Goal: Information Seeking & Learning: Find specific fact

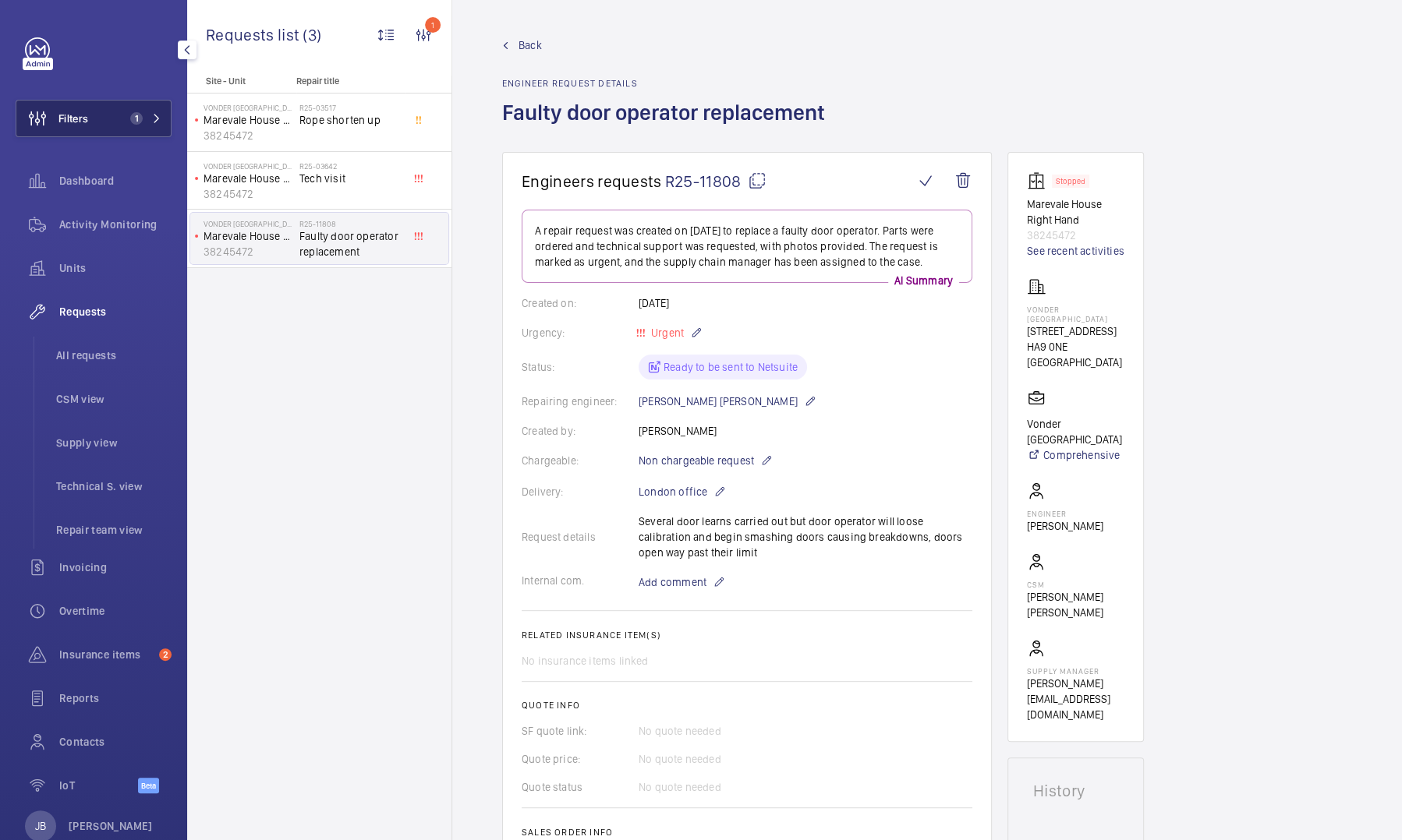
scroll to position [702, 0]
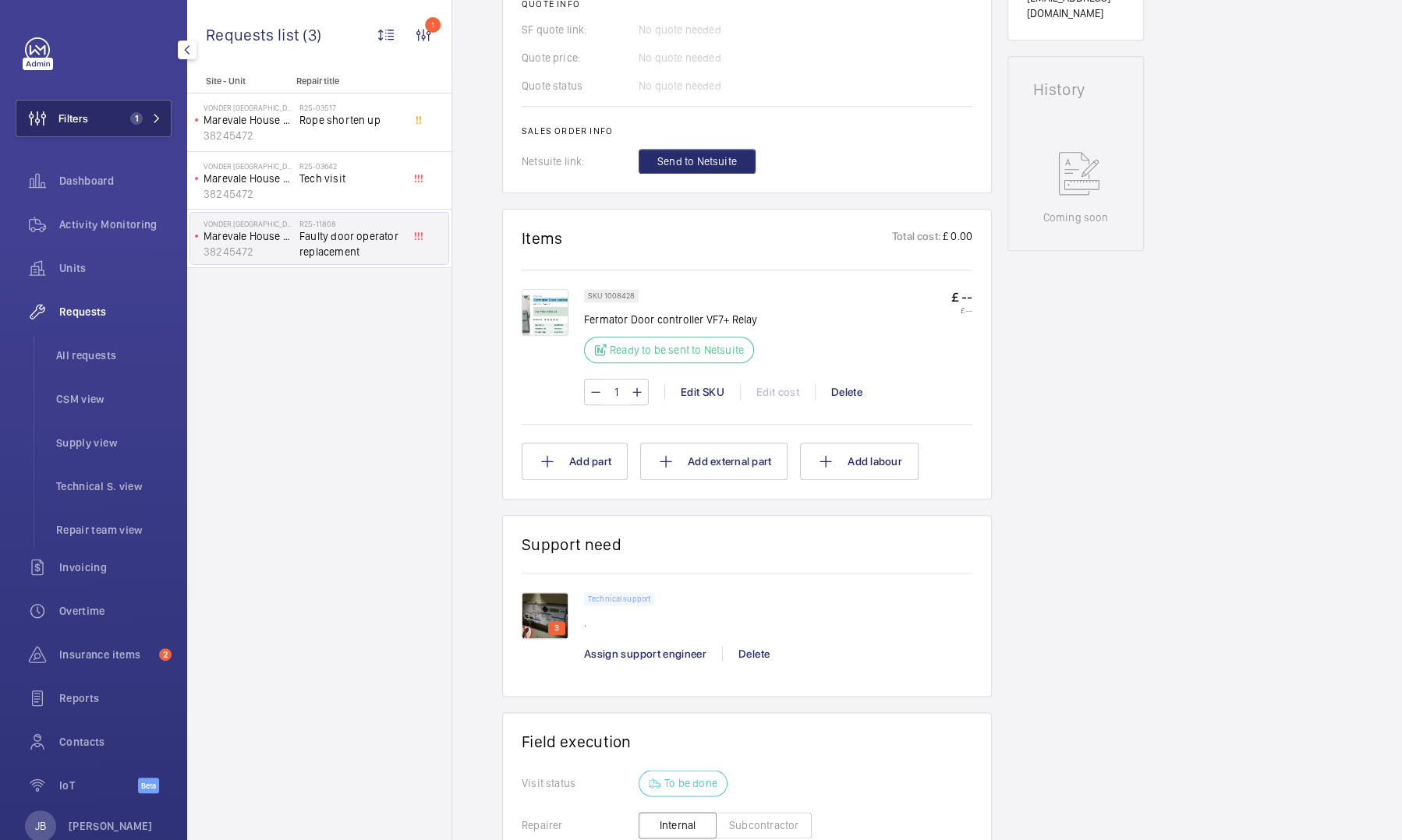
click at [89, 134] on button "Filters 1" at bounding box center [93, 118] width 156 height 38
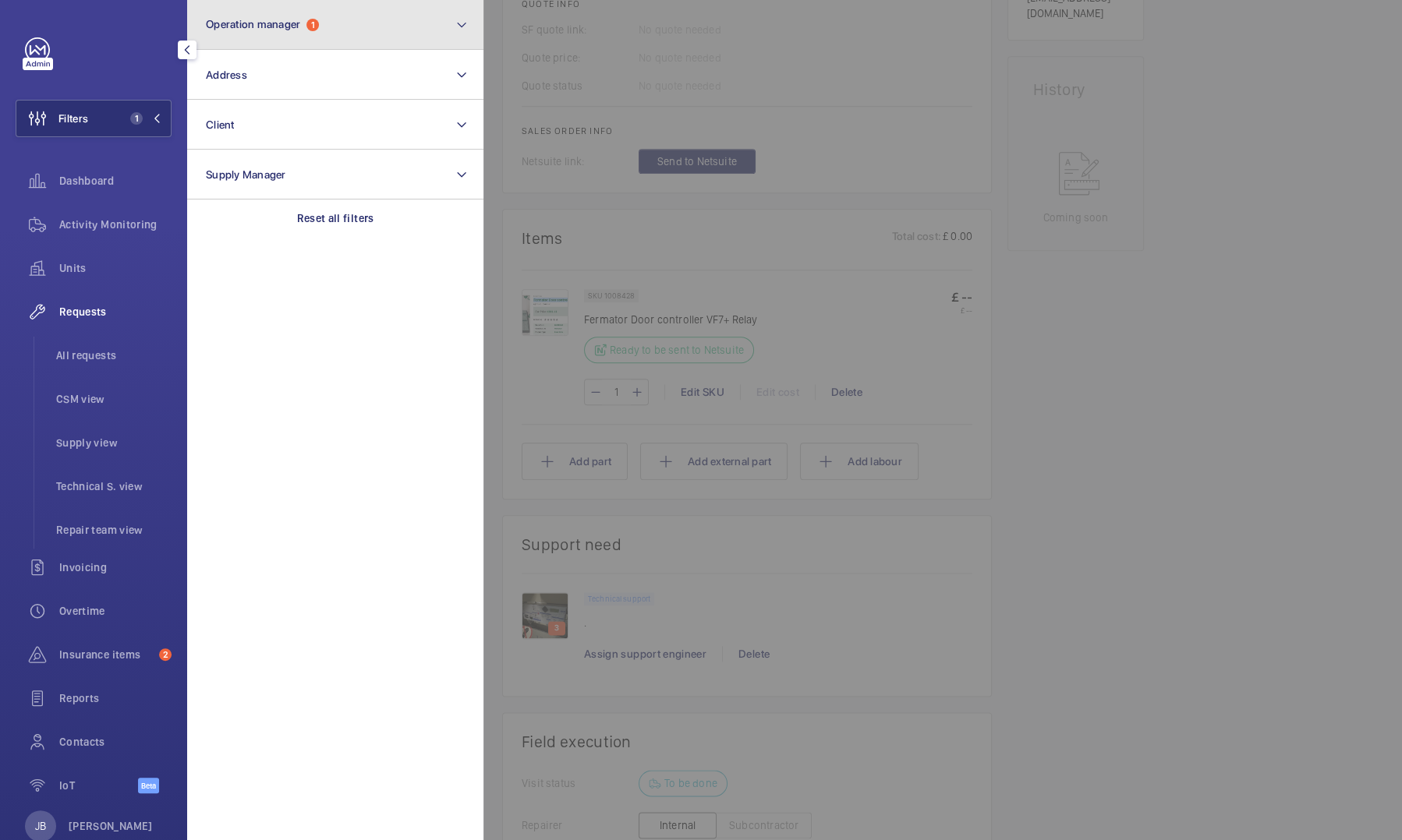
click at [332, 28] on button "Operation manager 1" at bounding box center [334, 25] width 296 height 49
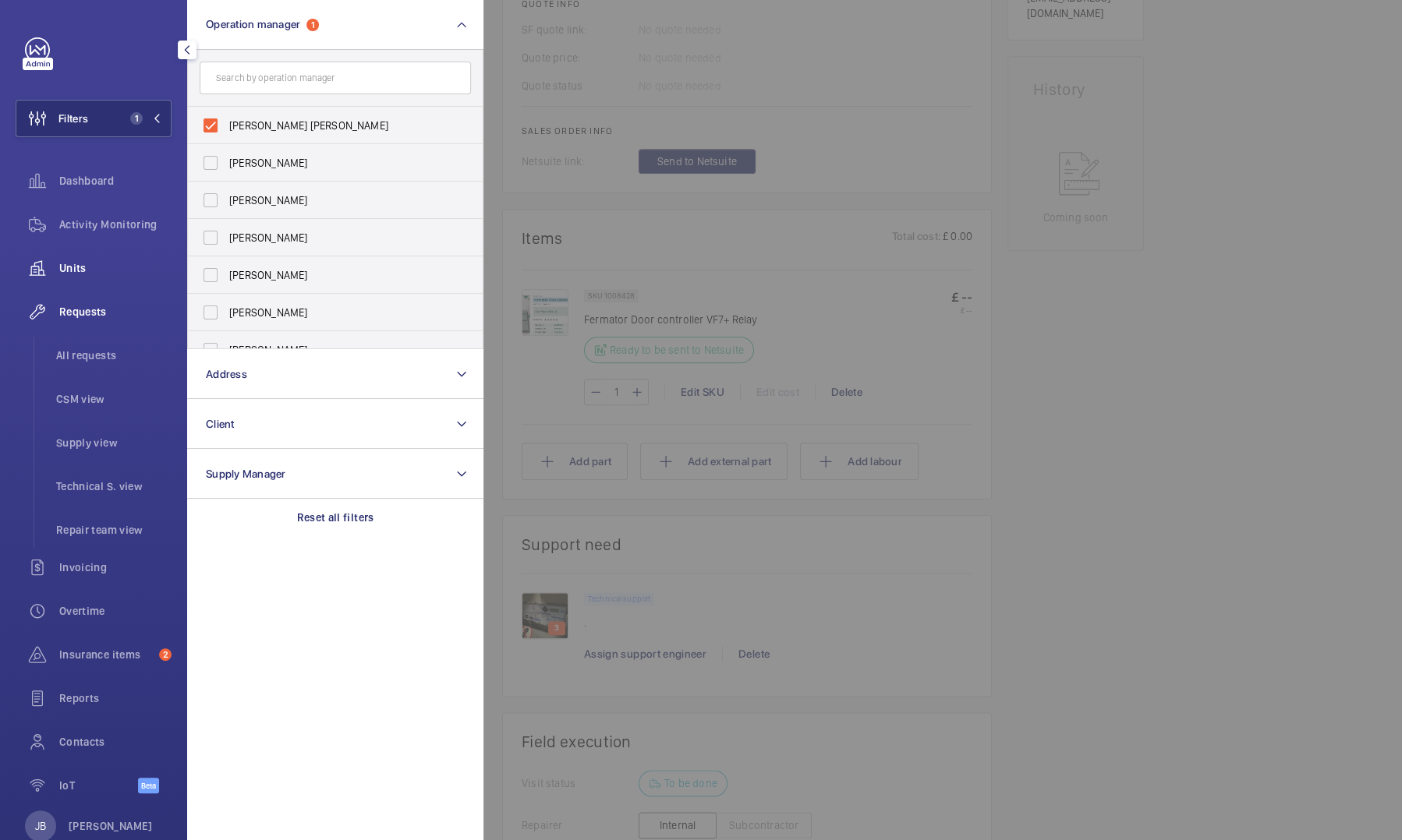
click at [81, 259] on div "Units" at bounding box center [93, 267] width 156 height 38
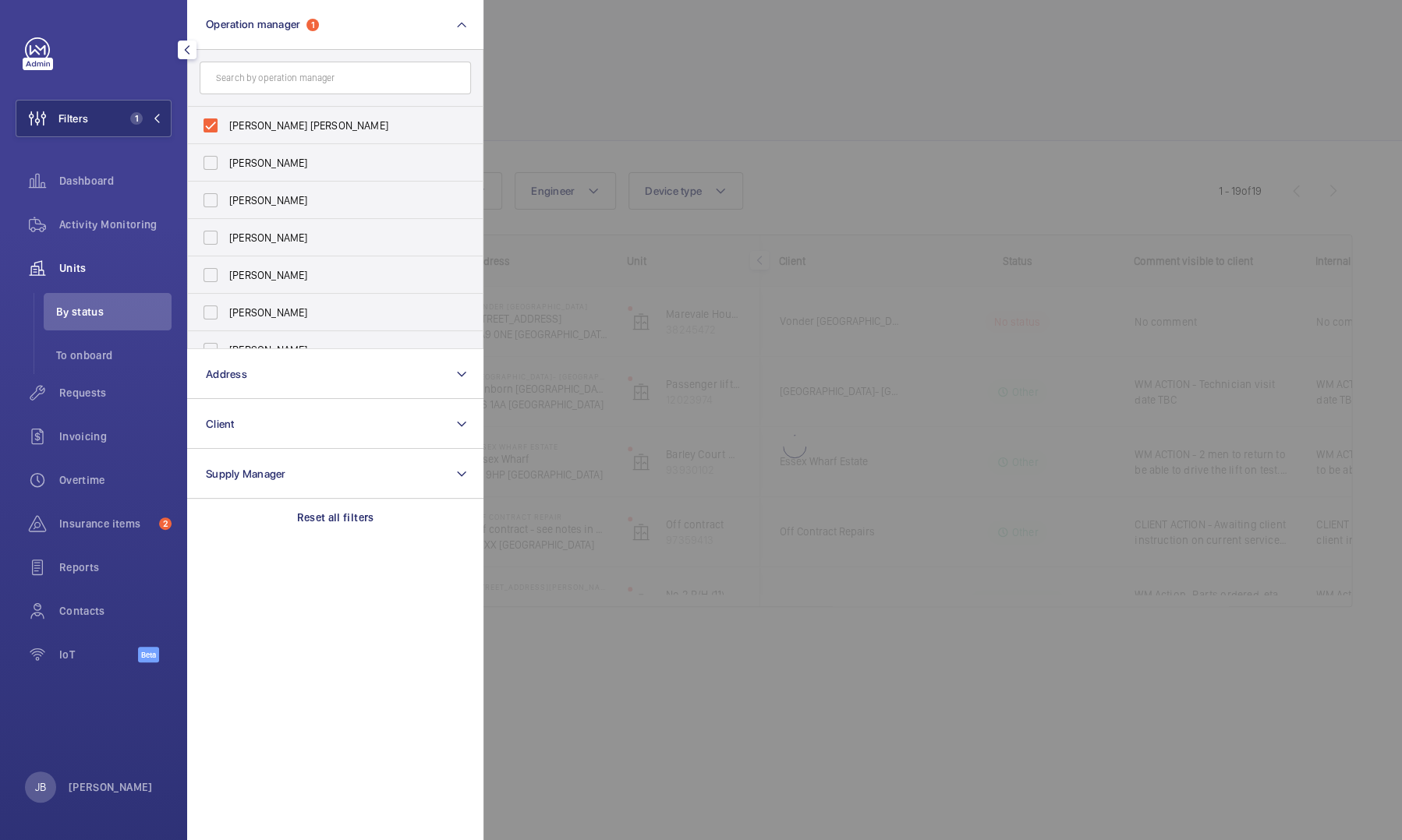
click at [629, 95] on div at bounding box center [1185, 420] width 1402 height 840
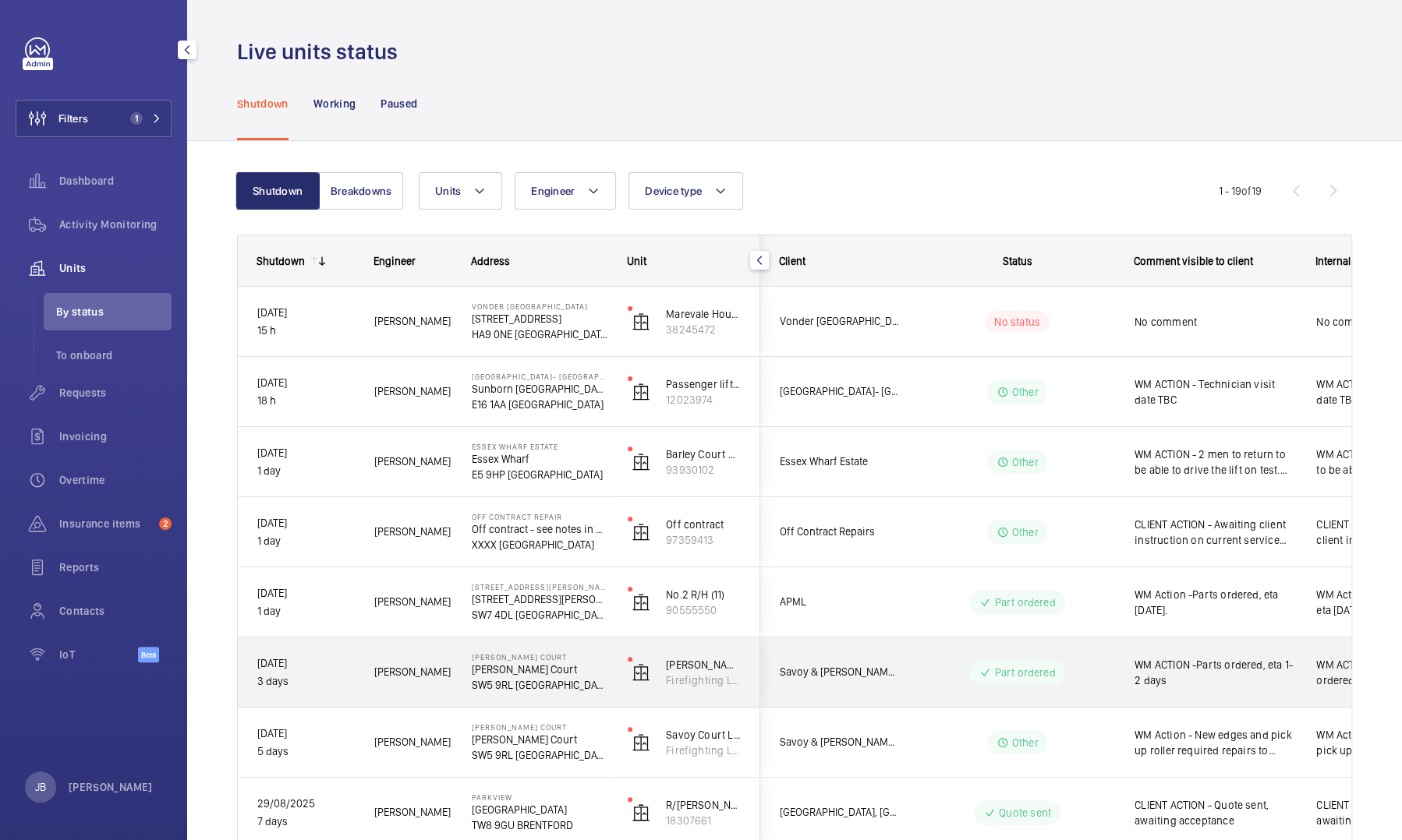
click at [1236, 682] on span "WM ACTION -Parts ordered, eta 1-2 days" at bounding box center [1215, 672] width 161 height 31
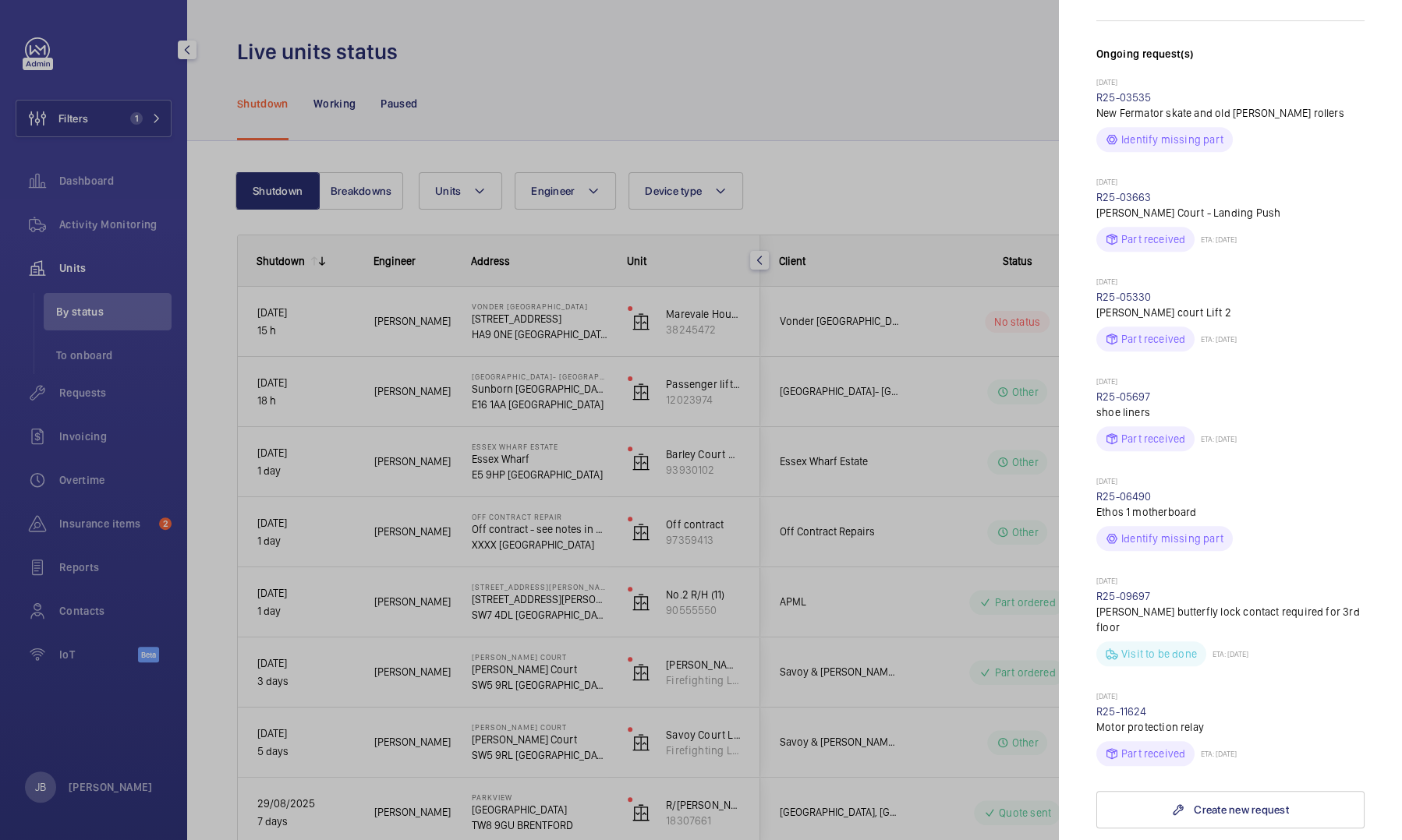
scroll to position [579, 0]
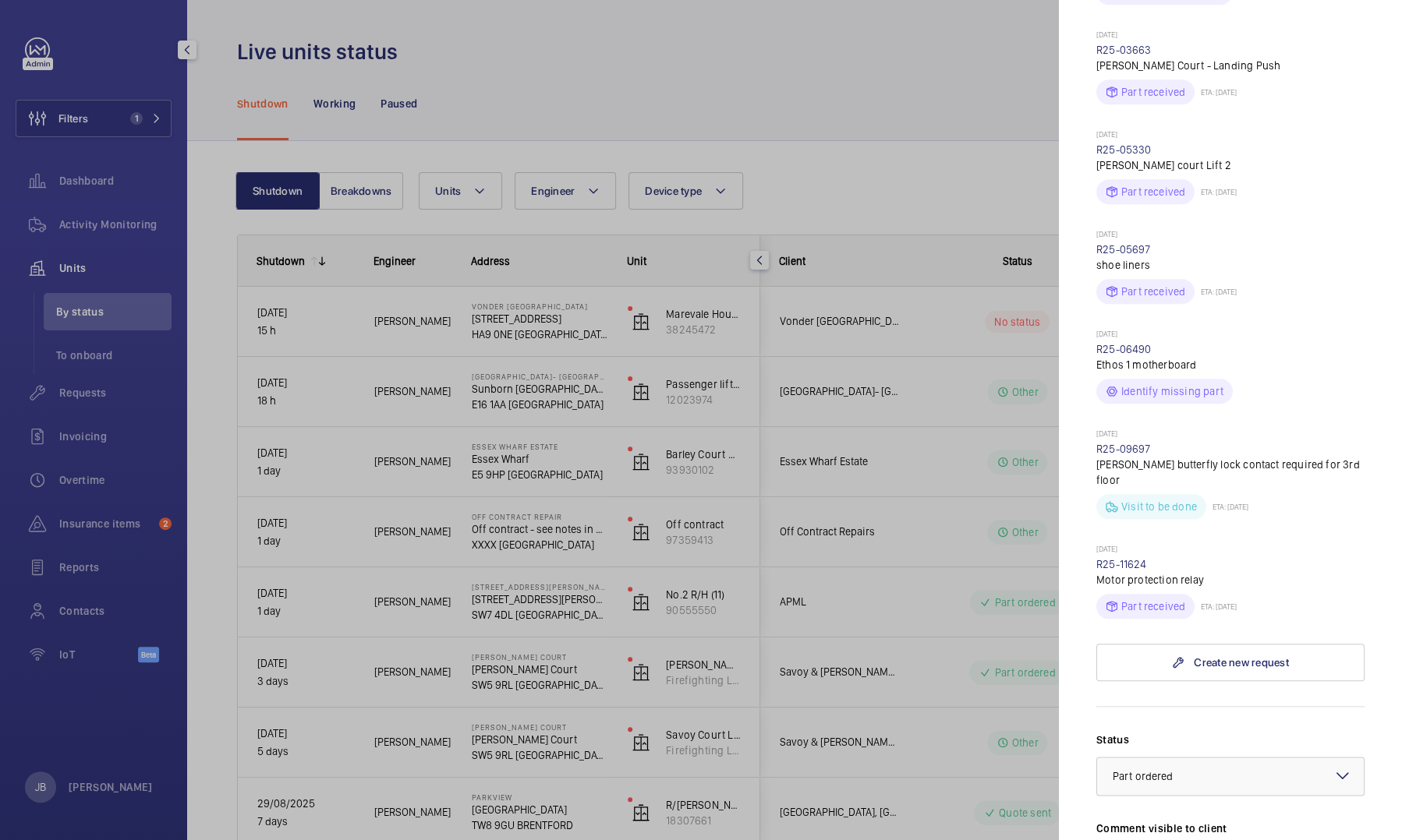
click at [958, 766] on div at bounding box center [701, 420] width 1402 height 840
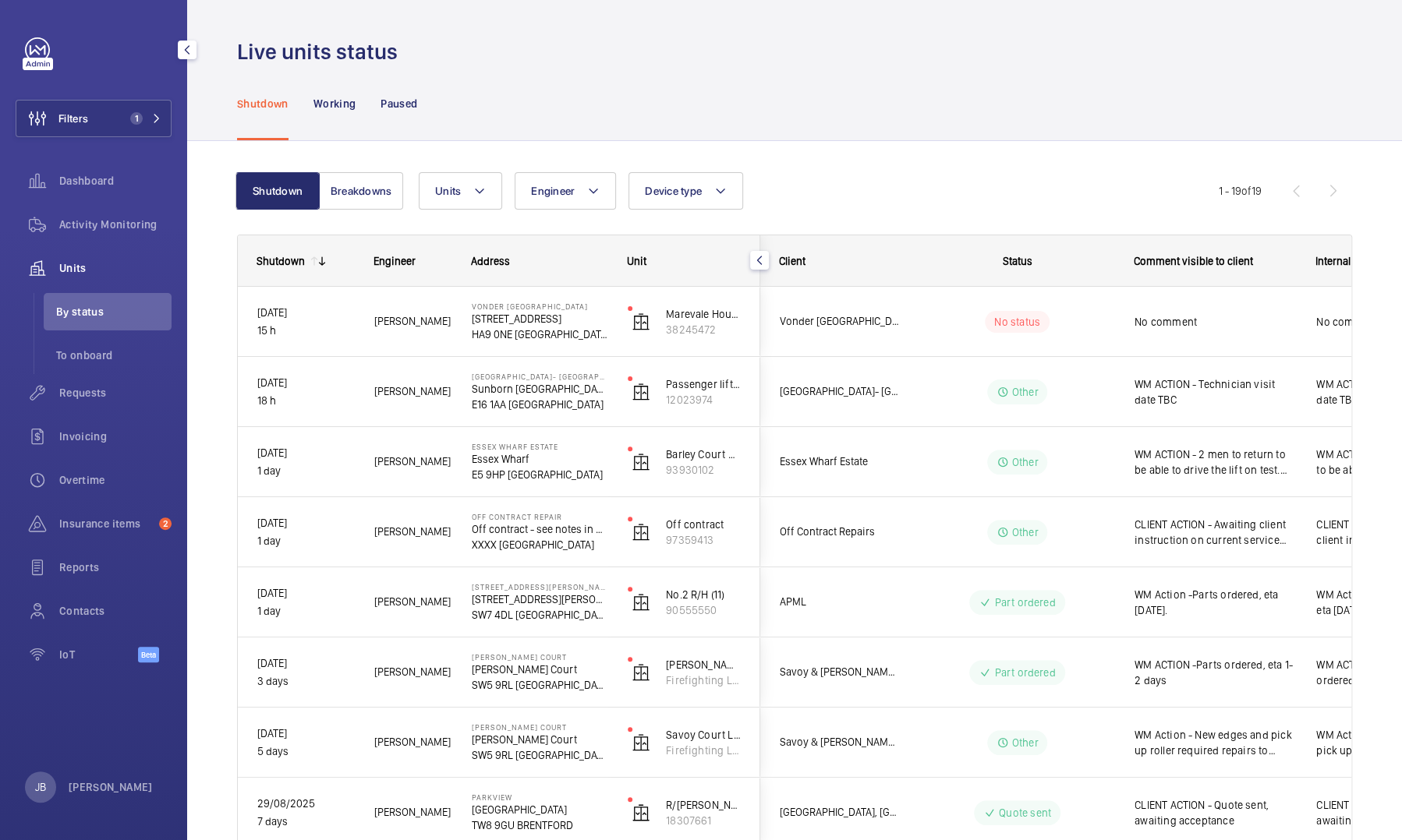
scroll to position [0, 0]
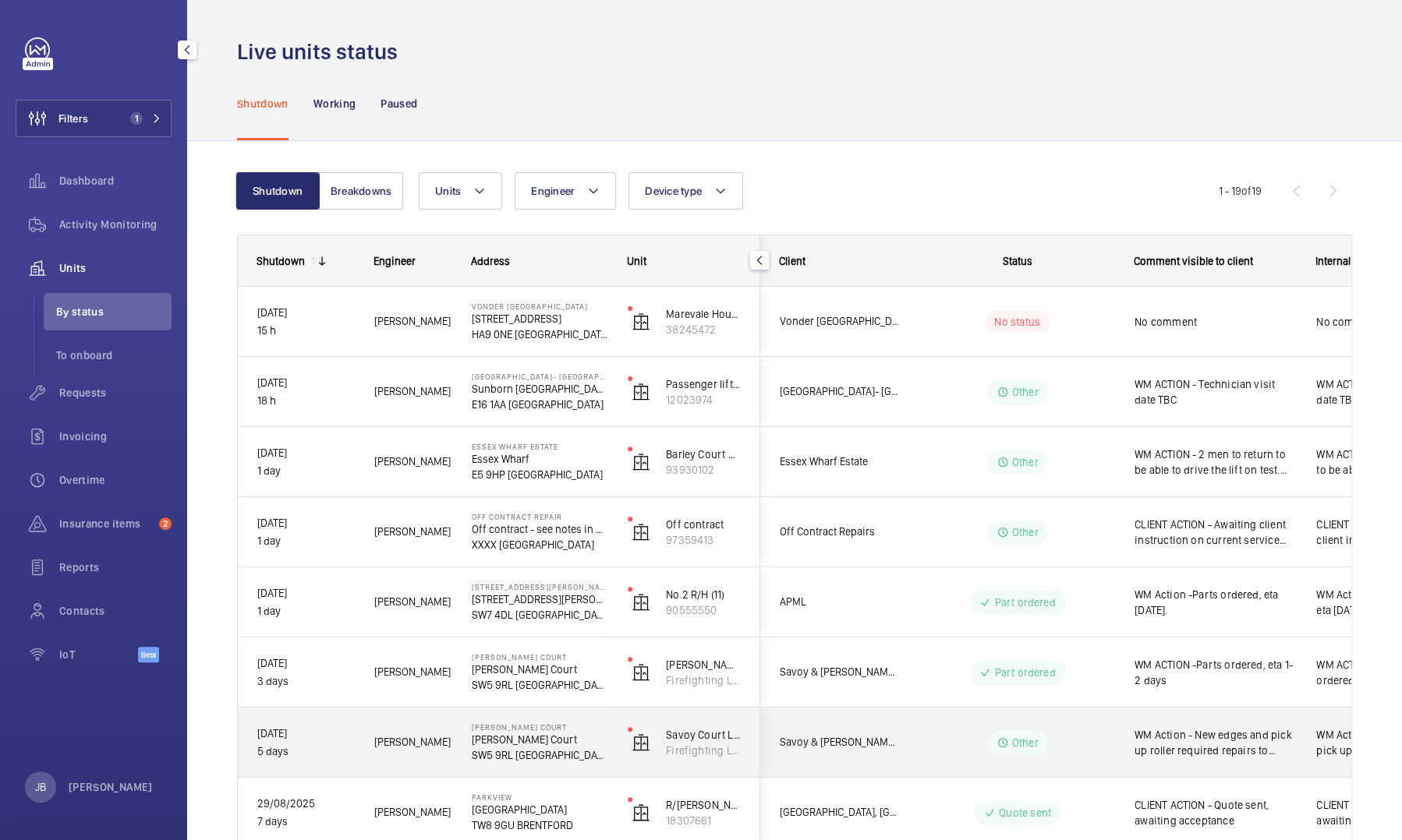
click at [1230, 760] on div "WM Action - New edges and pick up roller required repairs to return ETA TBC" at bounding box center [1206, 742] width 181 height 67
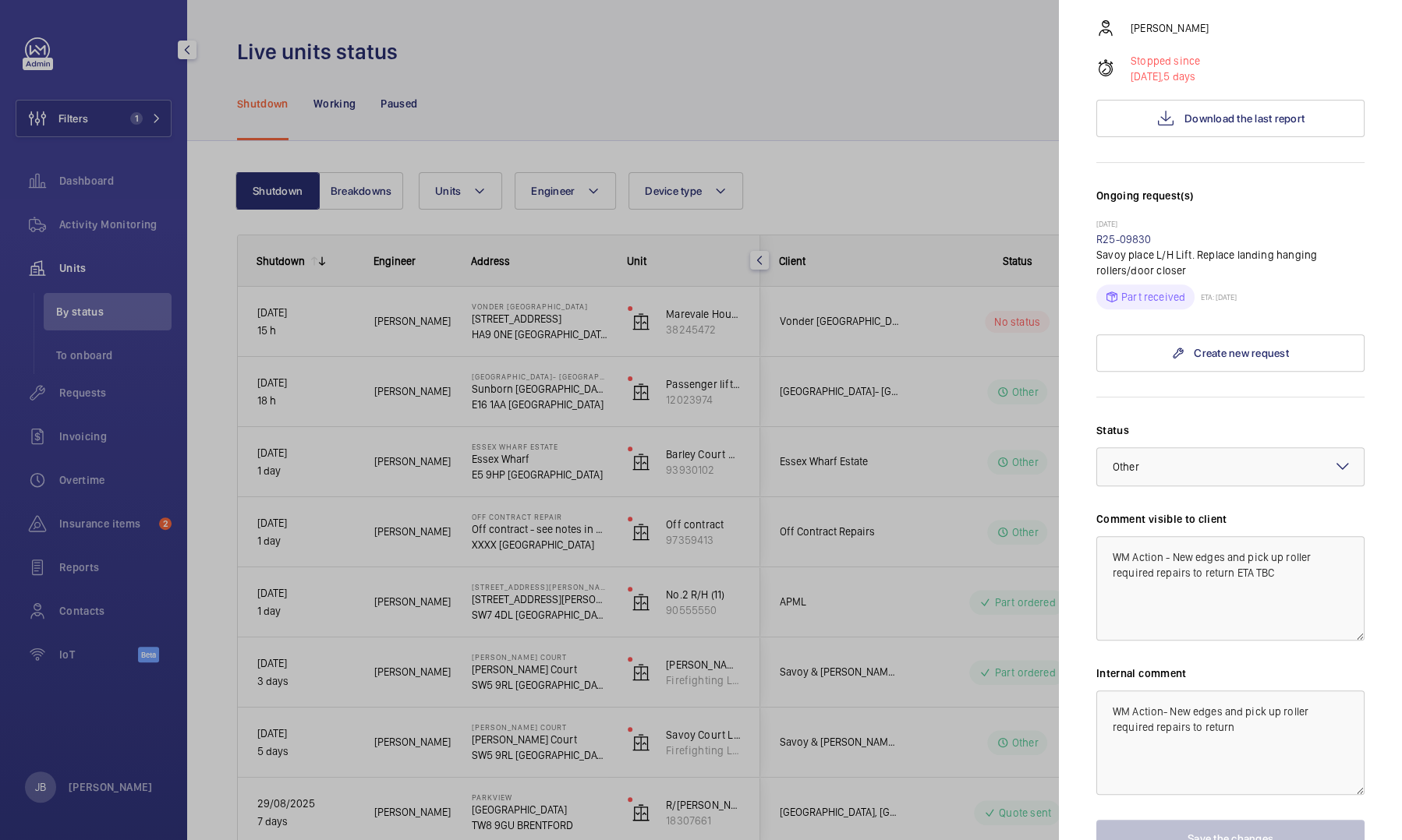
scroll to position [289, 0]
click at [942, 747] on div at bounding box center [701, 420] width 1402 height 840
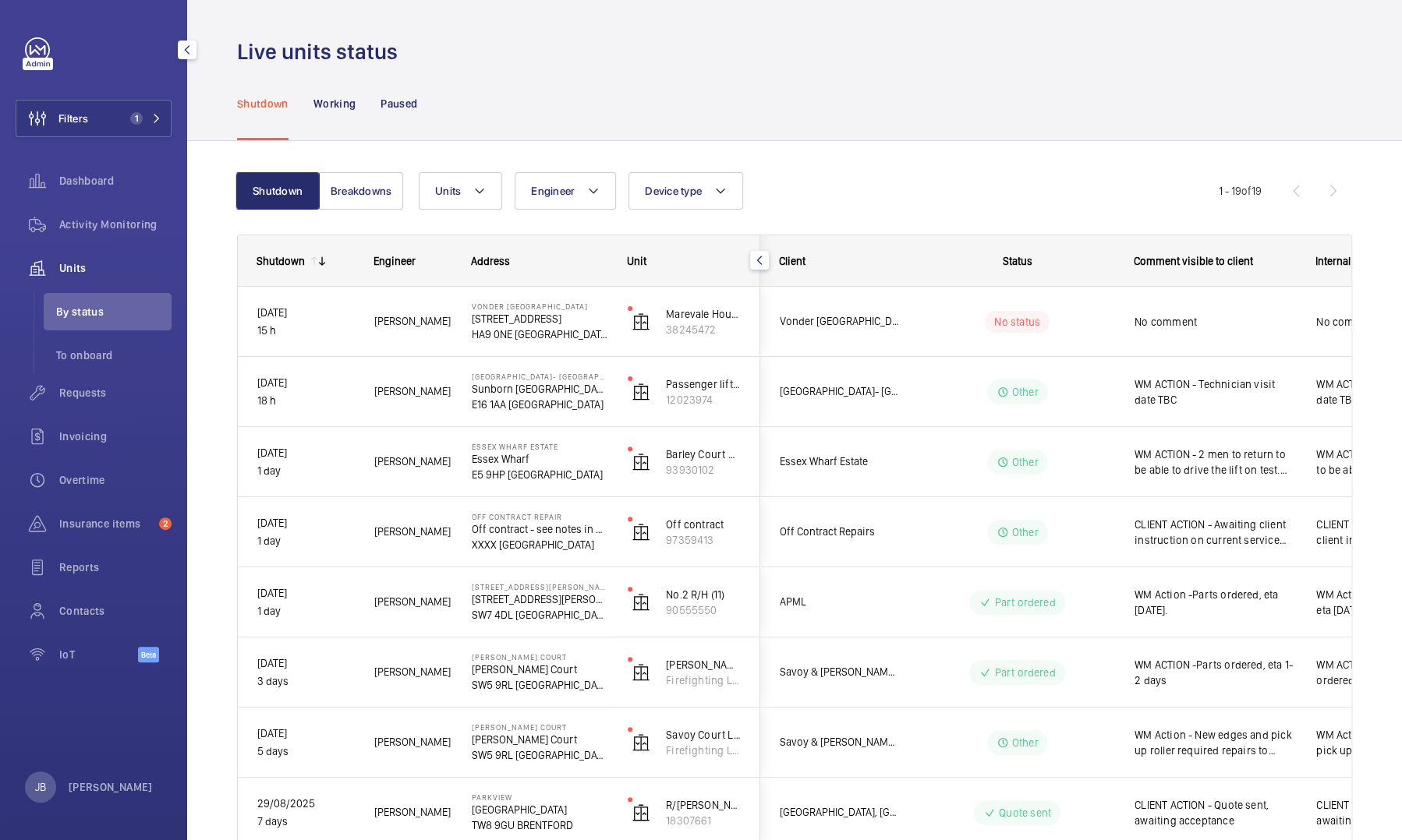
click at [1188, 730] on span "WM Action - New edges and pick up roller required repairs to return ETA TBC" at bounding box center [1215, 743] width 161 height 31
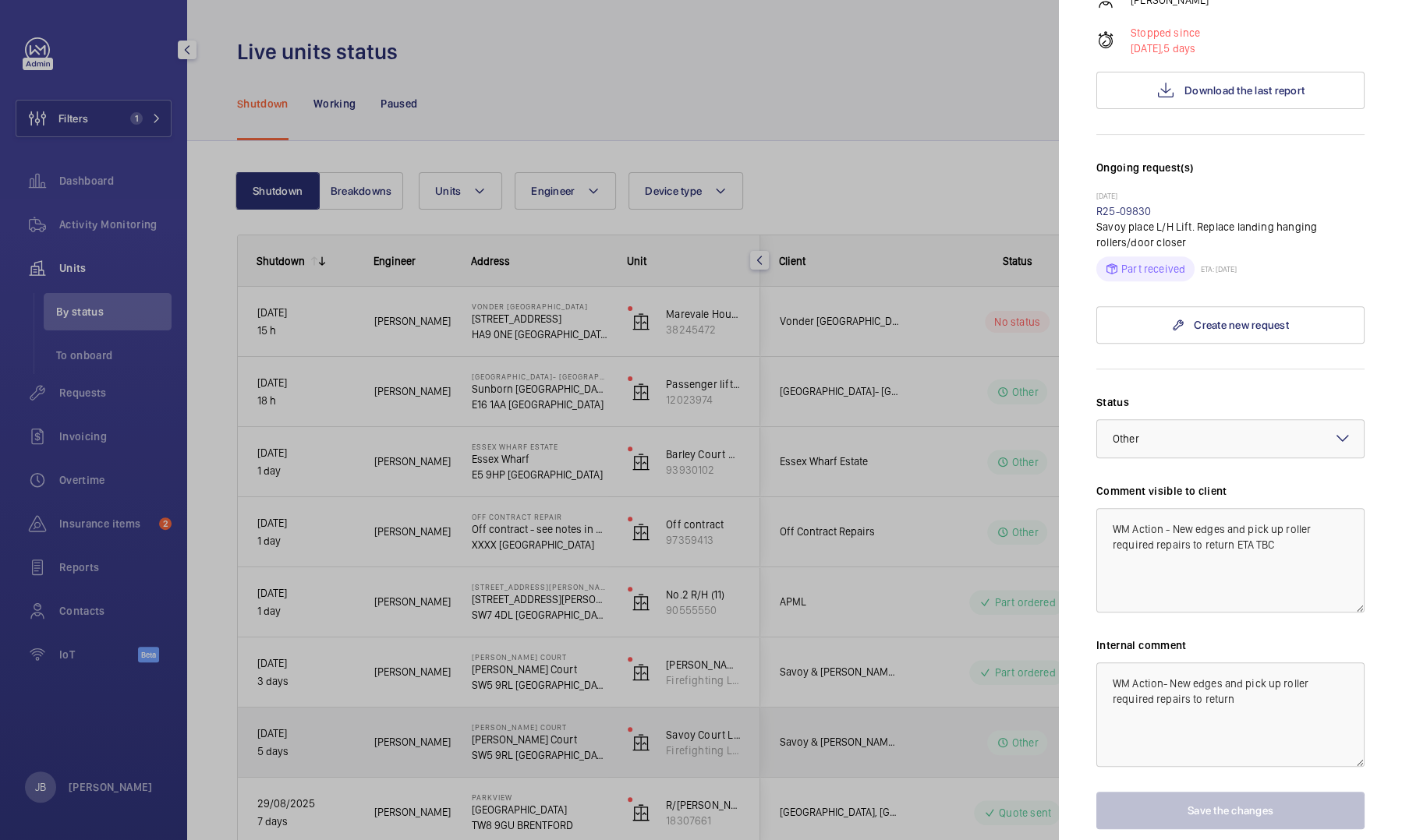
scroll to position [315, 0]
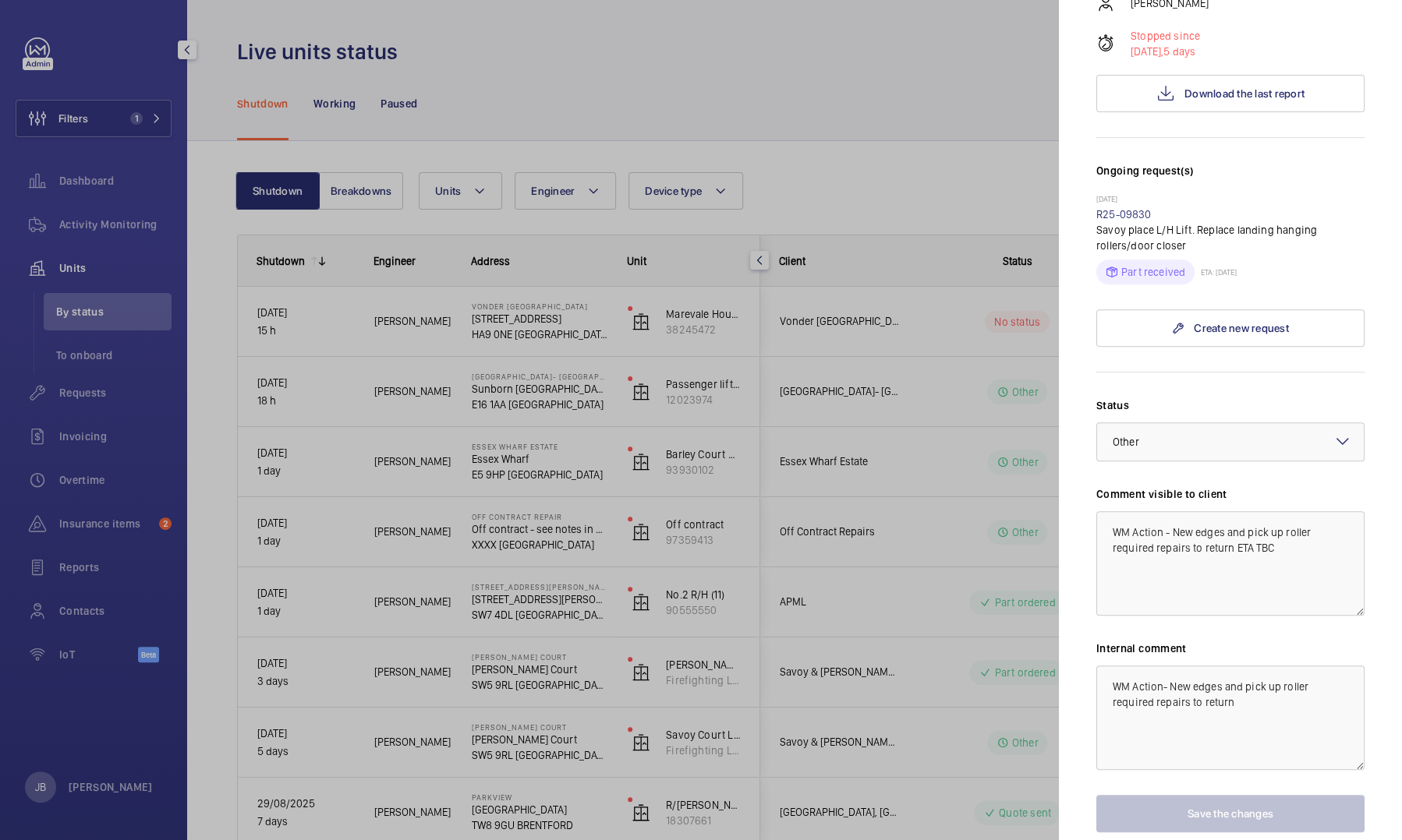
click at [76, 392] on div at bounding box center [701, 420] width 1402 height 840
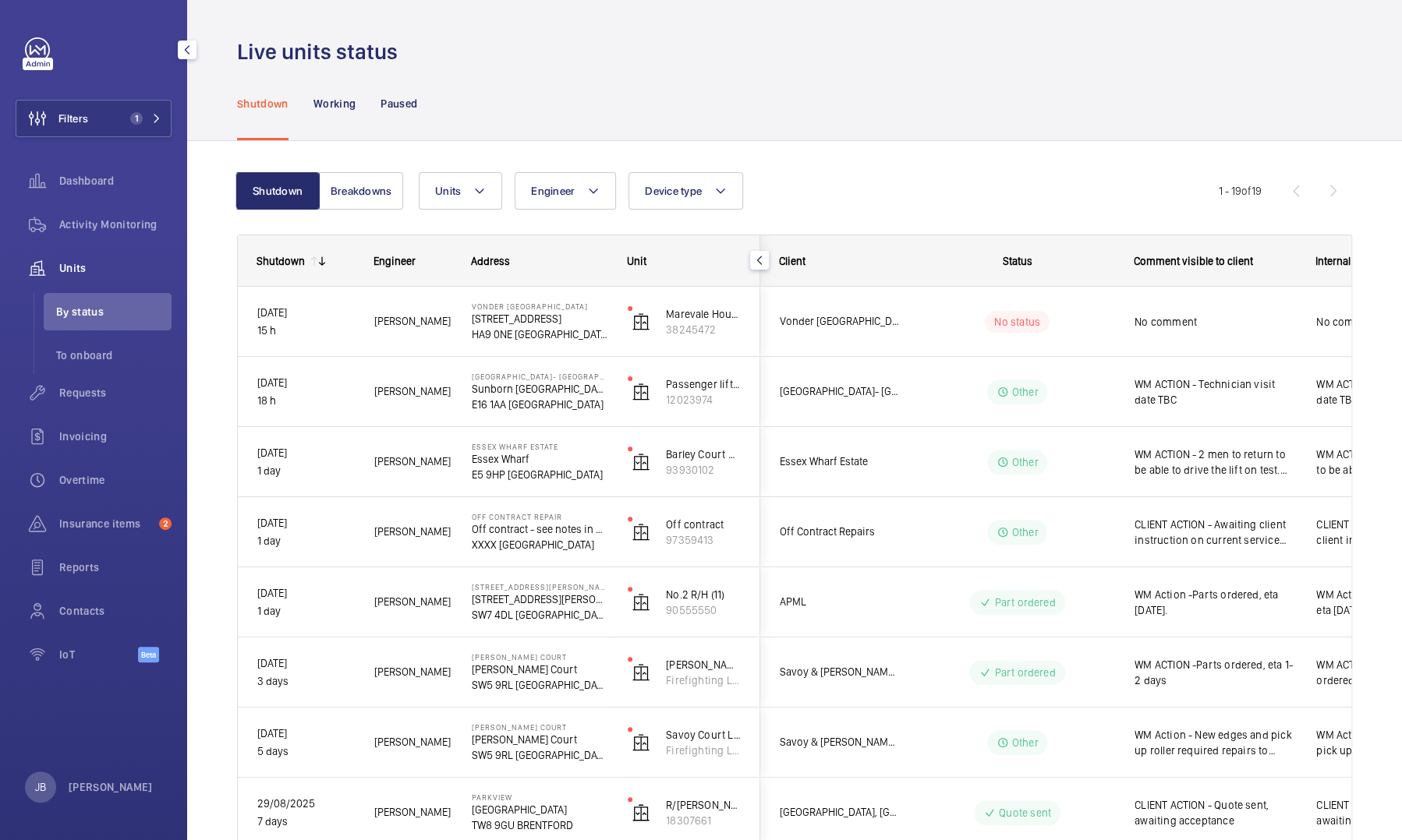
click at [76, 392] on span "Requests" at bounding box center [115, 392] width 113 height 16
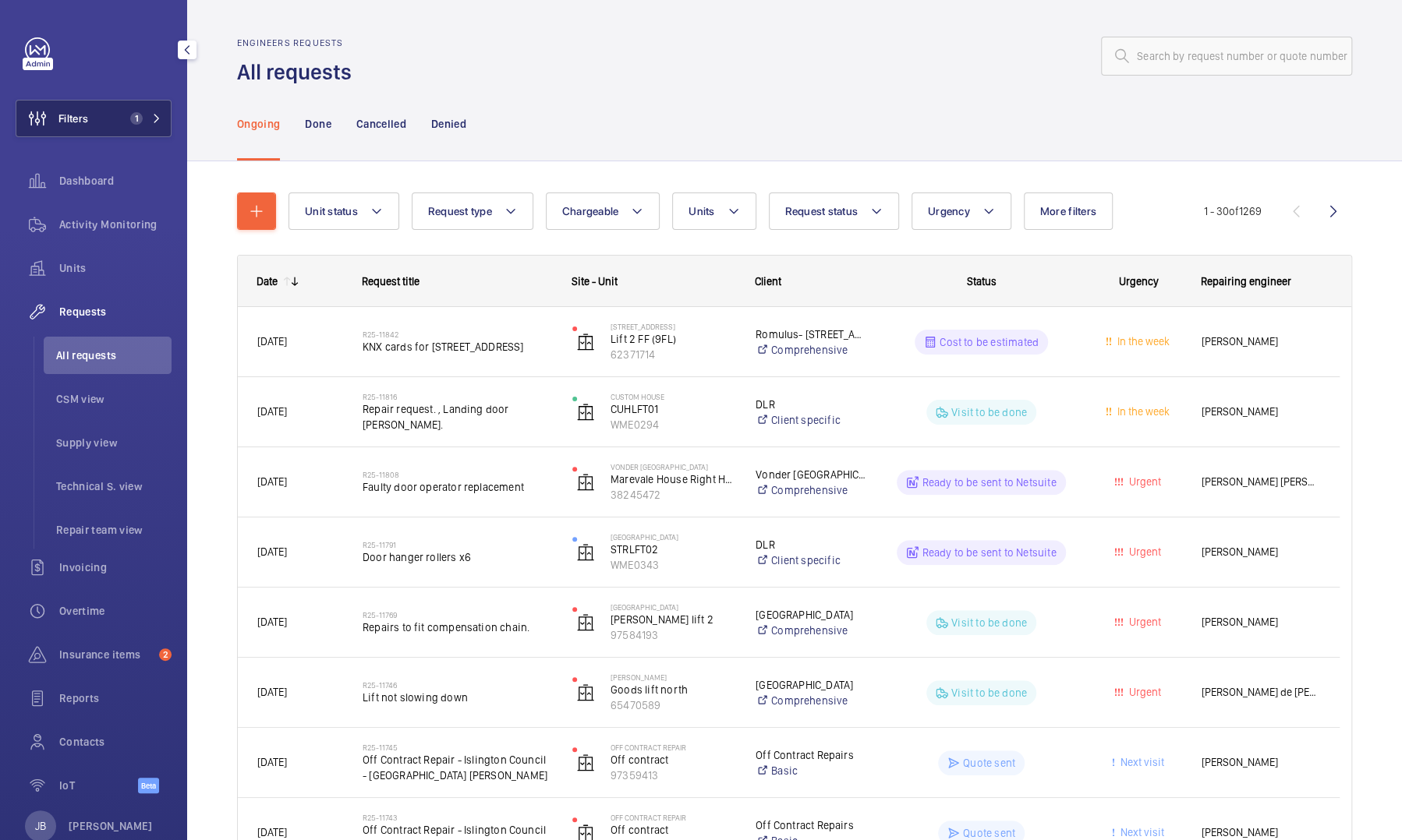
click at [108, 113] on button "Filters 1" at bounding box center [93, 118] width 156 height 38
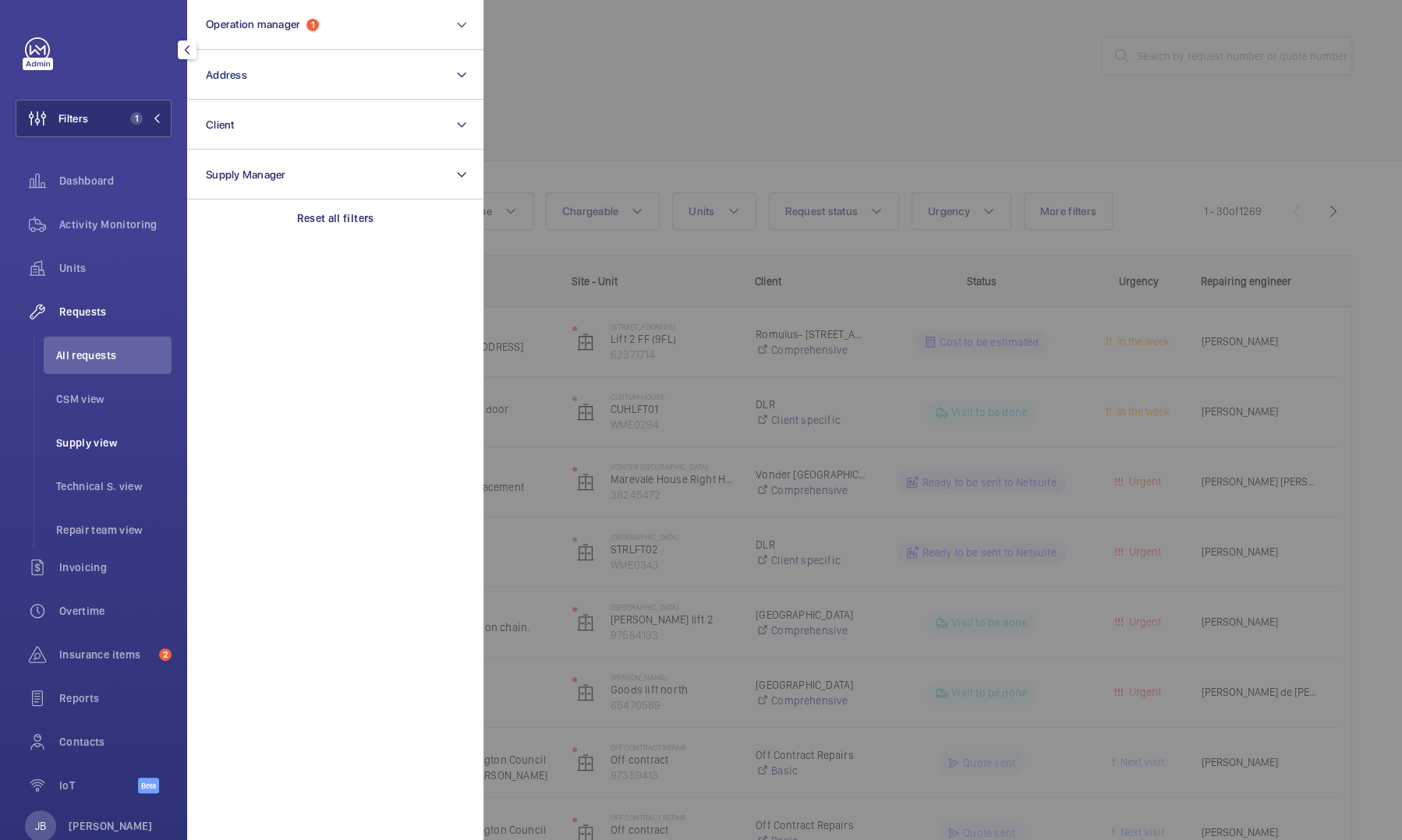
click at [106, 441] on span "Supply view" at bounding box center [114, 442] width 115 height 16
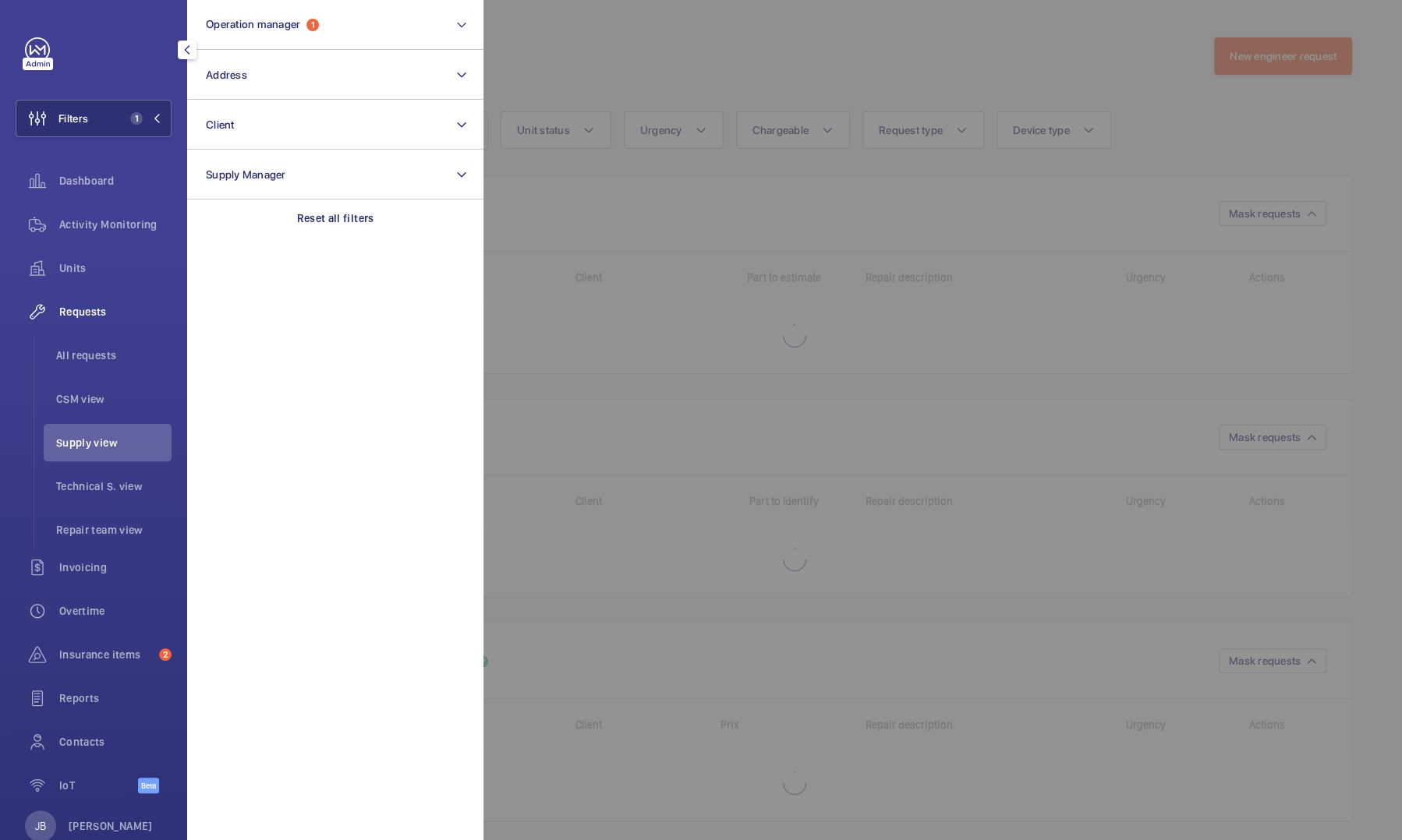
click at [580, 34] on div at bounding box center [1185, 420] width 1402 height 840
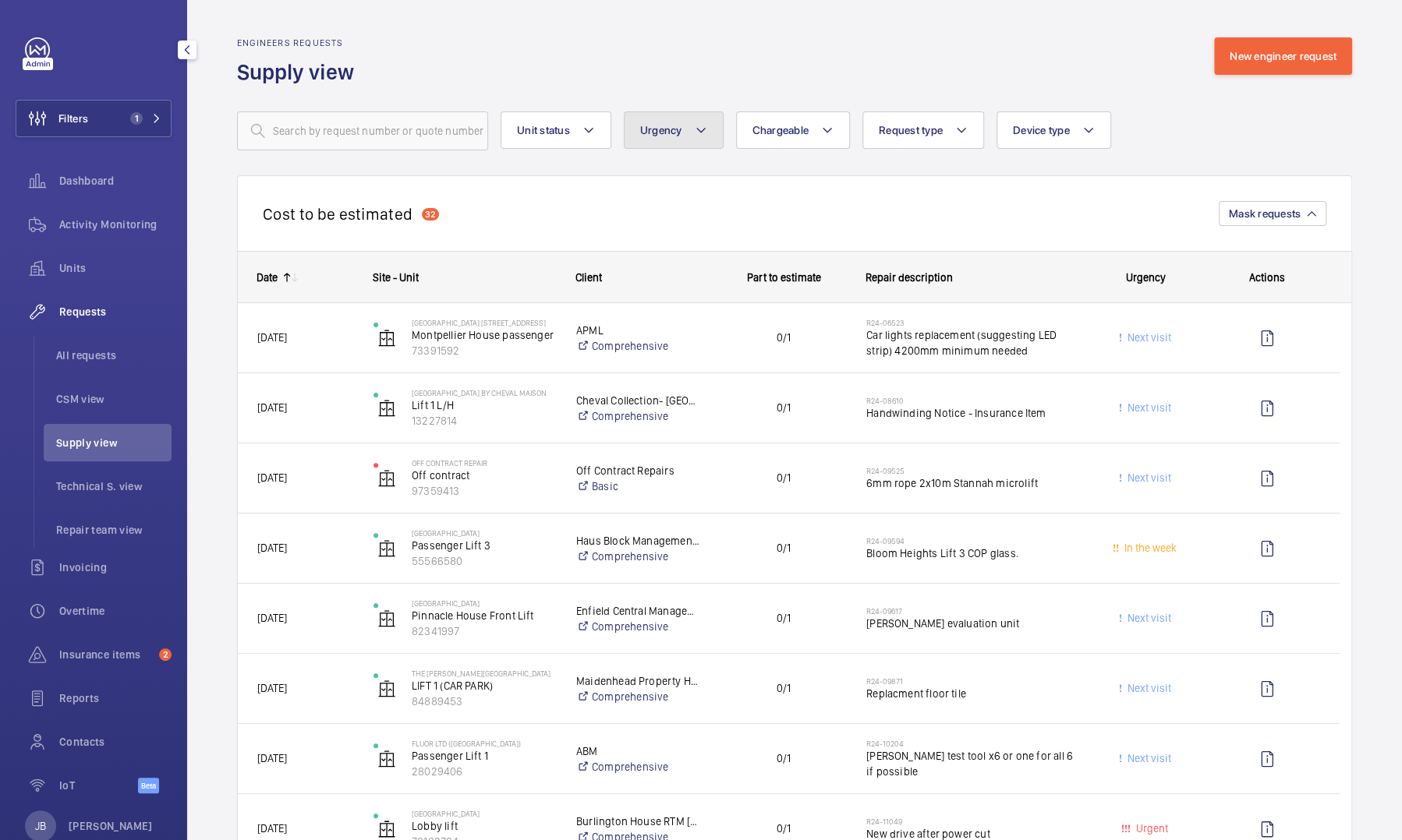
click at [668, 124] on span "Urgency" at bounding box center [662, 130] width 42 height 13
click at [641, 257] on label "Urgent" at bounding box center [761, 252] width 271 height 38
click at [641, 257] on input "Urgent" at bounding box center [647, 253] width 31 height 31
checkbox input "true"
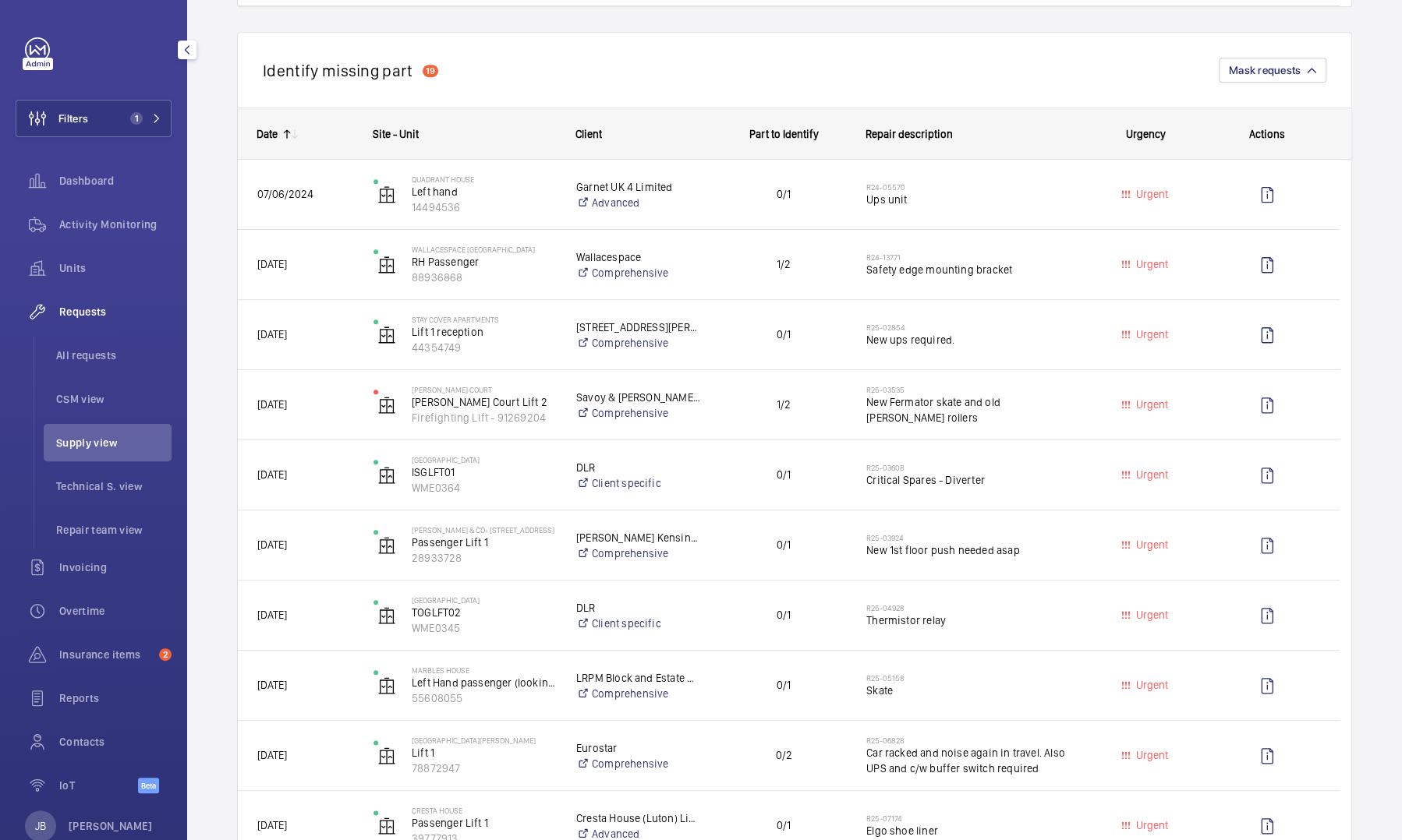
scroll to position [83, 0]
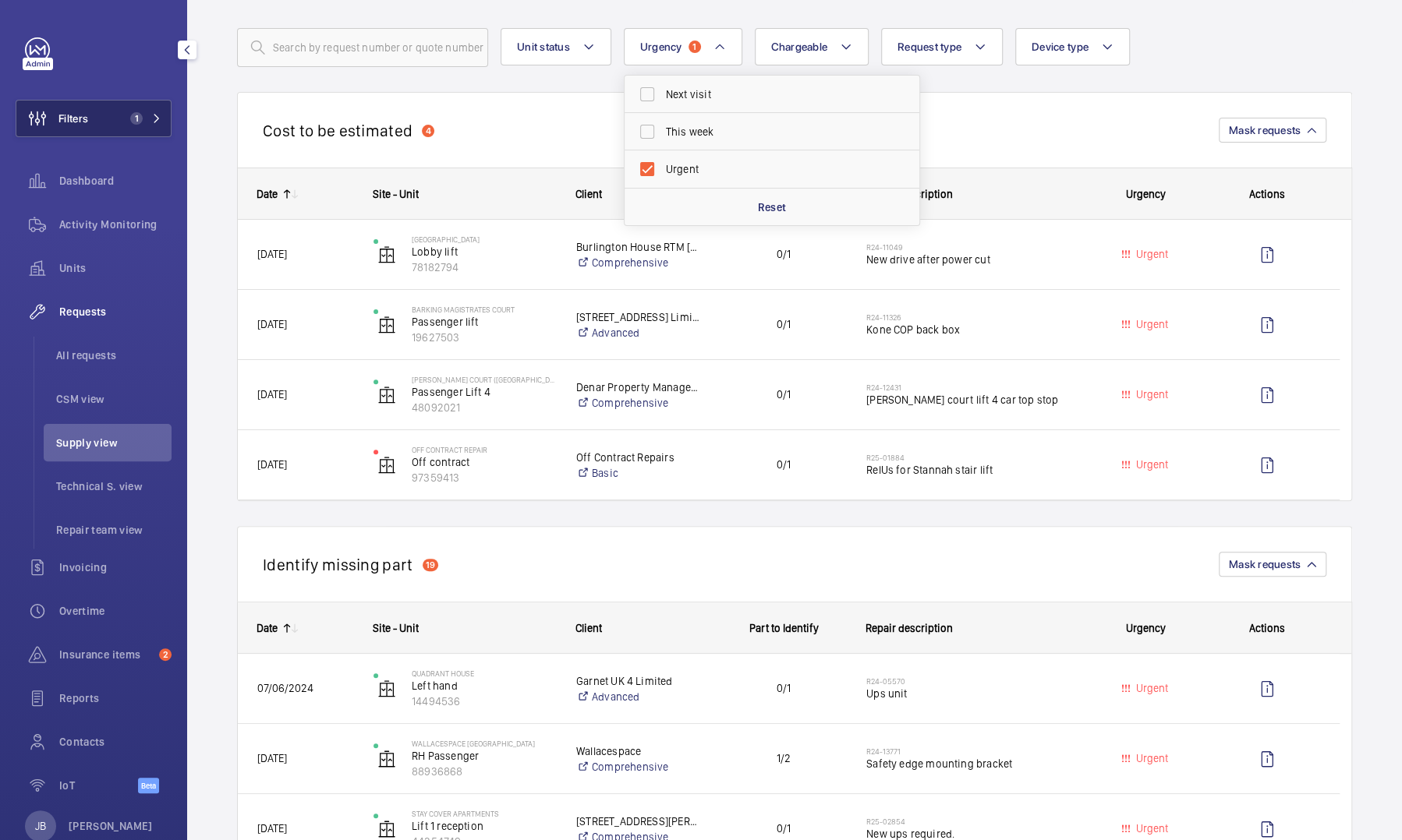
click at [104, 123] on button "Filters 1" at bounding box center [93, 118] width 156 height 38
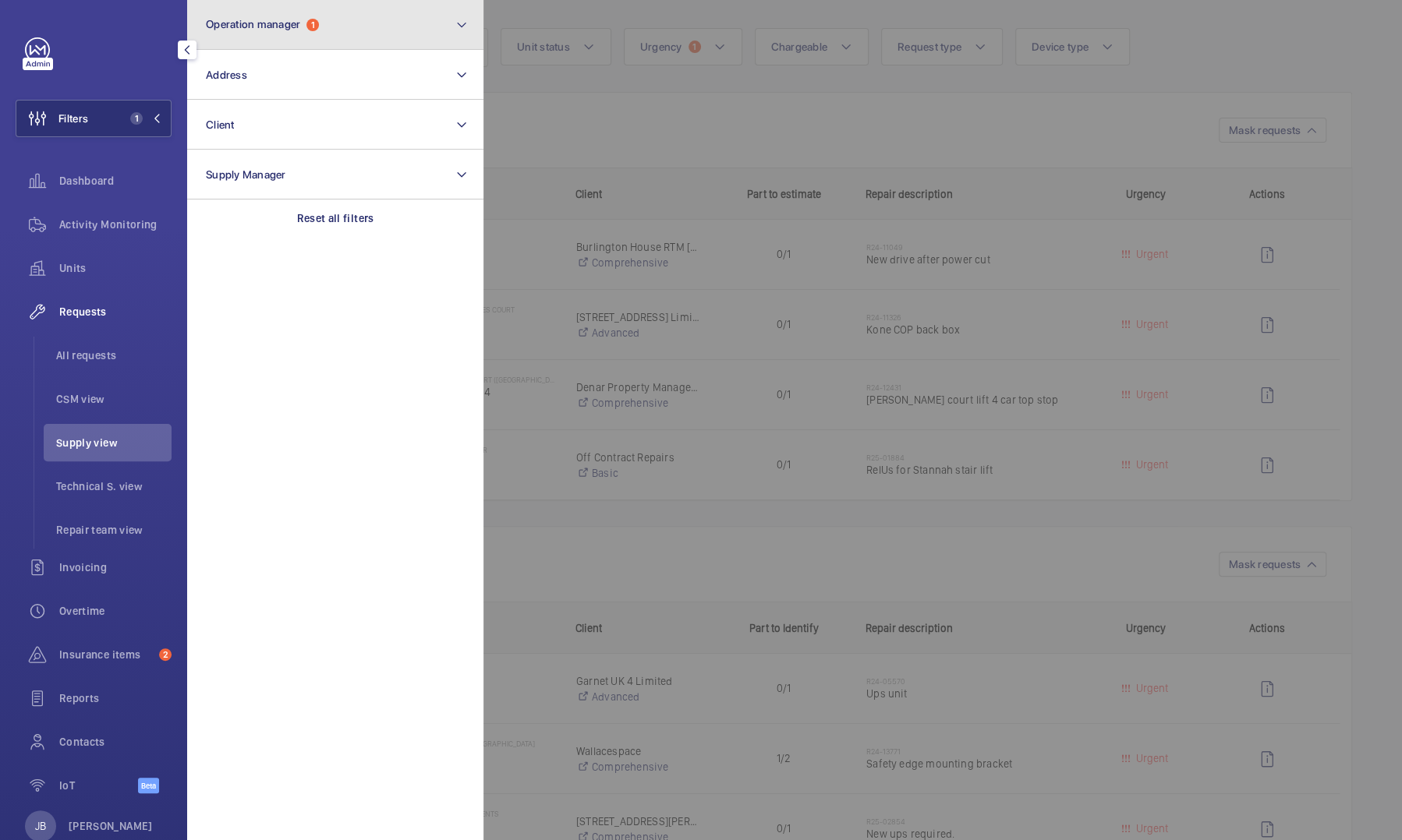
click at [332, 27] on button "Operation manager 1" at bounding box center [334, 25] width 296 height 49
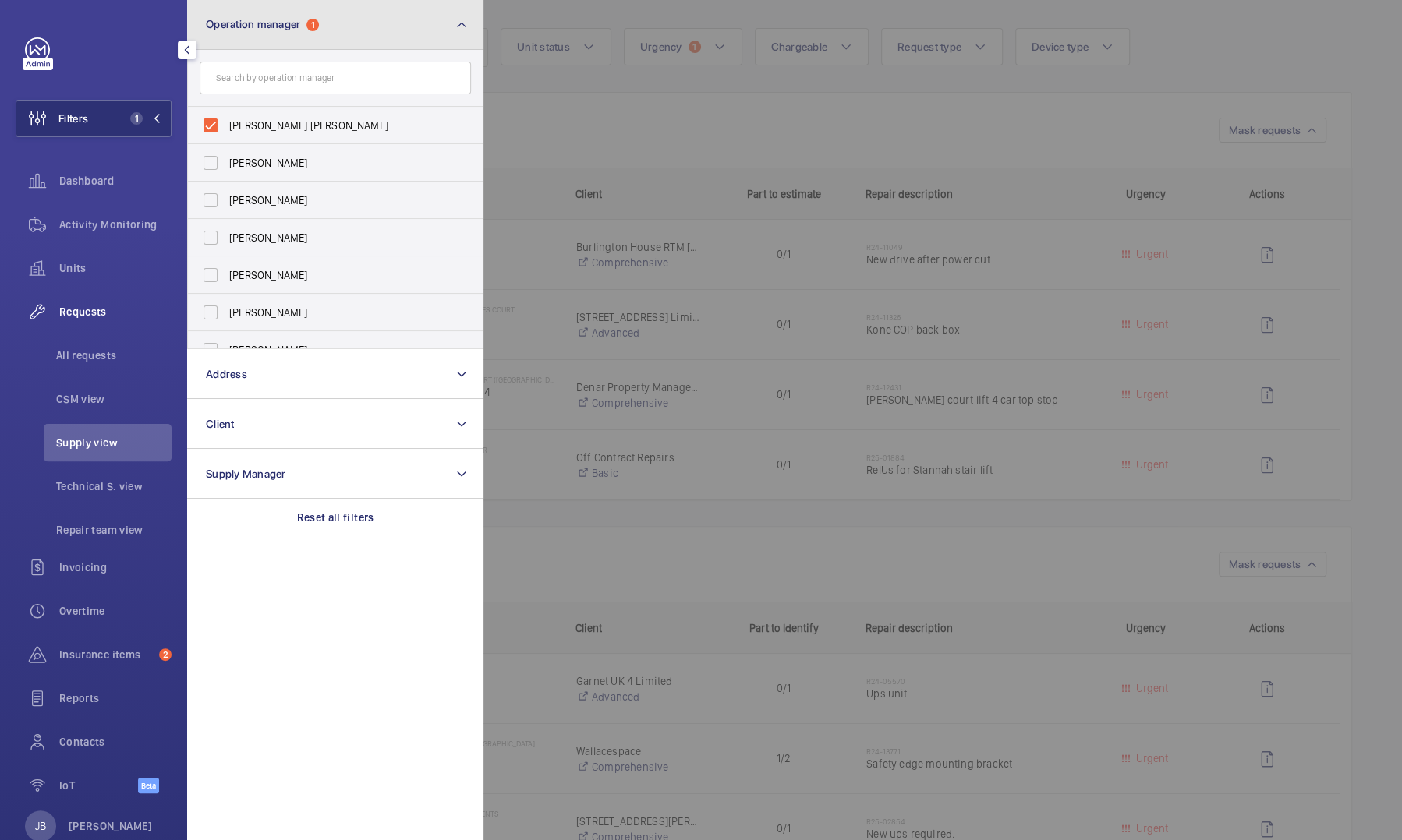
click at [332, 27] on button "Operation manager 1" at bounding box center [334, 25] width 296 height 49
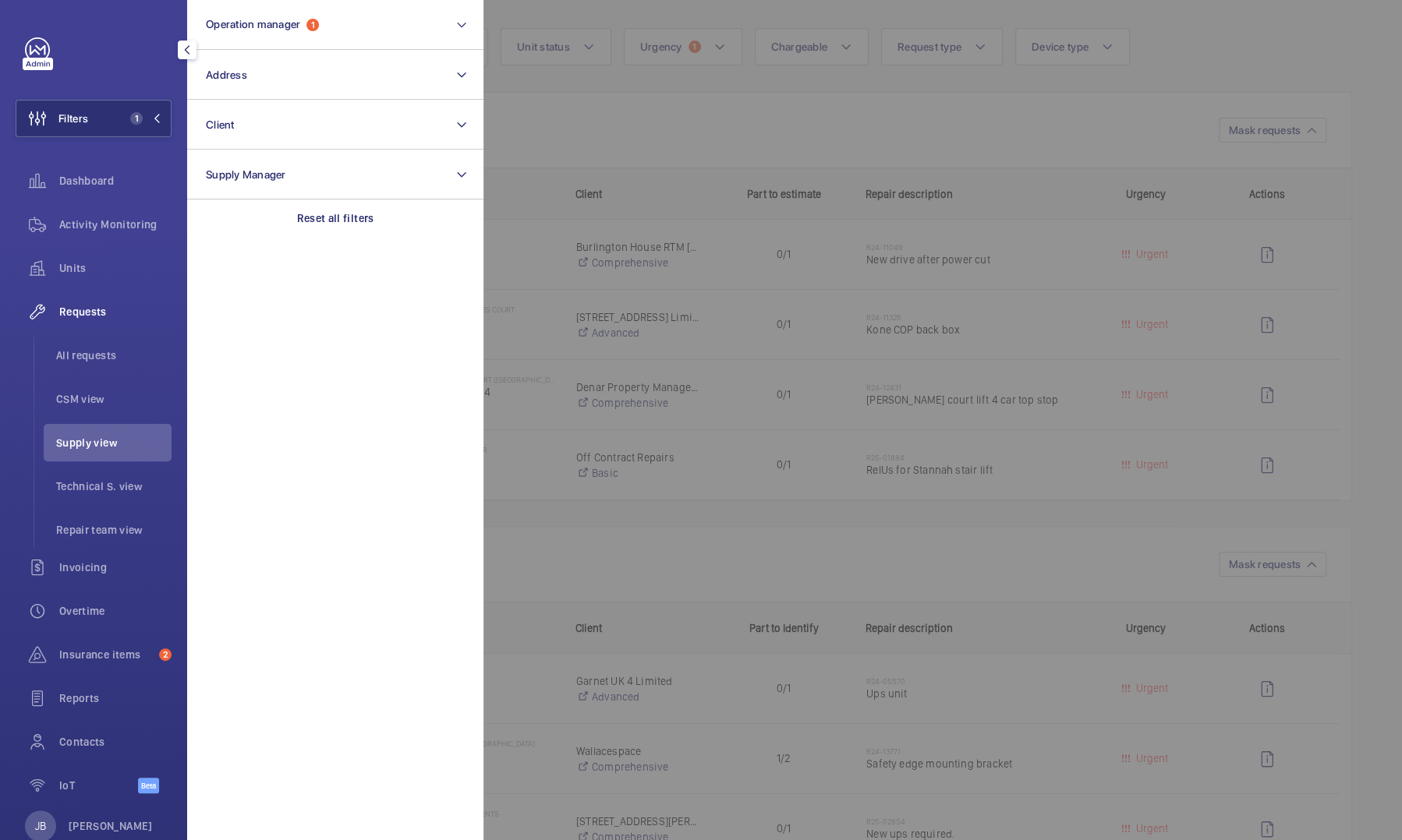
click at [1297, 49] on div at bounding box center [1185, 420] width 1402 height 840
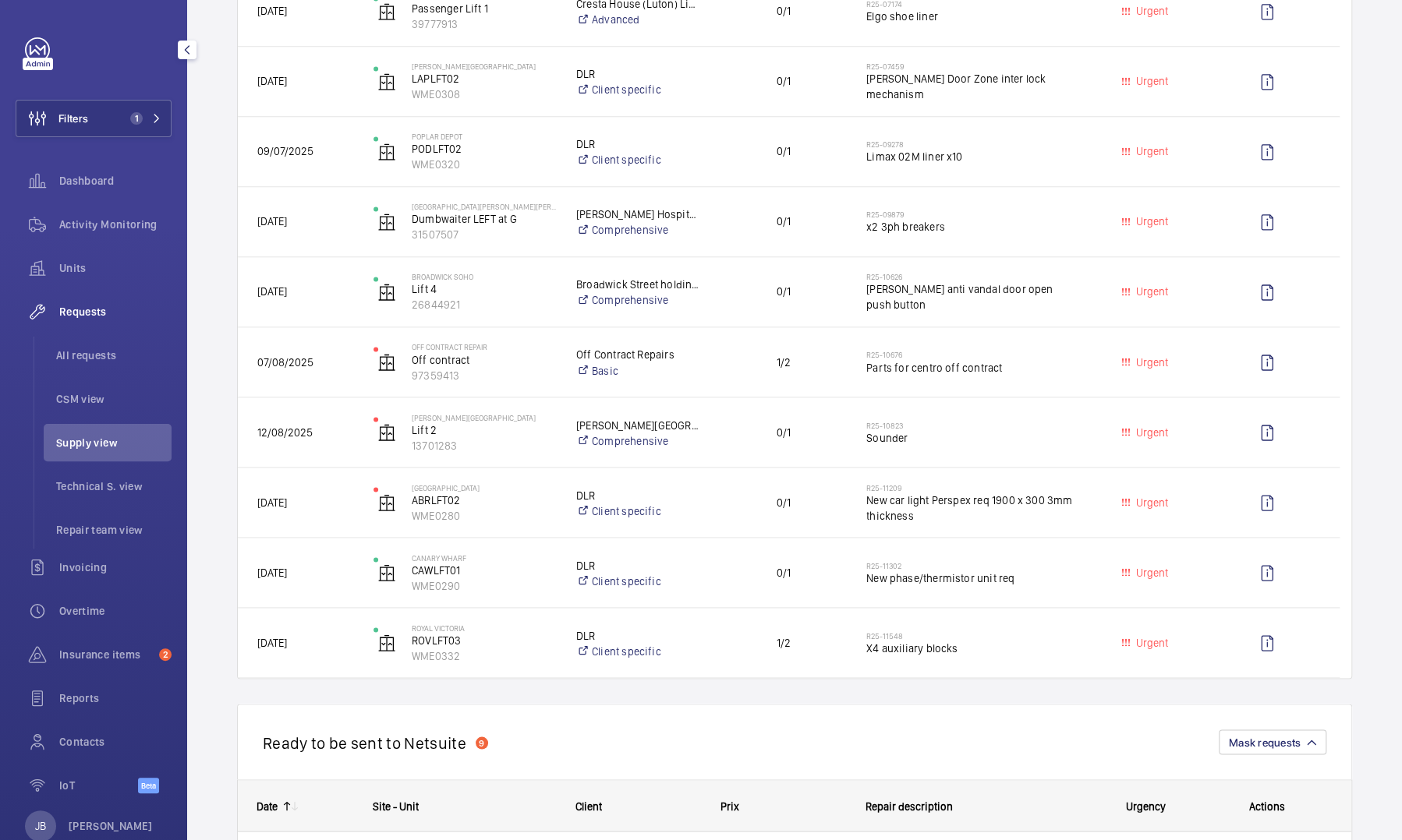
scroll to position [1371, 0]
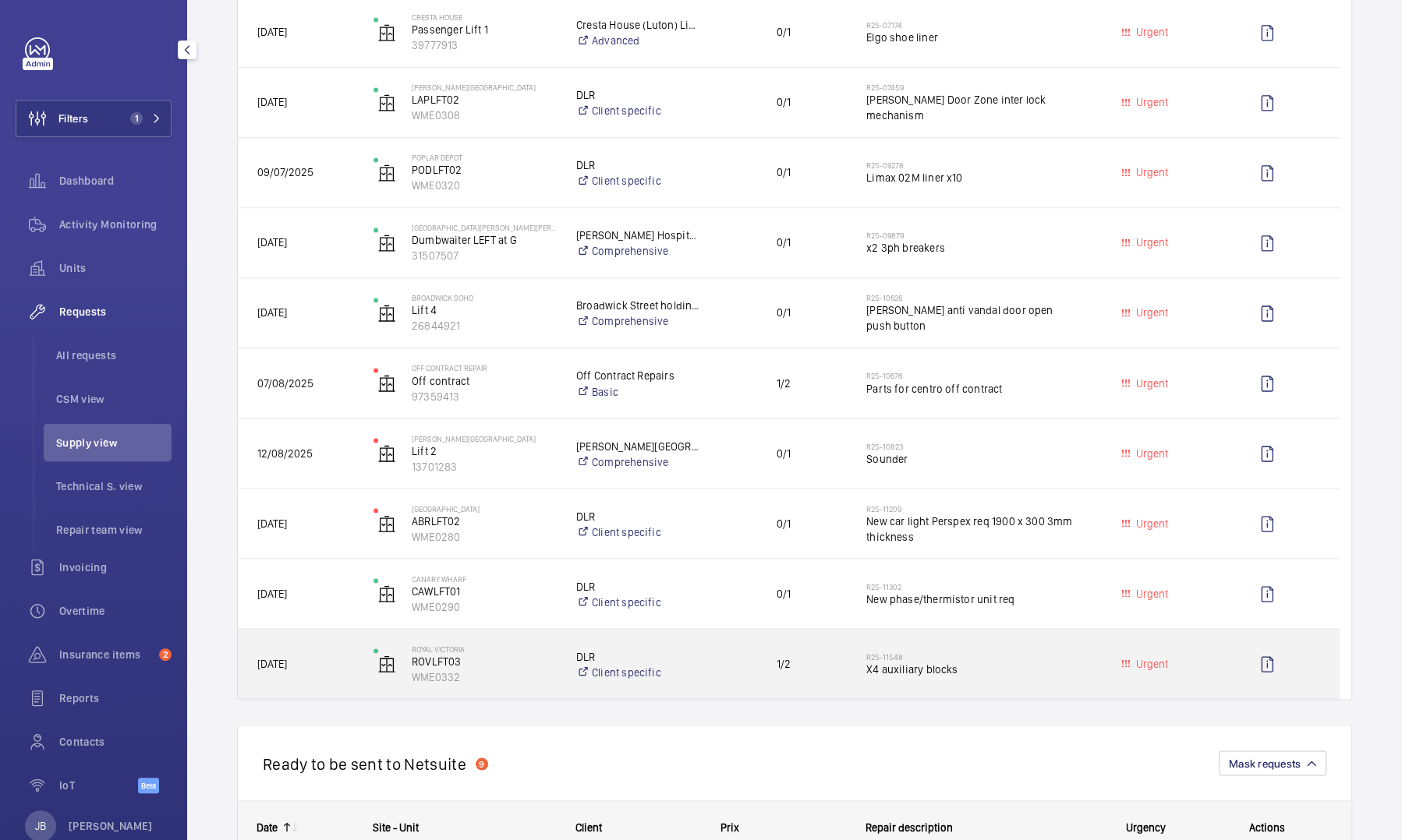
click at [921, 672] on span "X4 auxiliary blocks" at bounding box center [971, 669] width 212 height 16
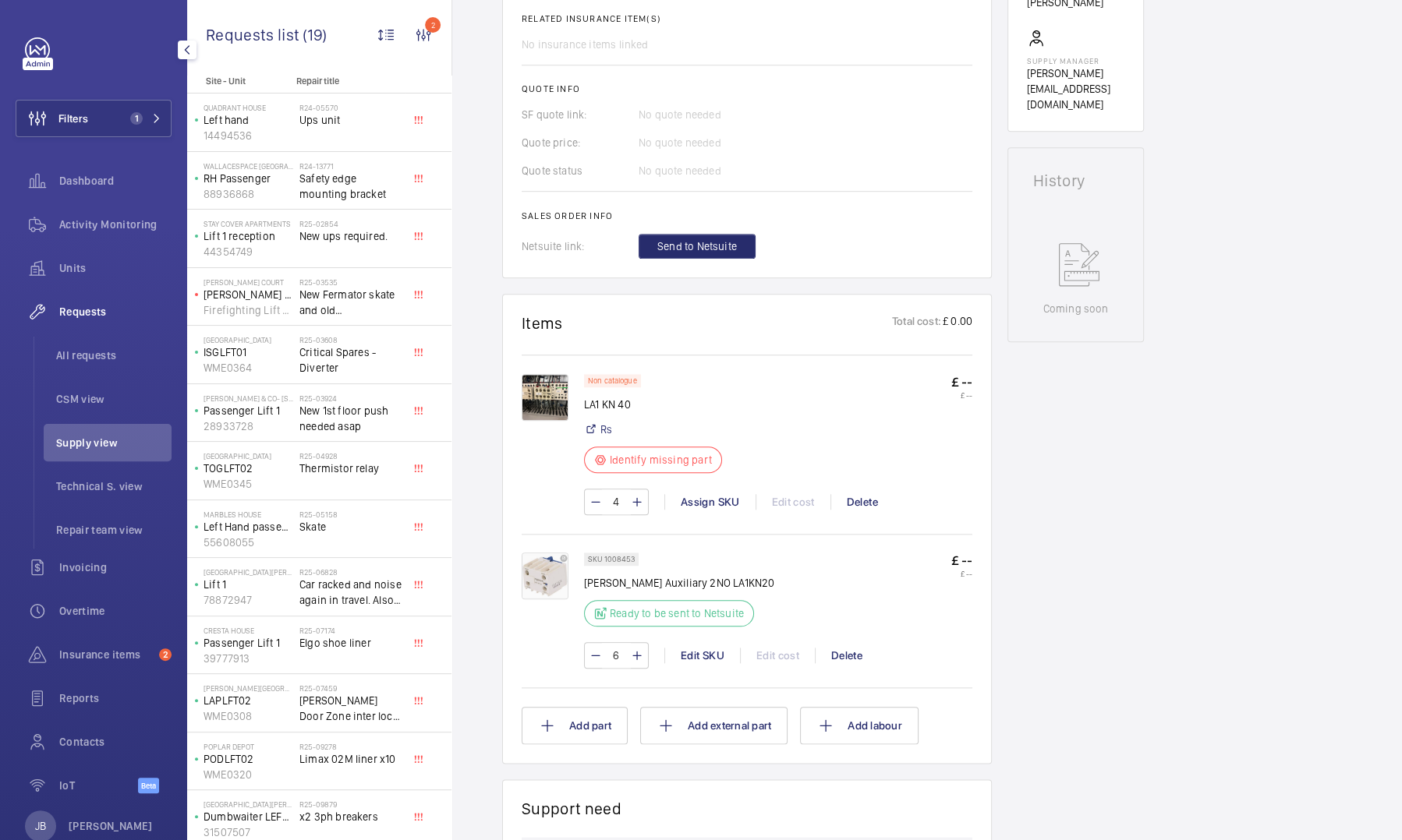
scroll to position [638, 0]
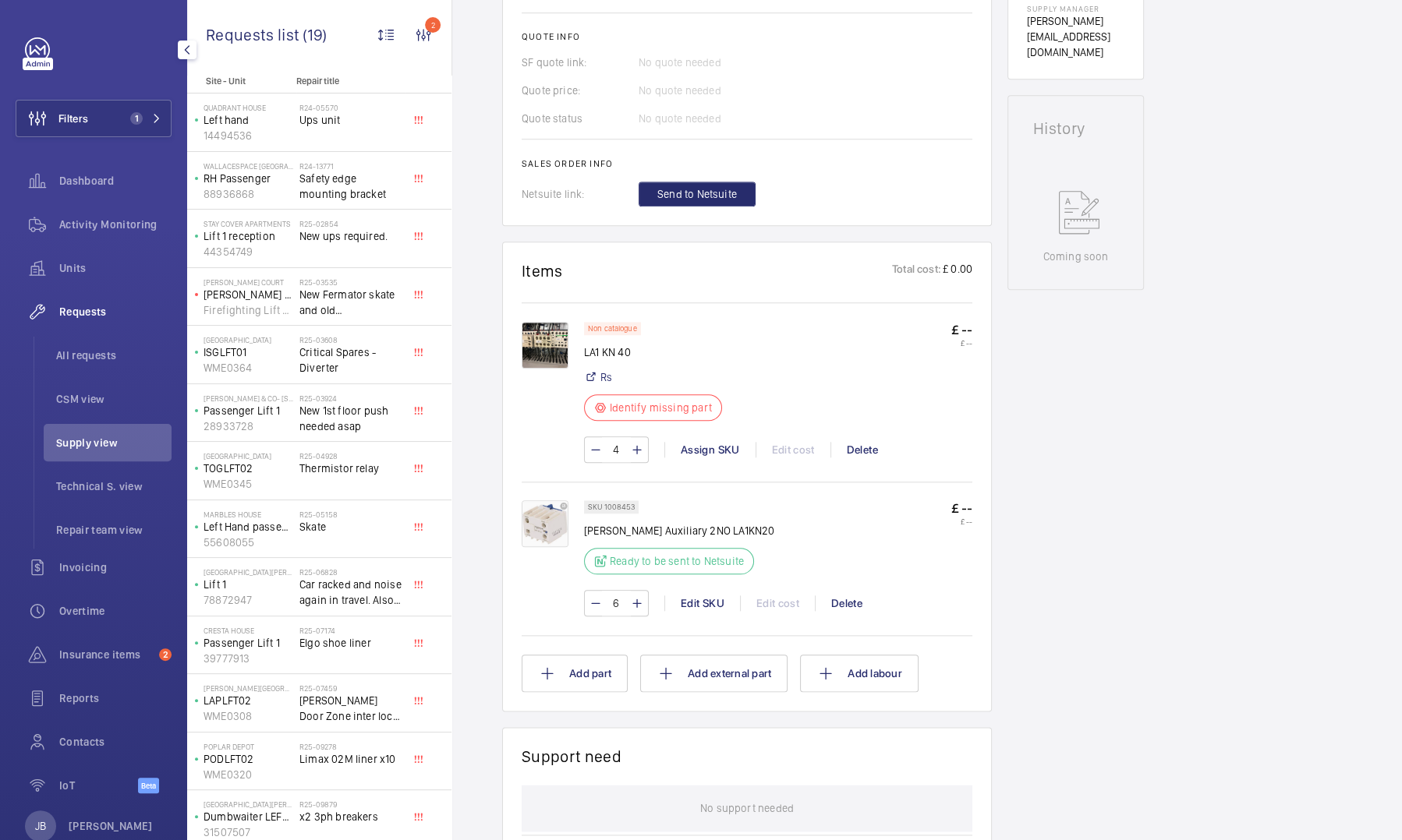
click at [540, 338] on img at bounding box center [544, 344] width 47 height 47
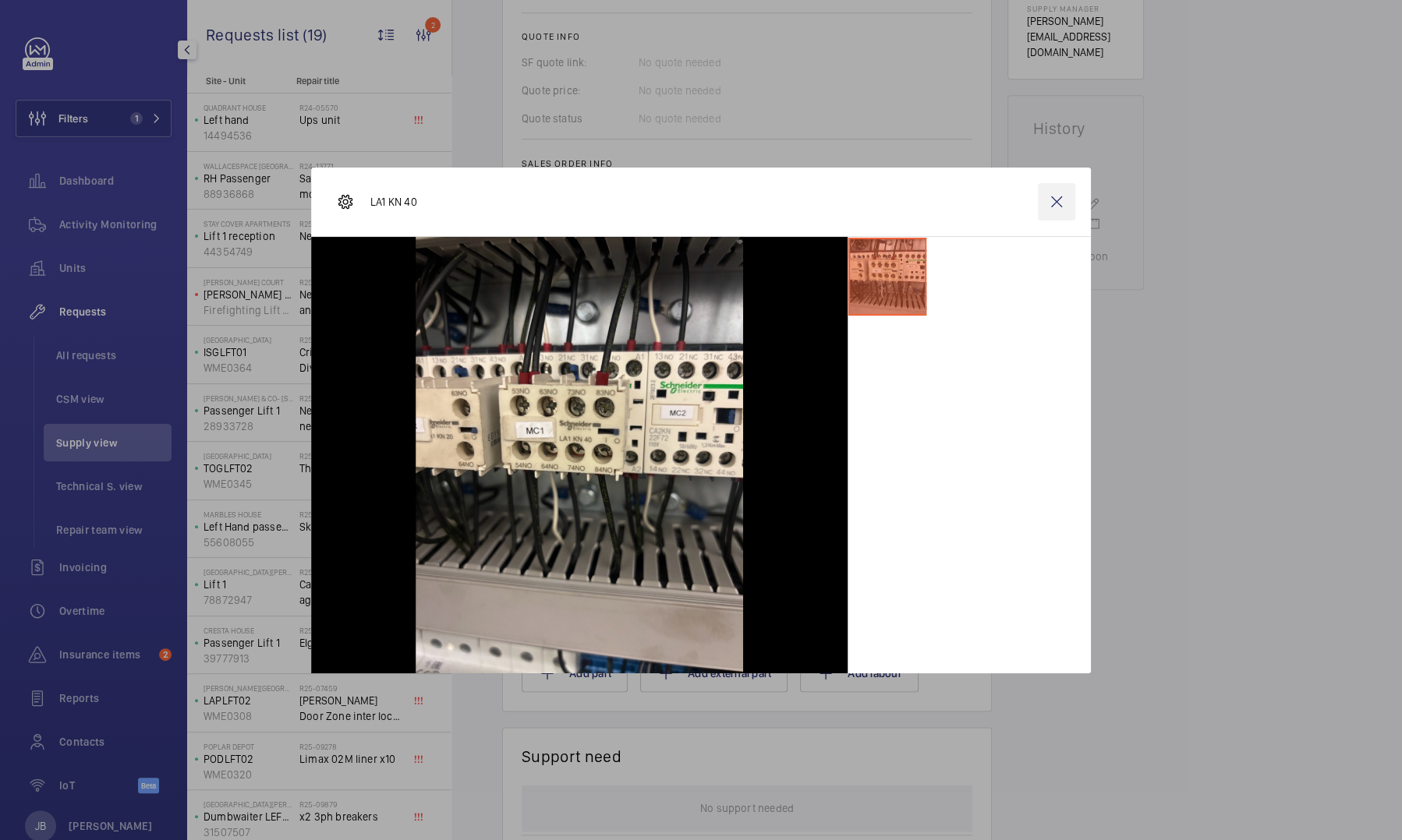
click at [1059, 207] on wm-front-icon-button at bounding box center [1057, 202] width 38 height 38
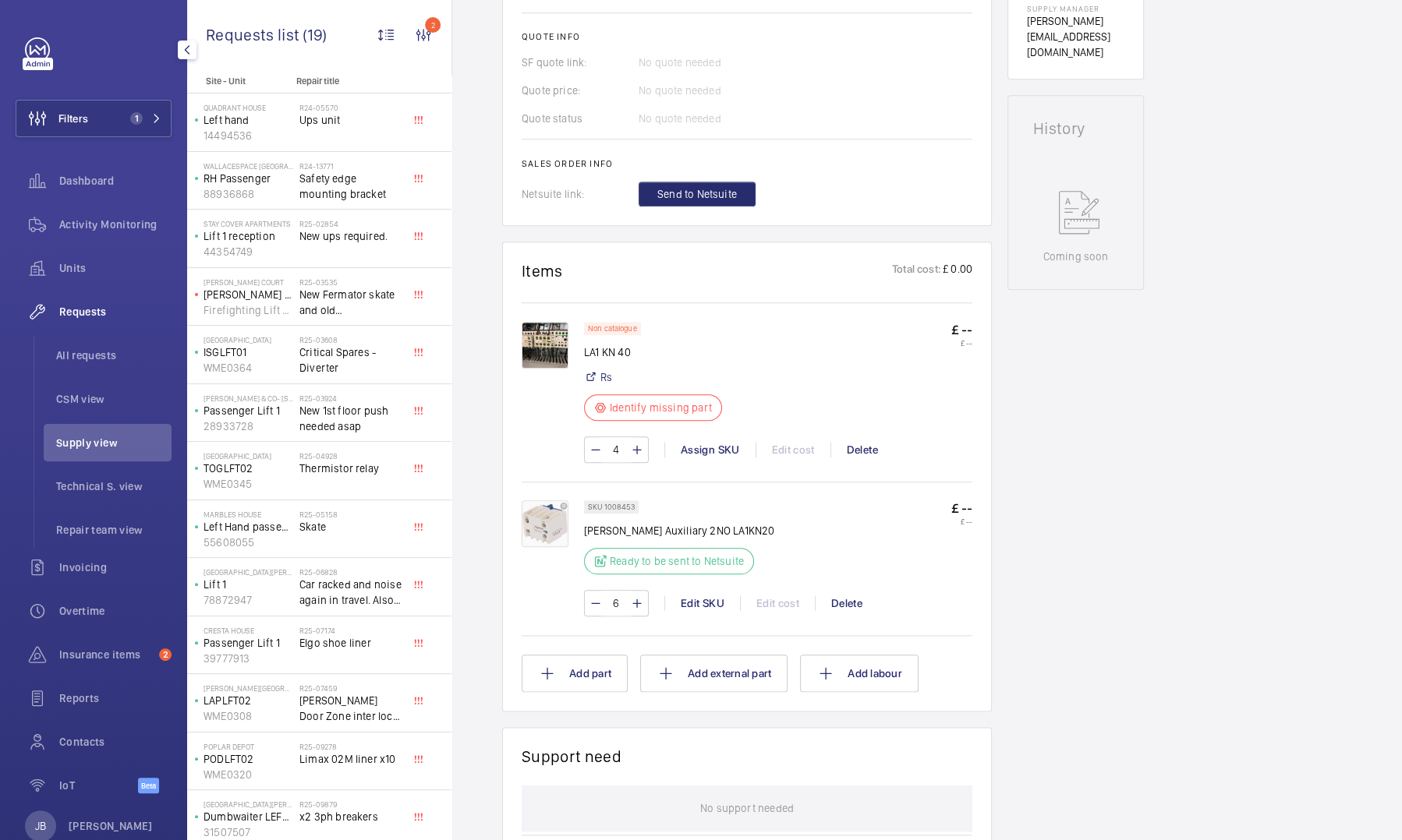
click at [552, 521] on img at bounding box center [544, 523] width 47 height 47
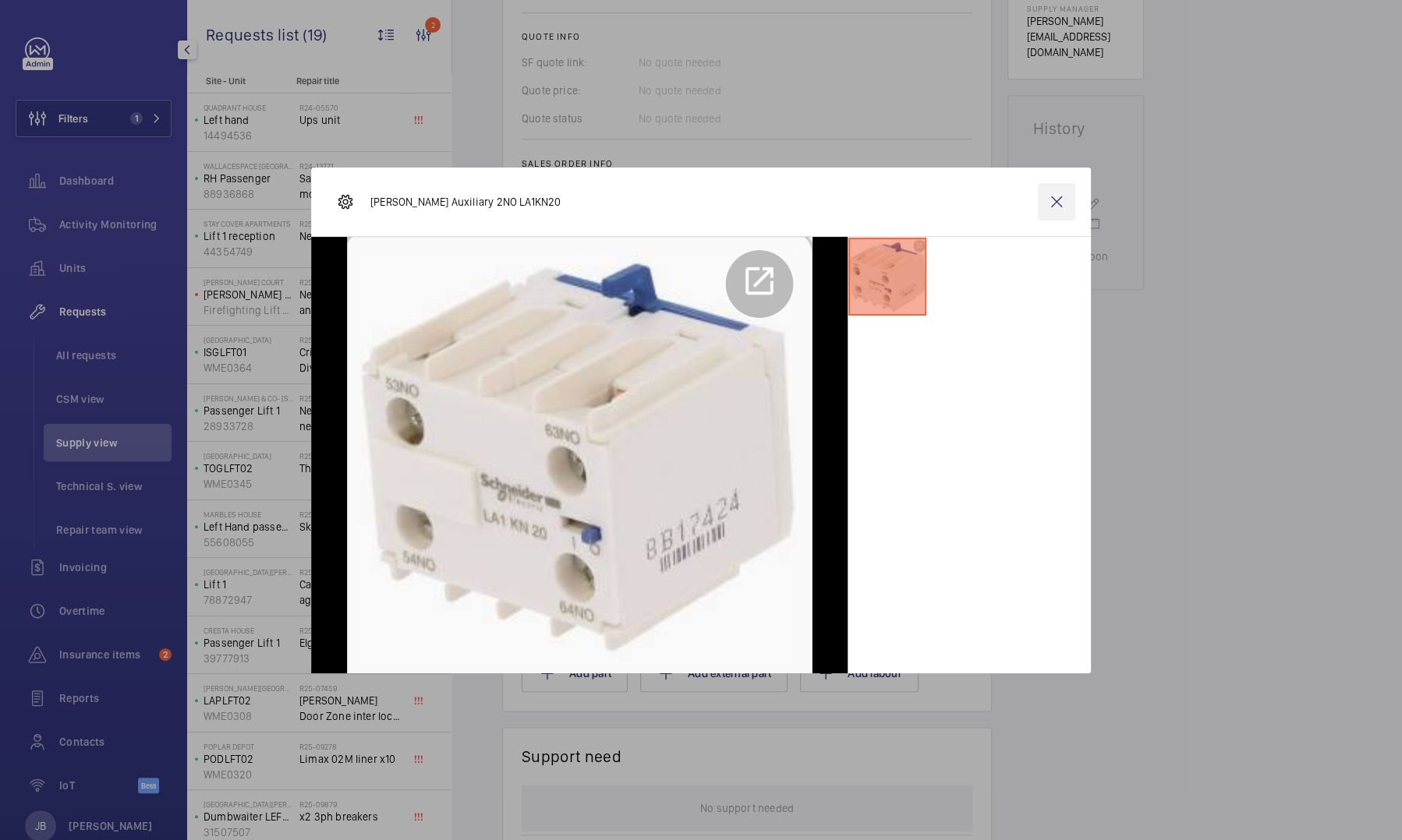
click at [1059, 206] on wm-front-icon-button at bounding box center [1057, 202] width 38 height 38
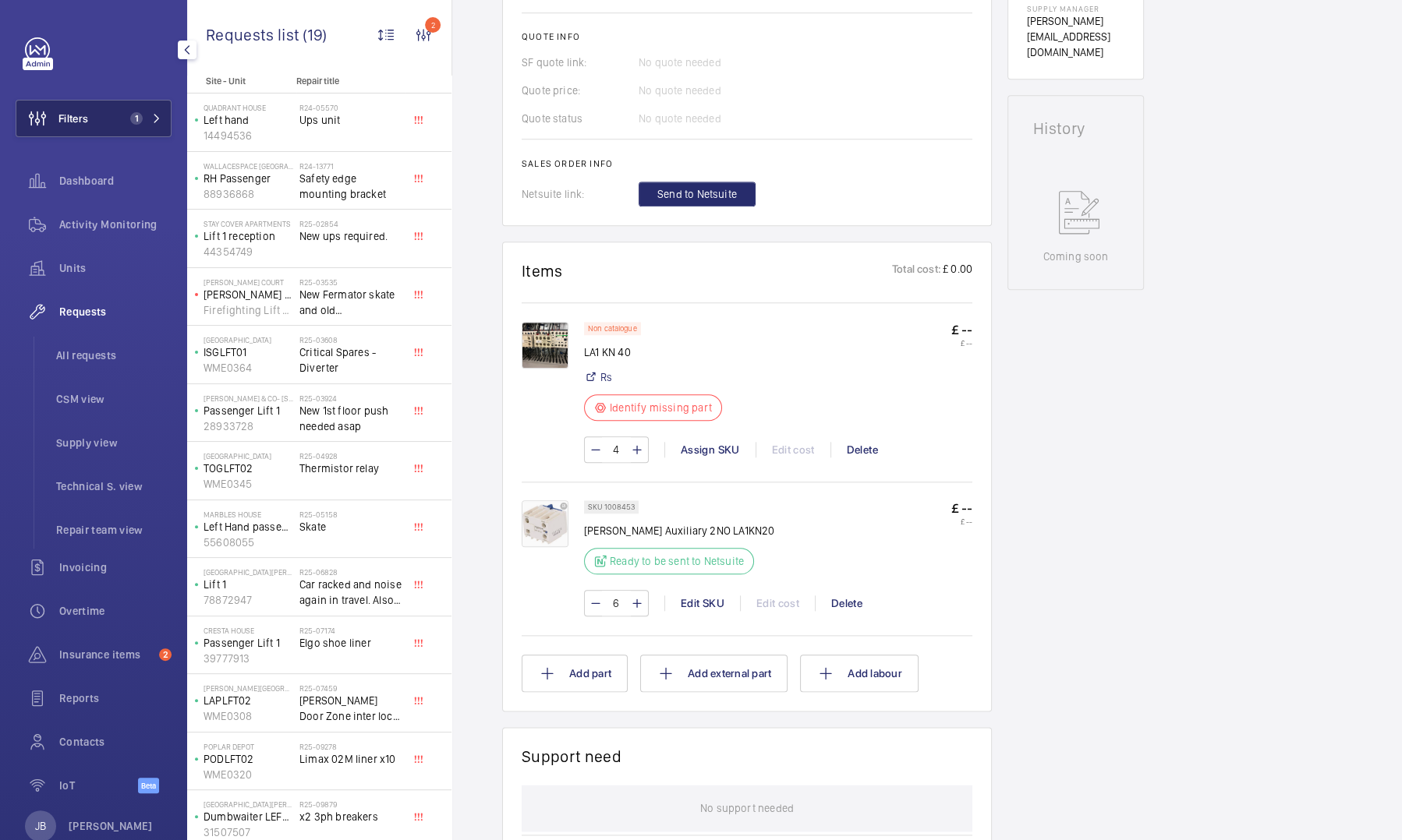
click at [95, 120] on button "Filters 1" at bounding box center [93, 118] width 156 height 38
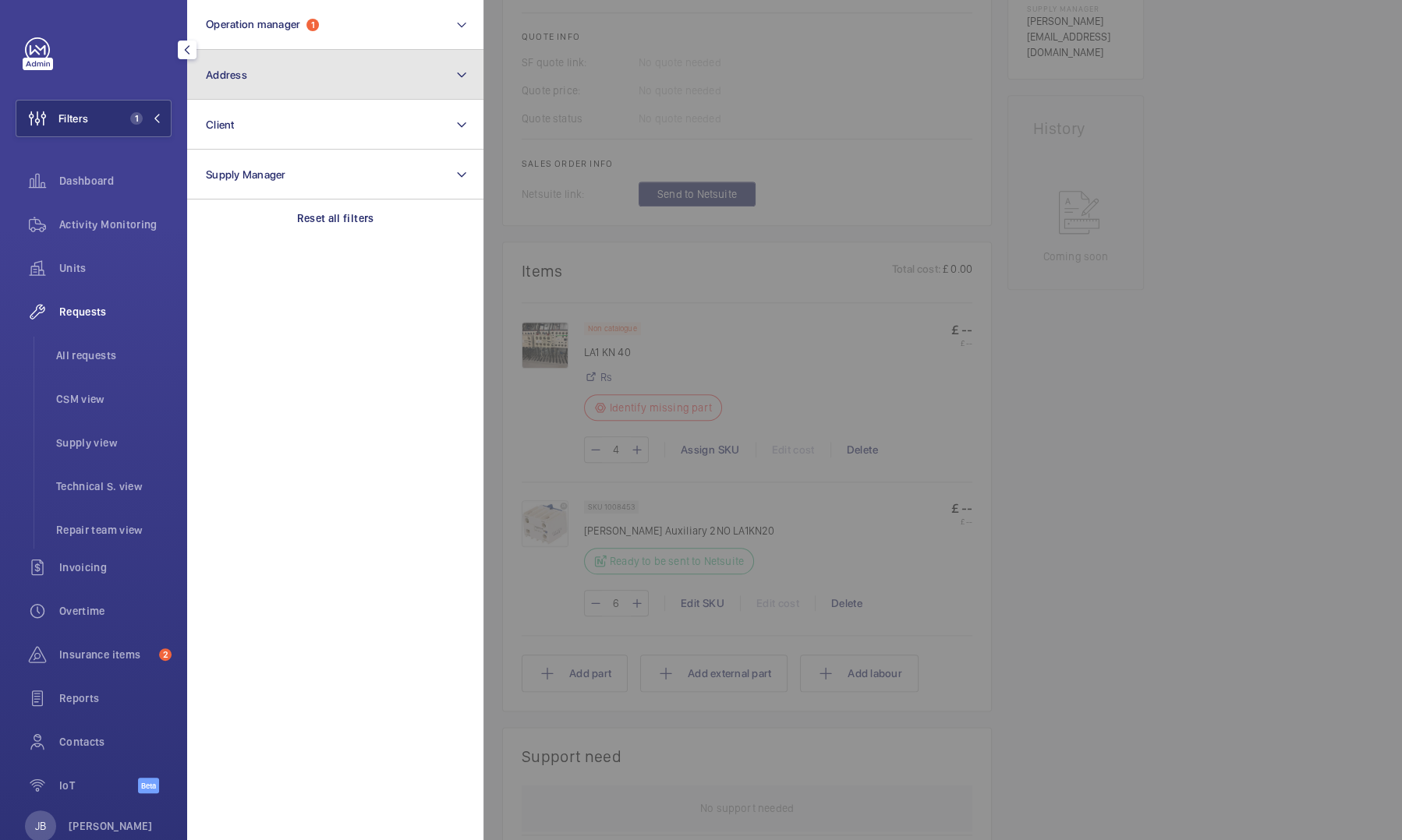
click at [344, 63] on button "Address" at bounding box center [334, 74] width 296 height 49
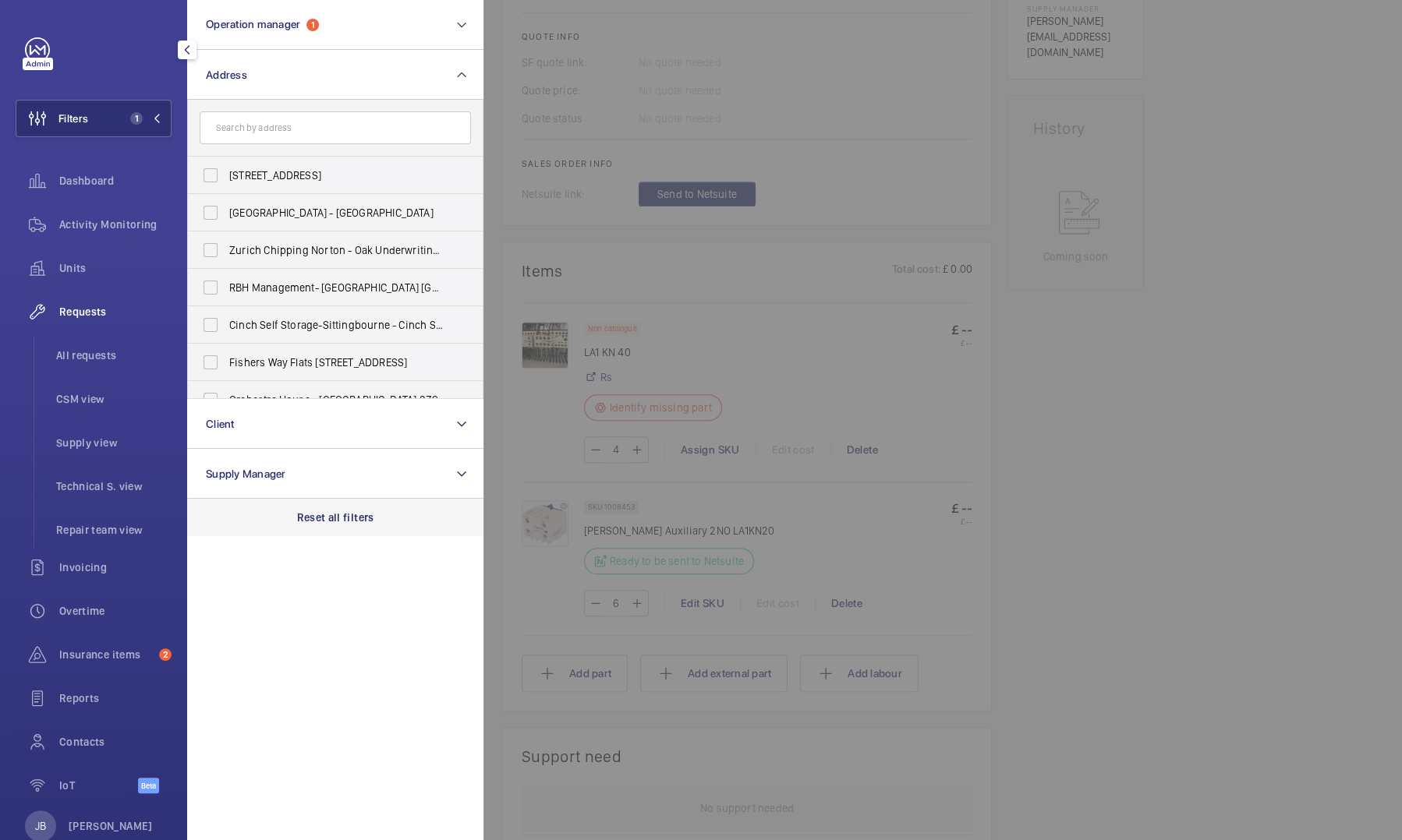
click at [347, 518] on p "Reset all filters" at bounding box center [335, 518] width 77 height 16
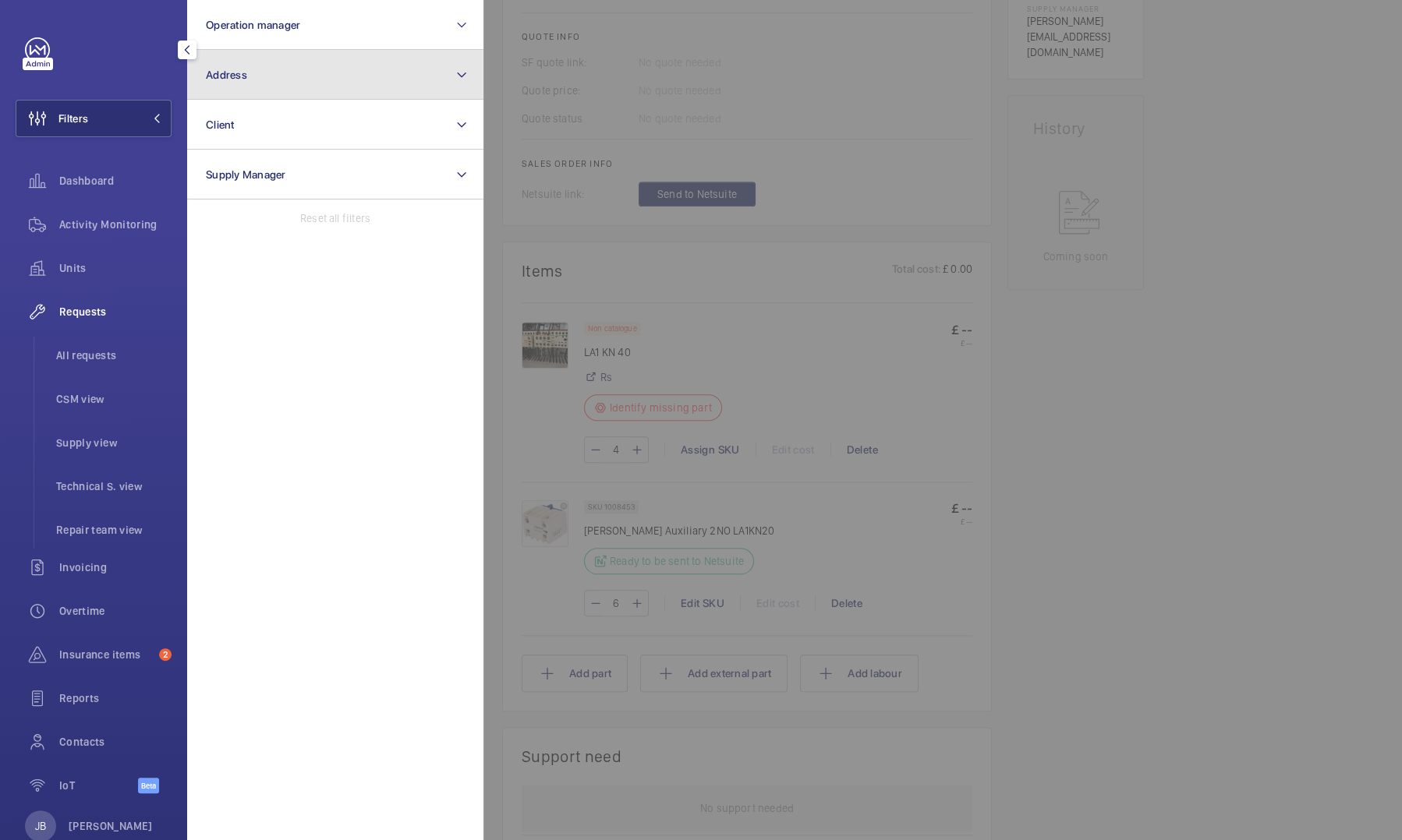
click at [264, 67] on button "Address" at bounding box center [334, 74] width 296 height 49
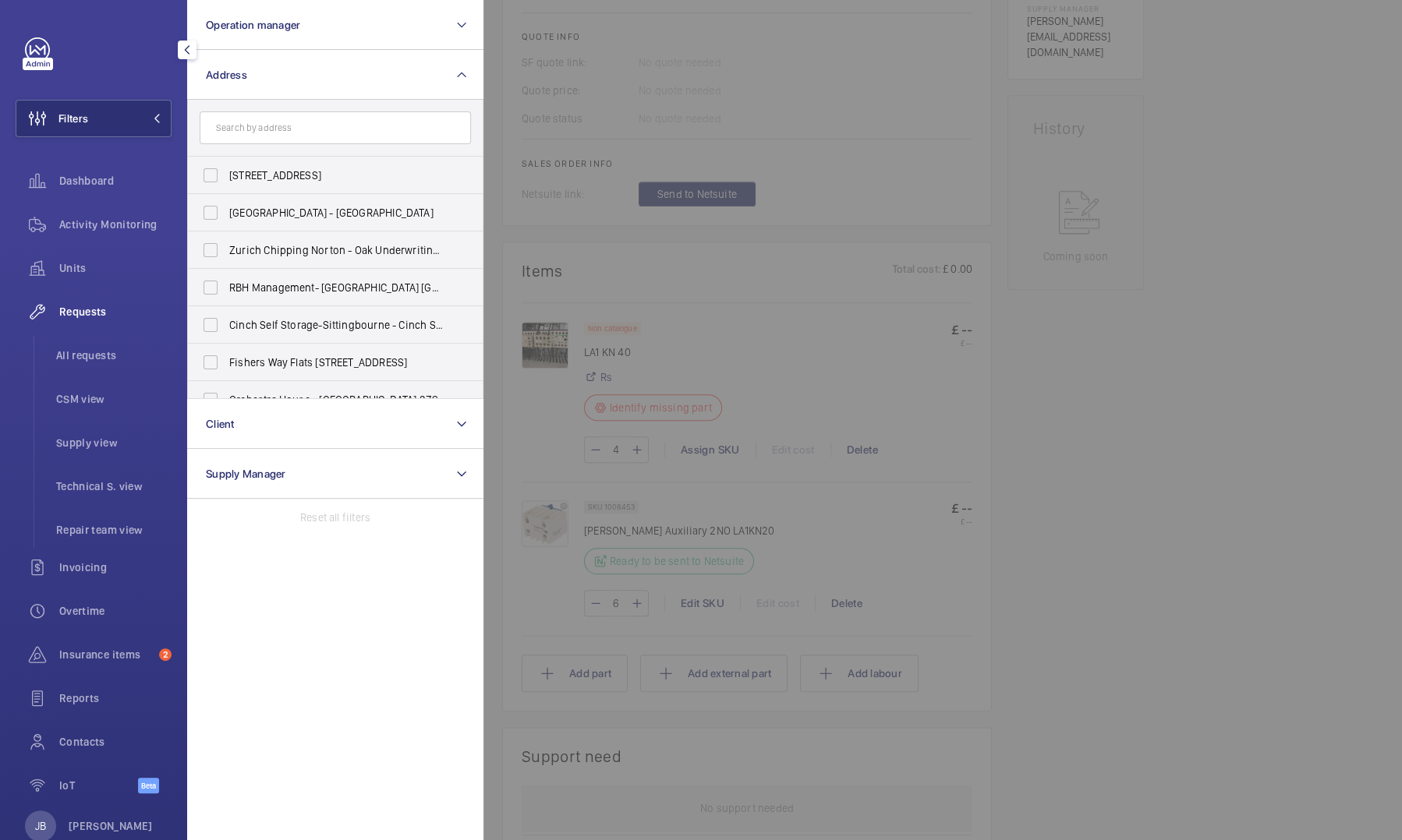
click at [1137, 358] on div at bounding box center [1185, 420] width 1402 height 840
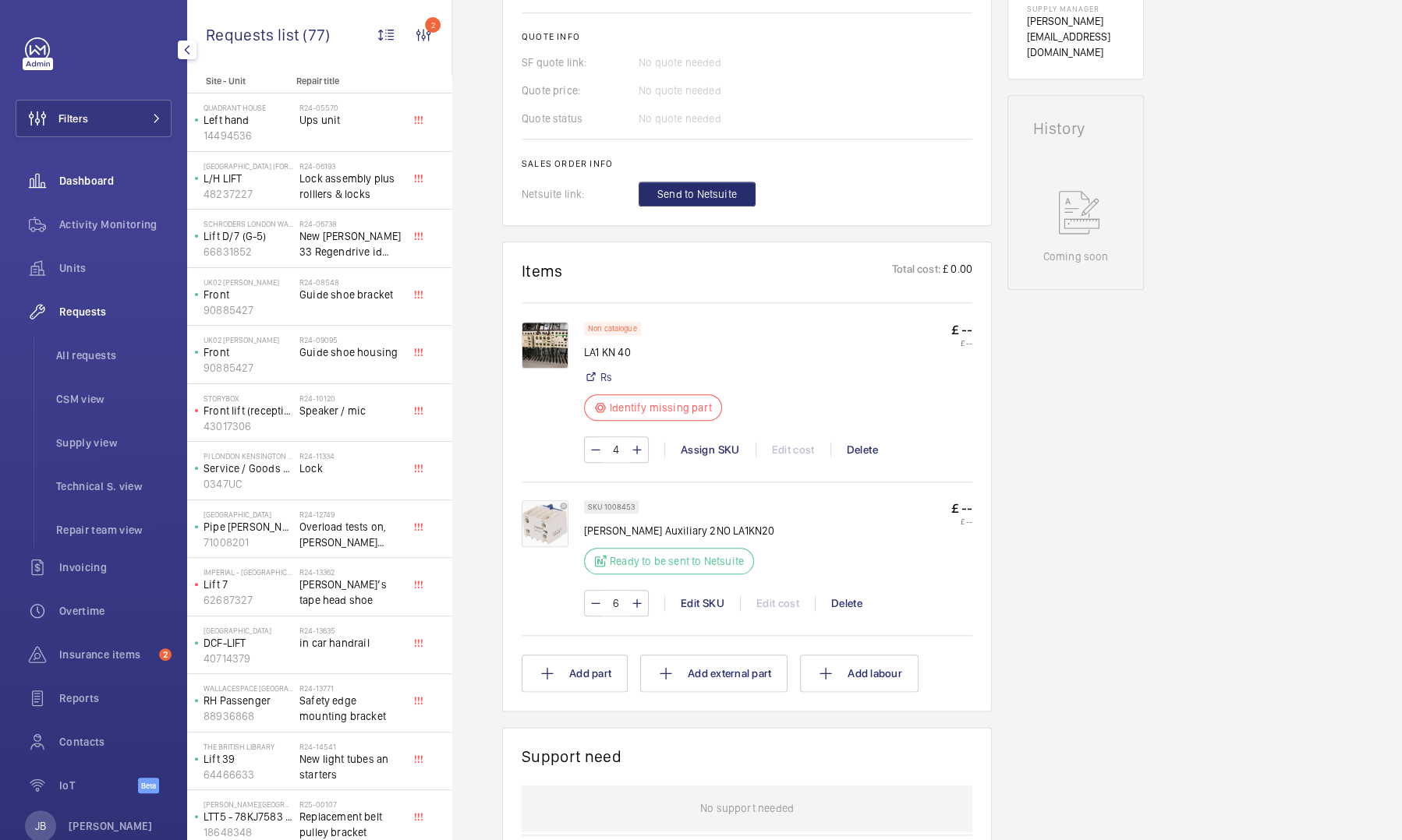
click at [165, 181] on span "Dashboard" at bounding box center [115, 180] width 113 height 16
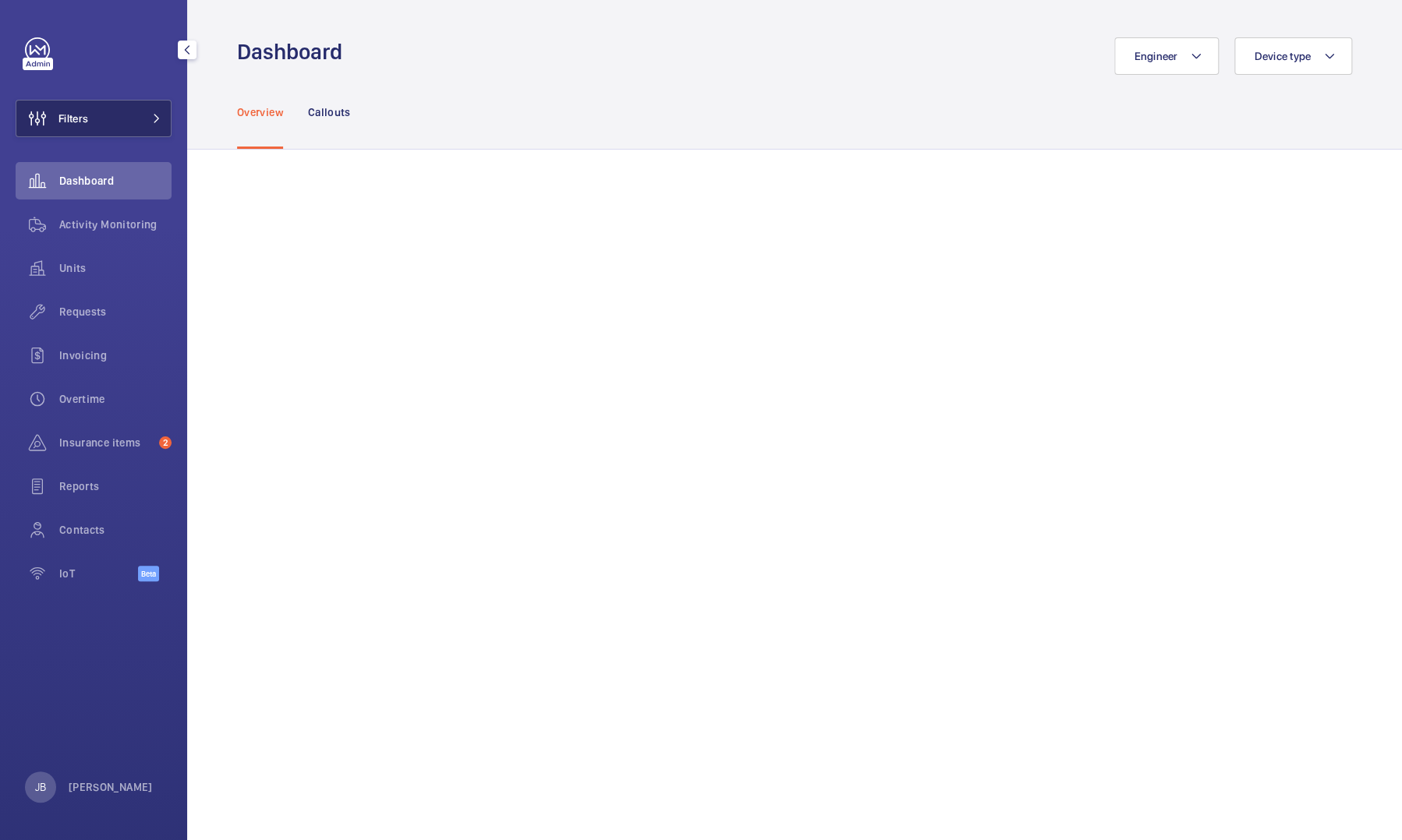
click at [110, 114] on button "Filters" at bounding box center [93, 118] width 156 height 38
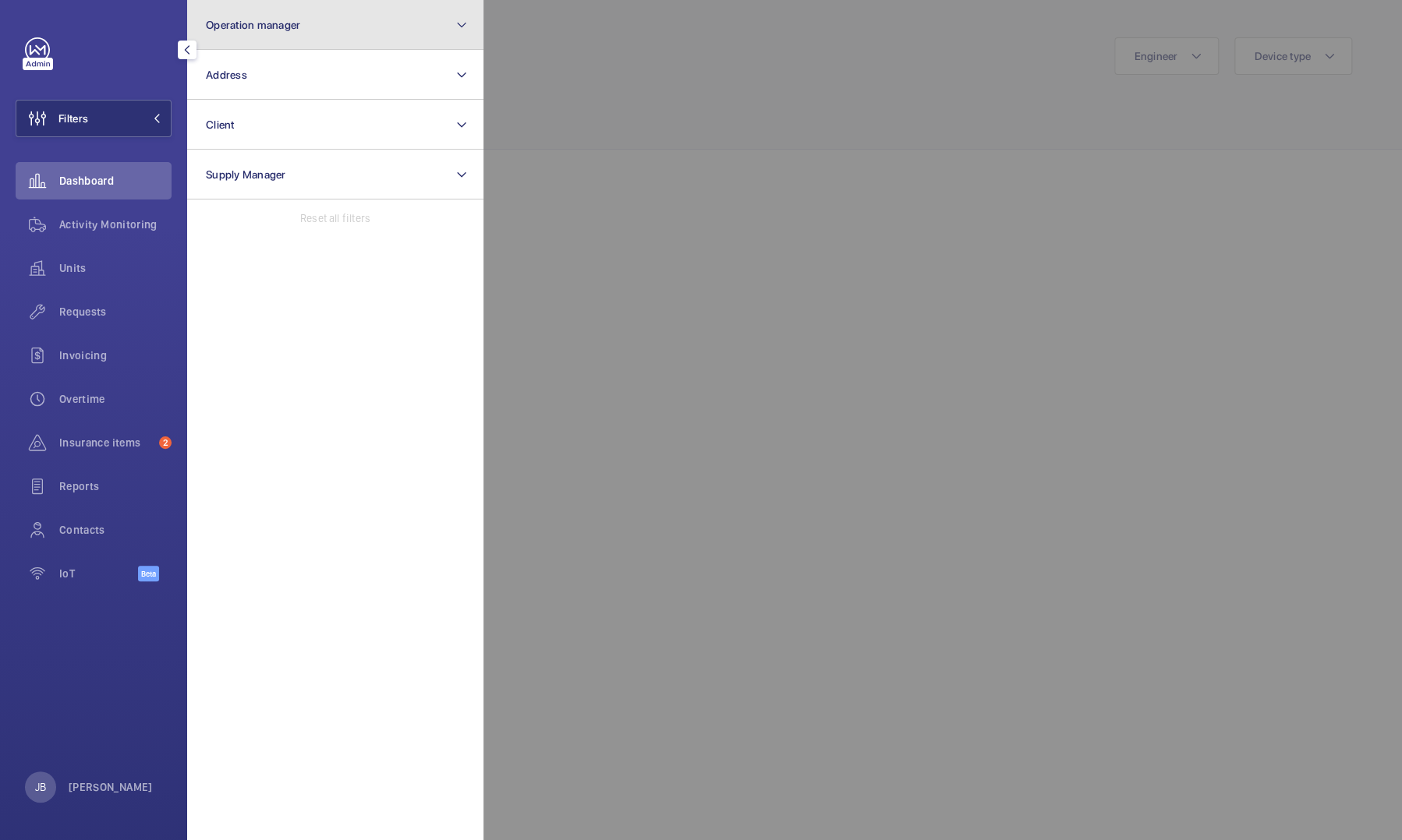
click at [279, 27] on span "Operation manager" at bounding box center [253, 25] width 94 height 13
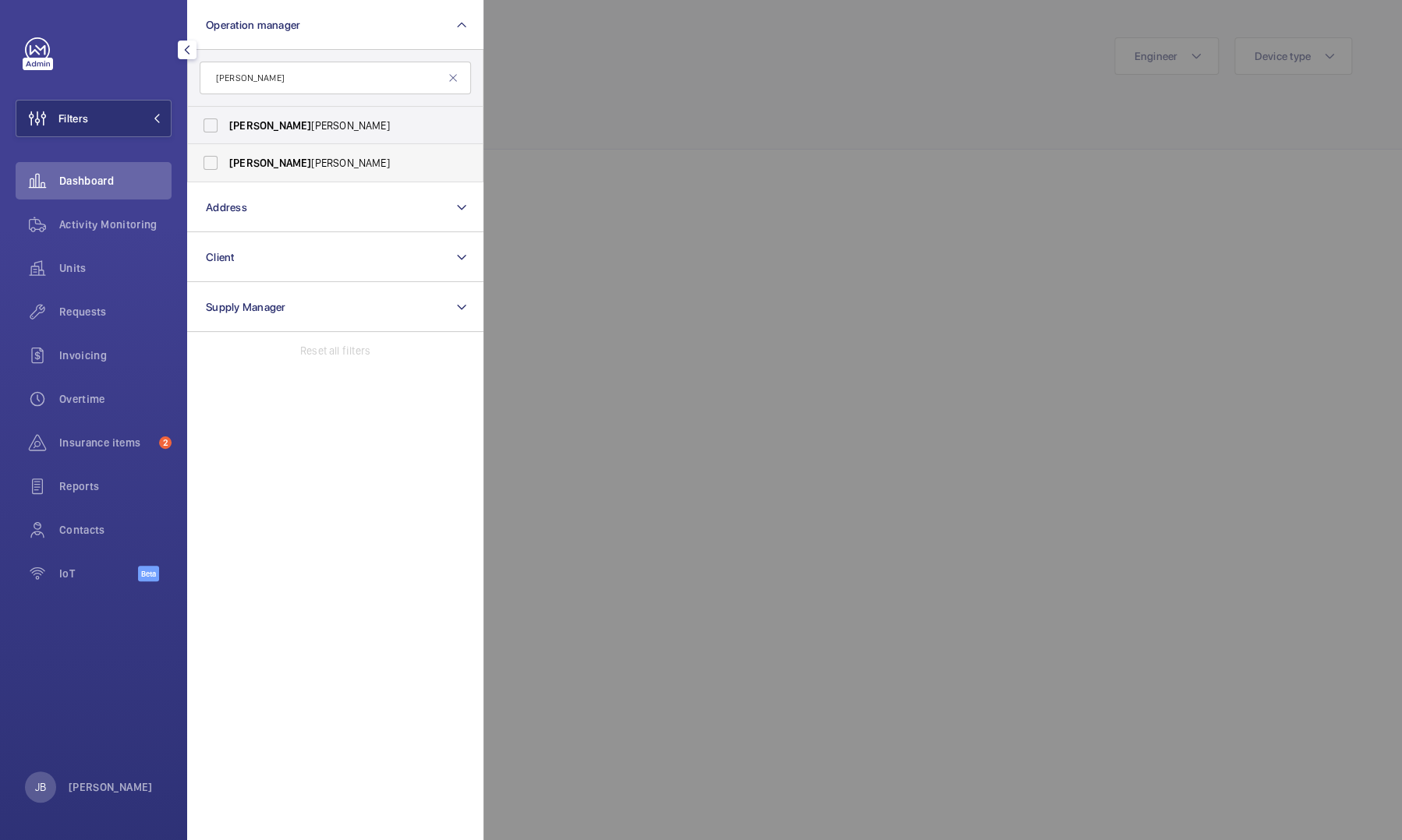
type input "connor"
click at [212, 167] on label "Connor Tarpey" at bounding box center [323, 162] width 271 height 38
click at [212, 167] on input "Connor Tarpey" at bounding box center [211, 163] width 31 height 31
checkbox input "true"
click at [113, 233] on div "Activity Monitoring" at bounding box center [93, 224] width 156 height 38
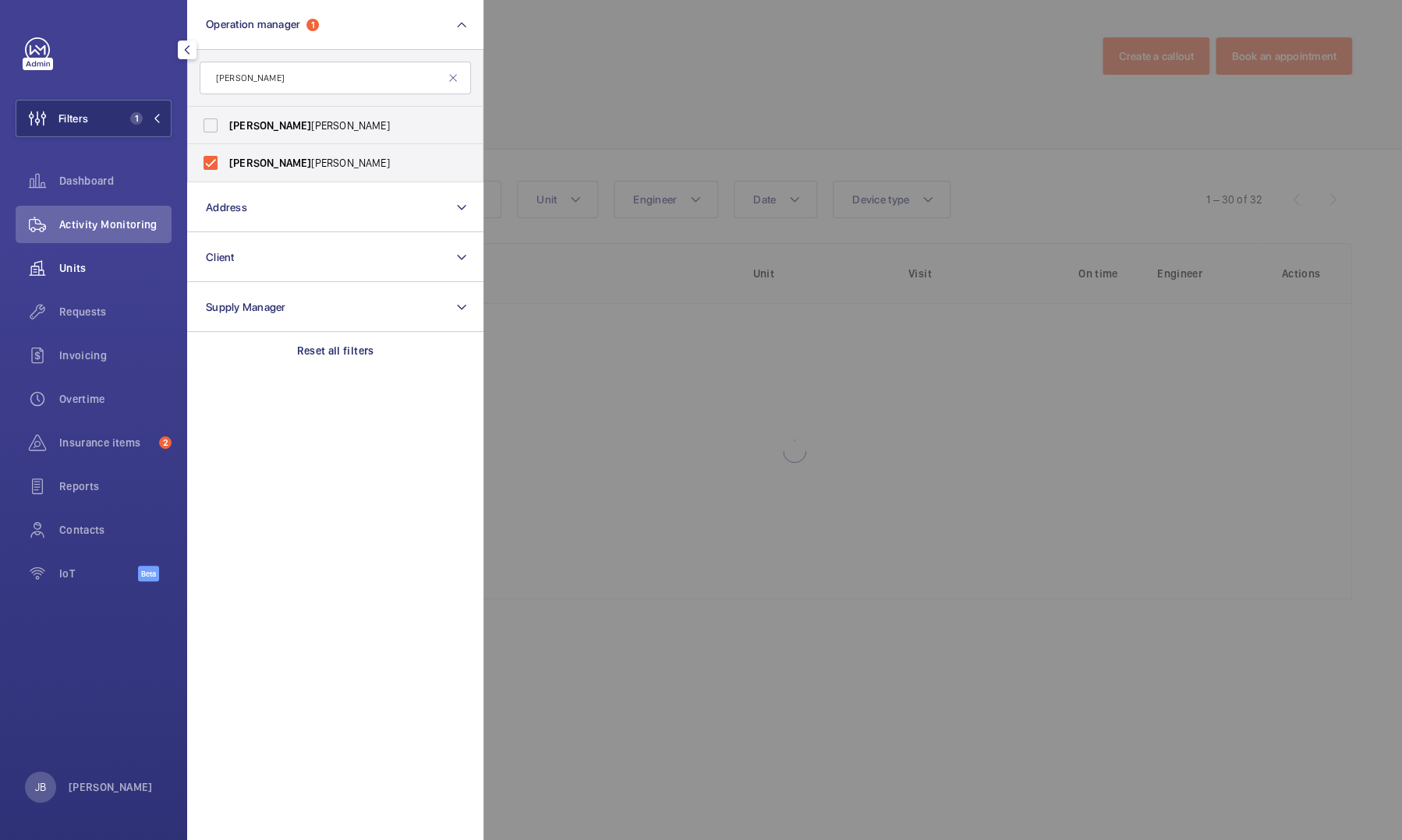
click at [65, 272] on span "Units" at bounding box center [115, 267] width 113 height 16
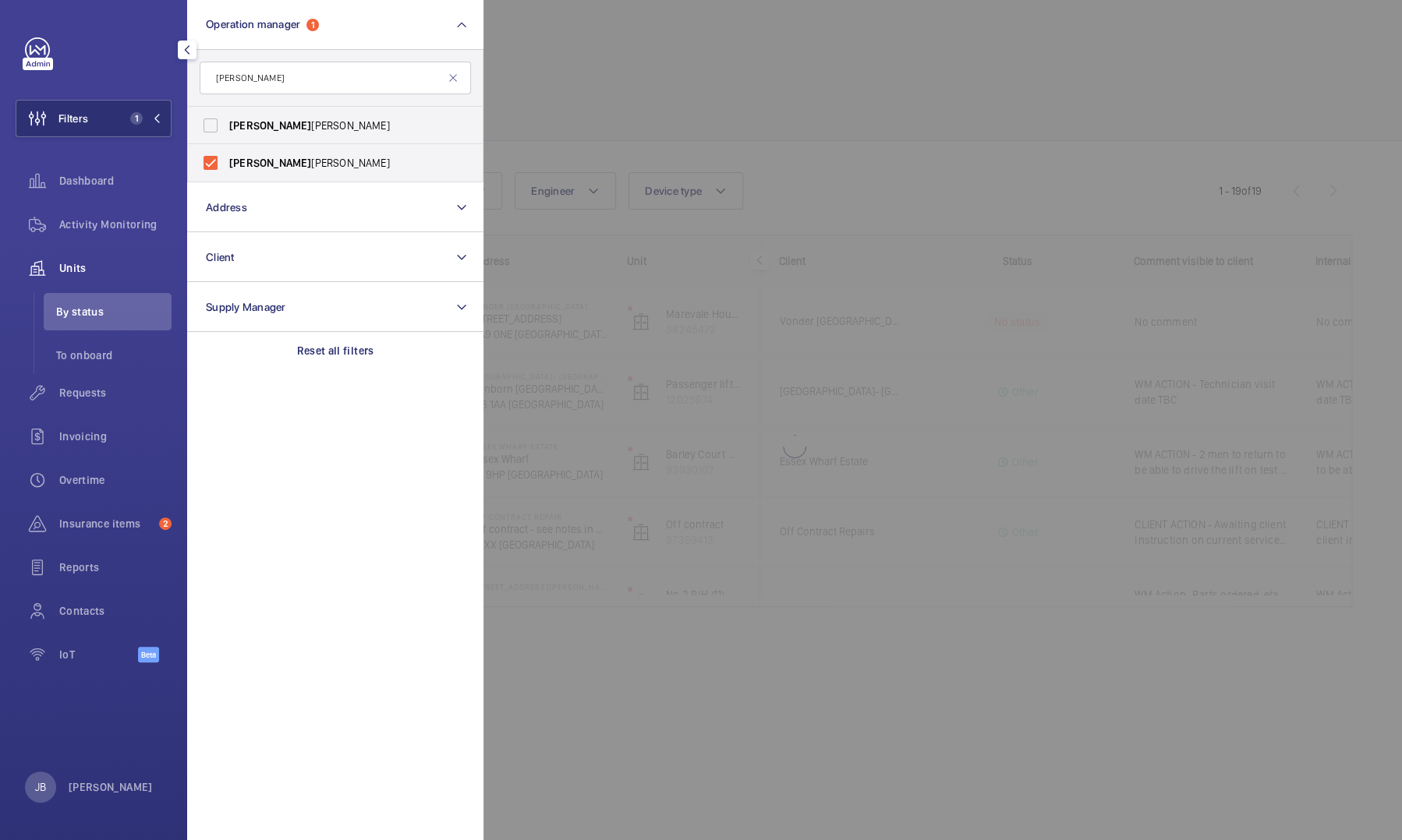
click at [596, 86] on div at bounding box center [1185, 420] width 1402 height 840
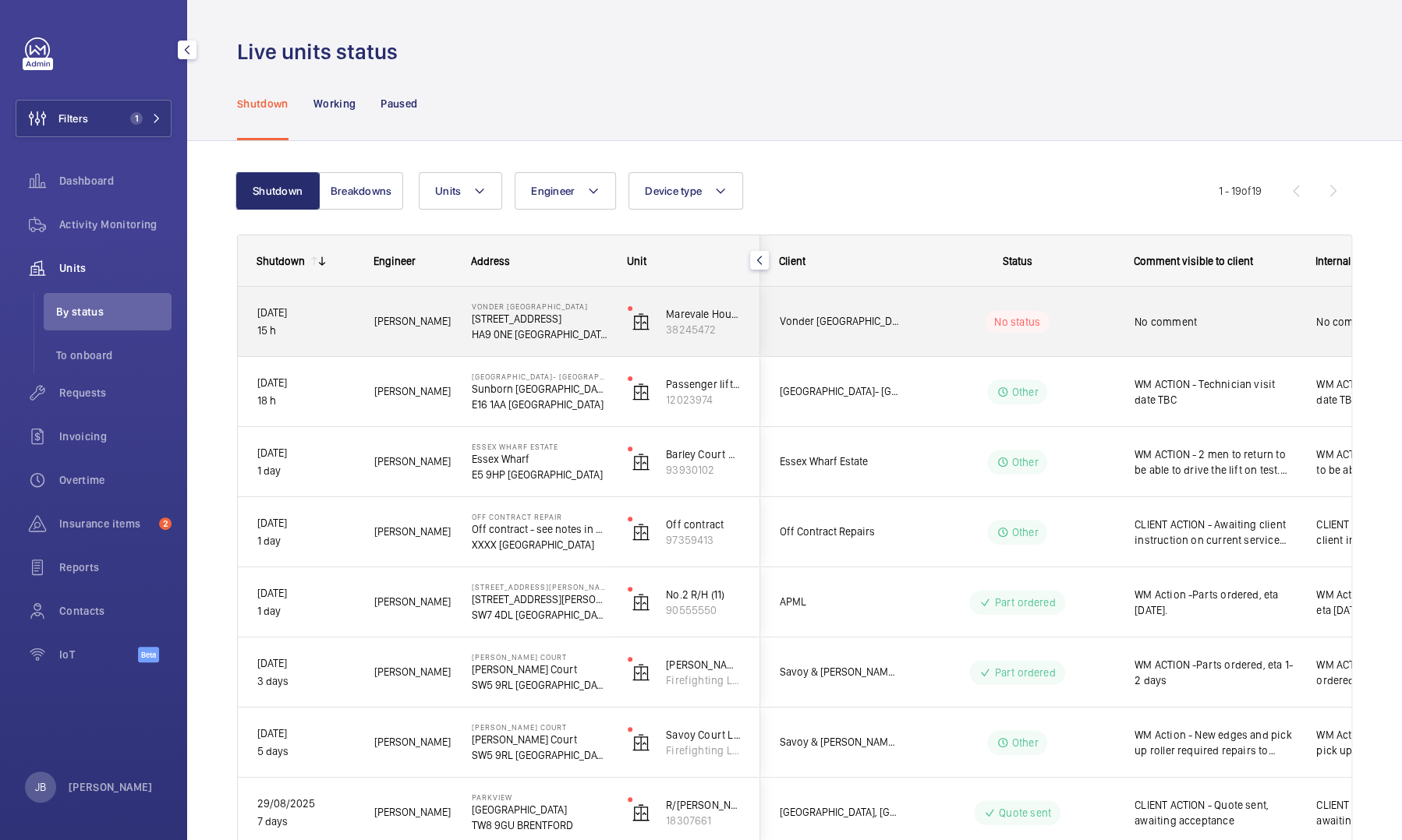
click at [1201, 320] on span "No comment" at bounding box center [1215, 322] width 161 height 16
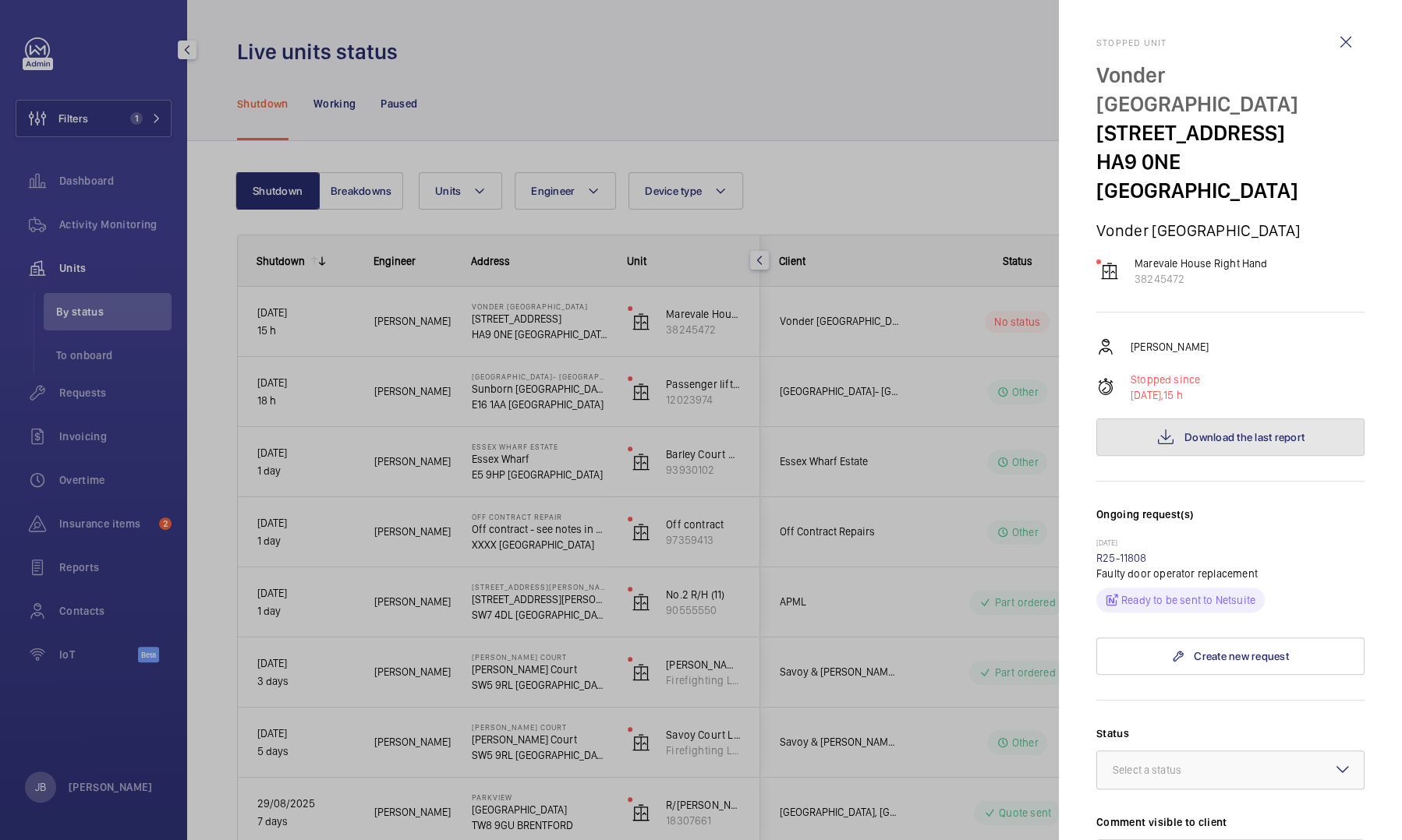
click at [1260, 431] on span "Download the last report" at bounding box center [1244, 438] width 120 height 13
click at [1121, 552] on link "R25-11808" at bounding box center [1122, 559] width 50 height 13
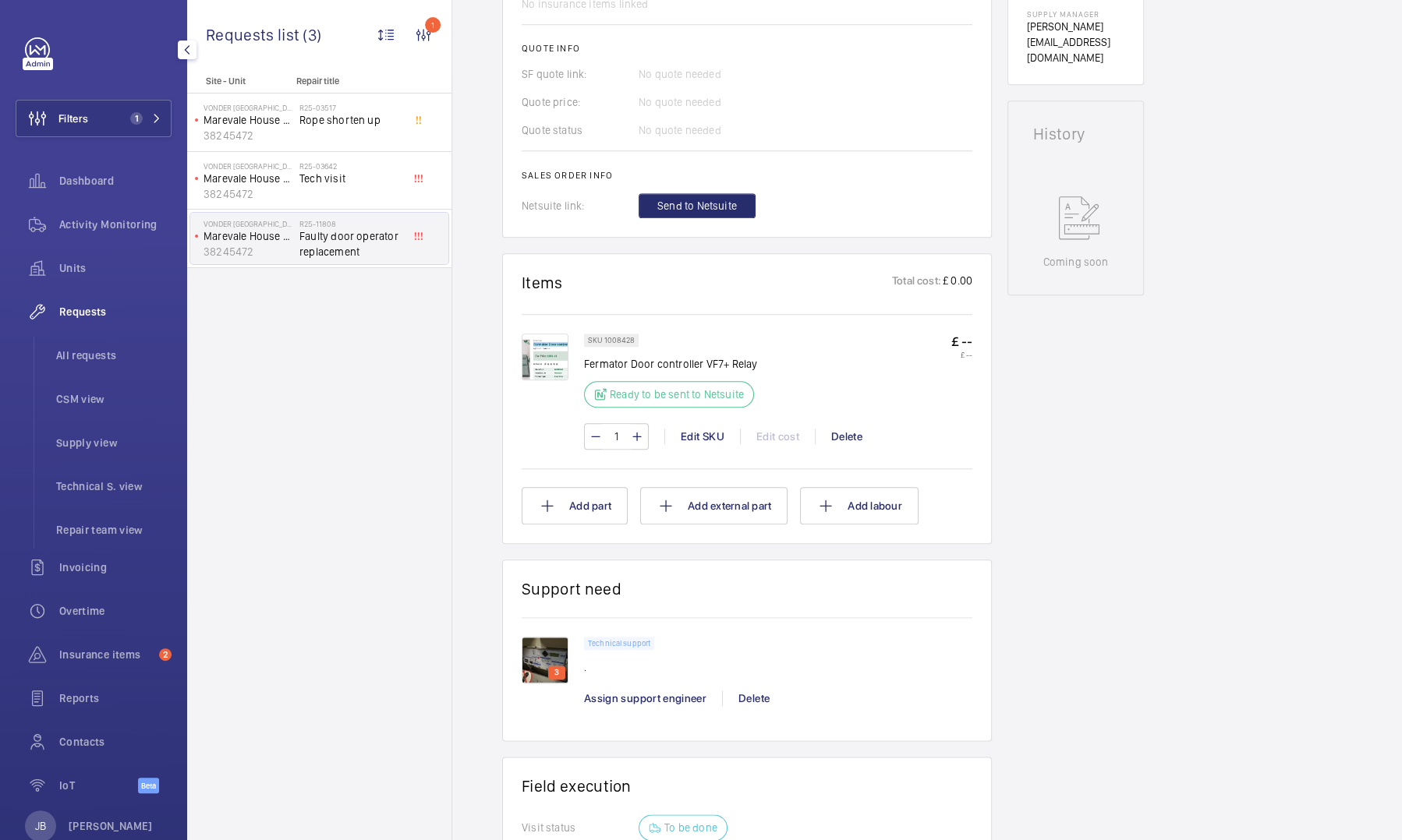
scroll to position [723, 0]
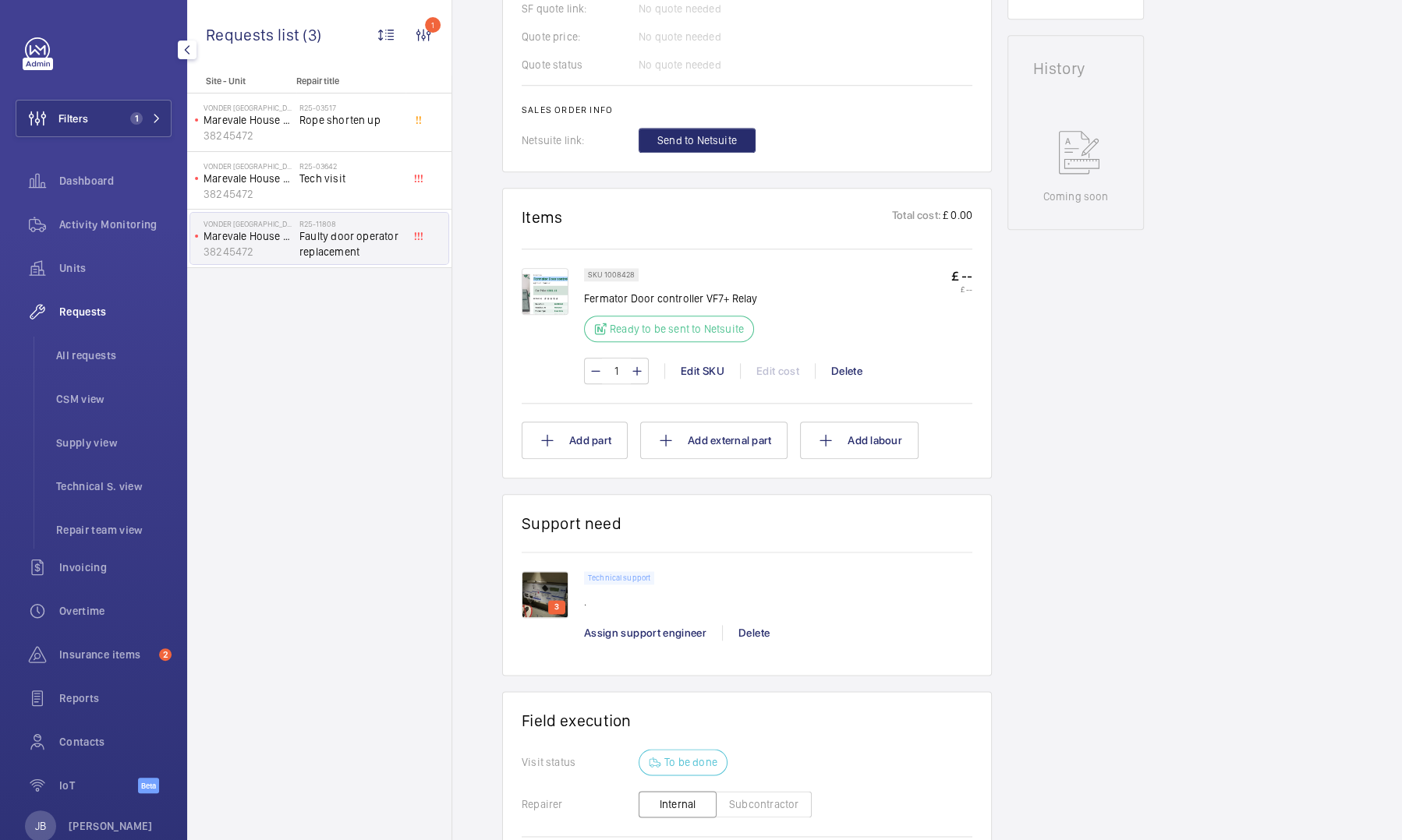
click at [551, 298] on img at bounding box center [544, 291] width 47 height 47
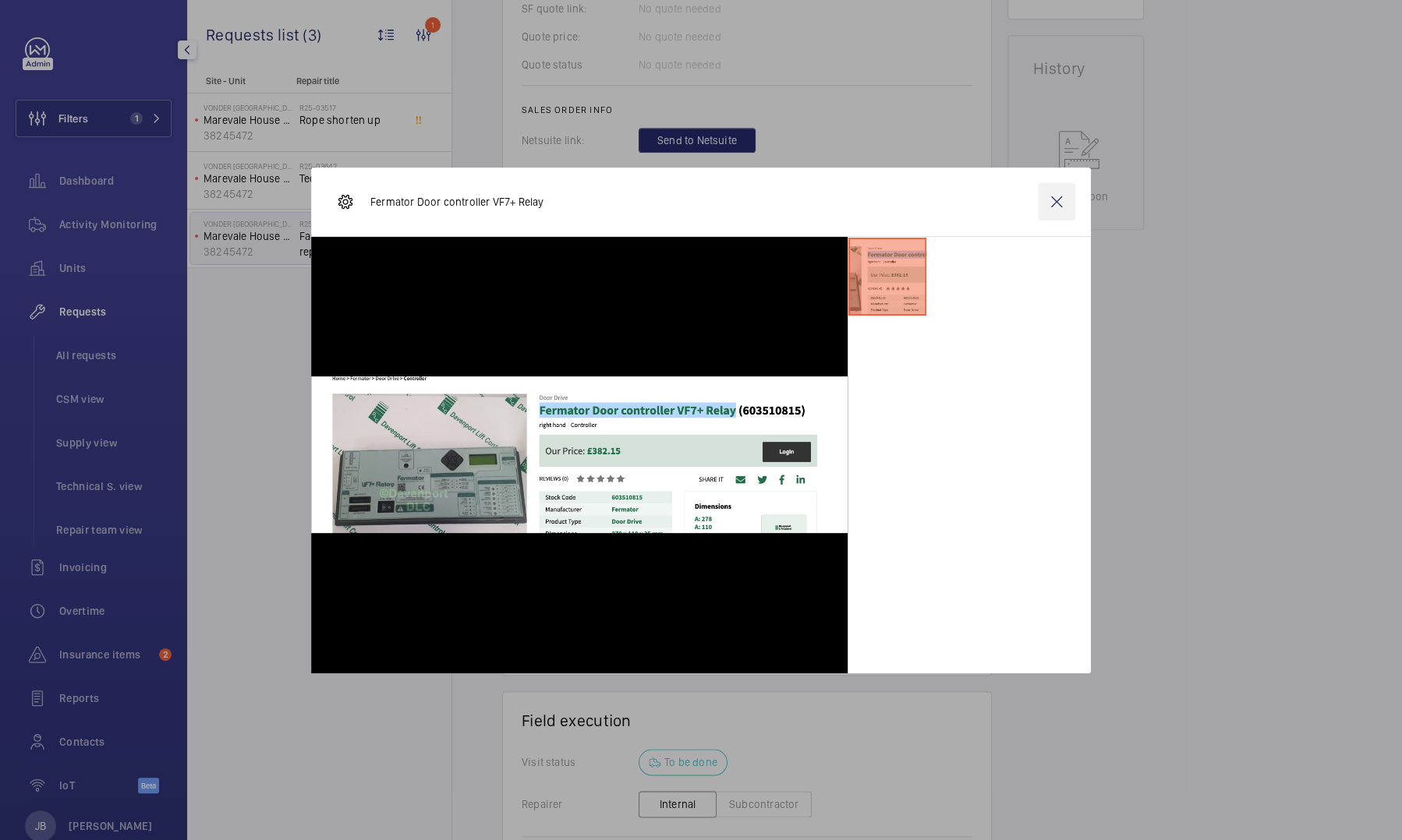
click at [1057, 212] on wm-front-icon-button at bounding box center [1057, 202] width 38 height 38
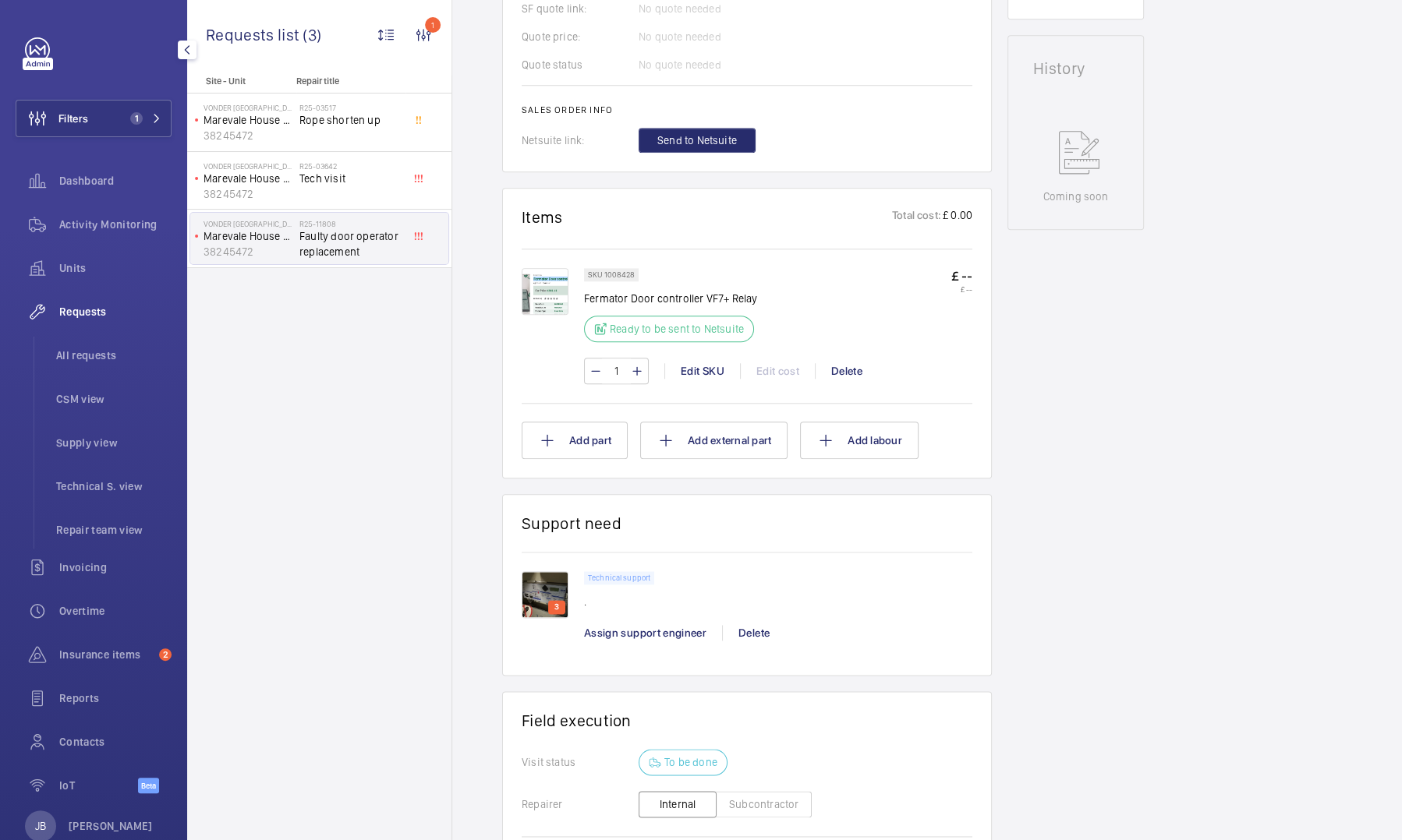
click at [542, 296] on img at bounding box center [544, 291] width 47 height 47
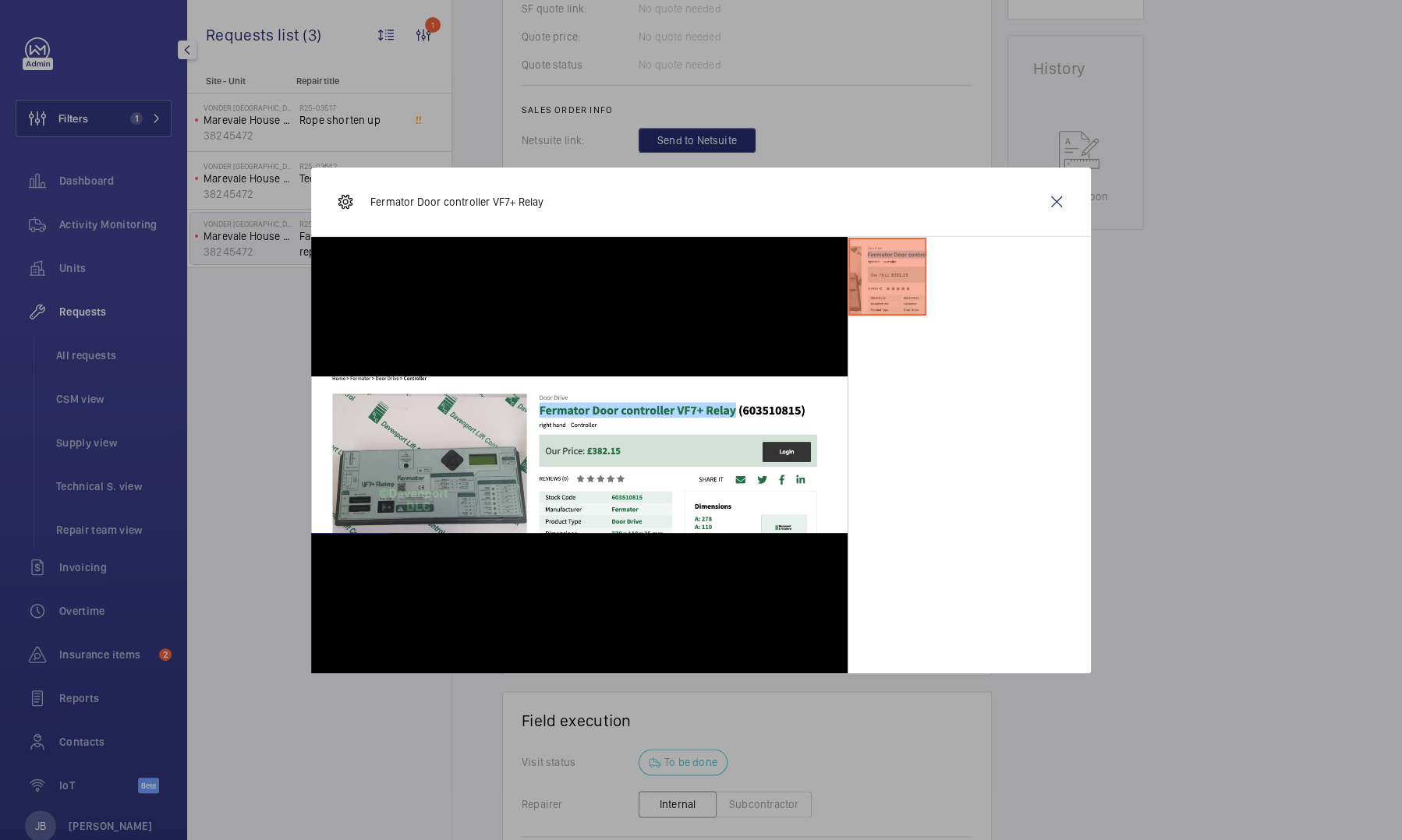
click at [115, 231] on div at bounding box center [701, 420] width 1402 height 840
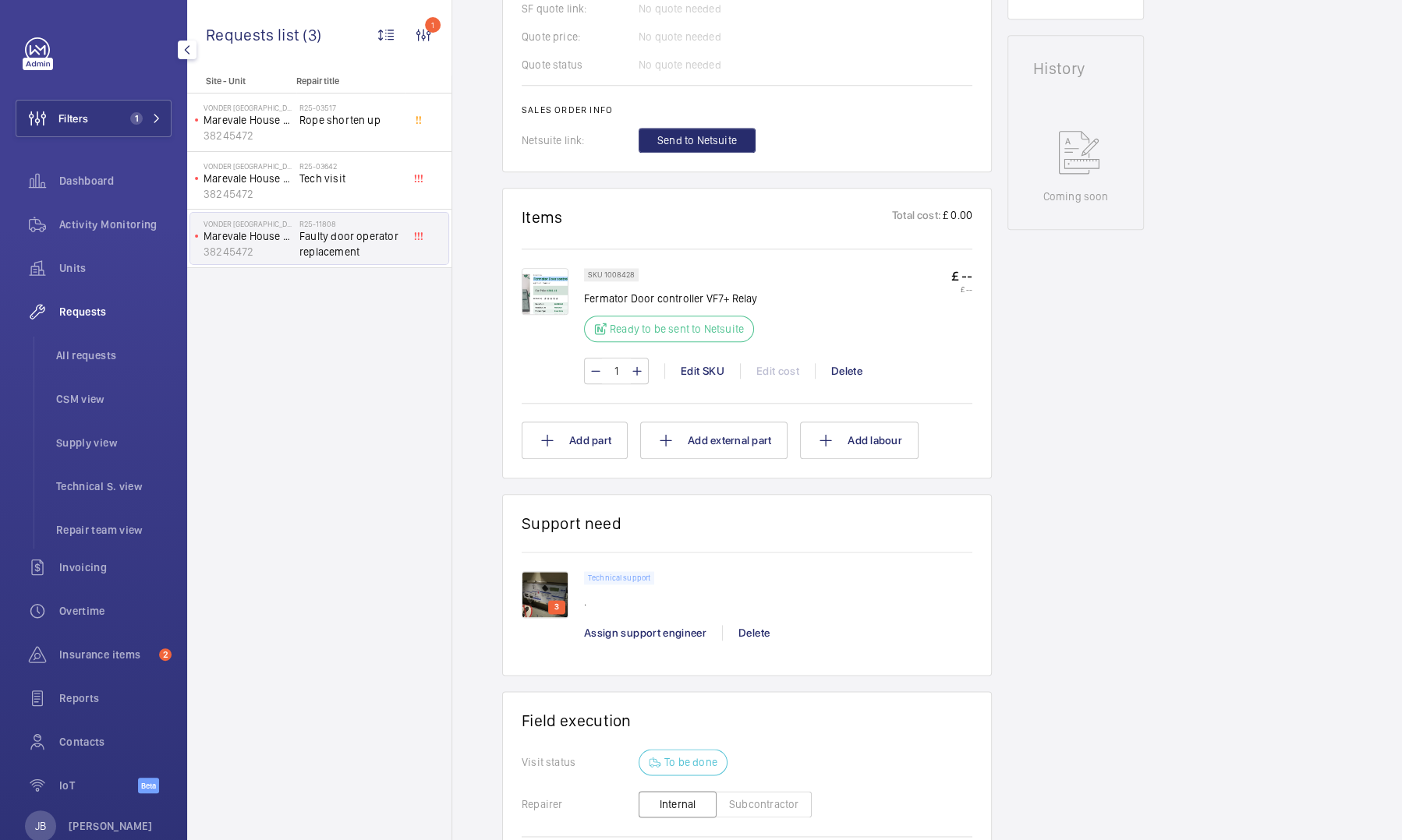
click at [115, 231] on span "Activity Monitoring" at bounding box center [115, 224] width 113 height 16
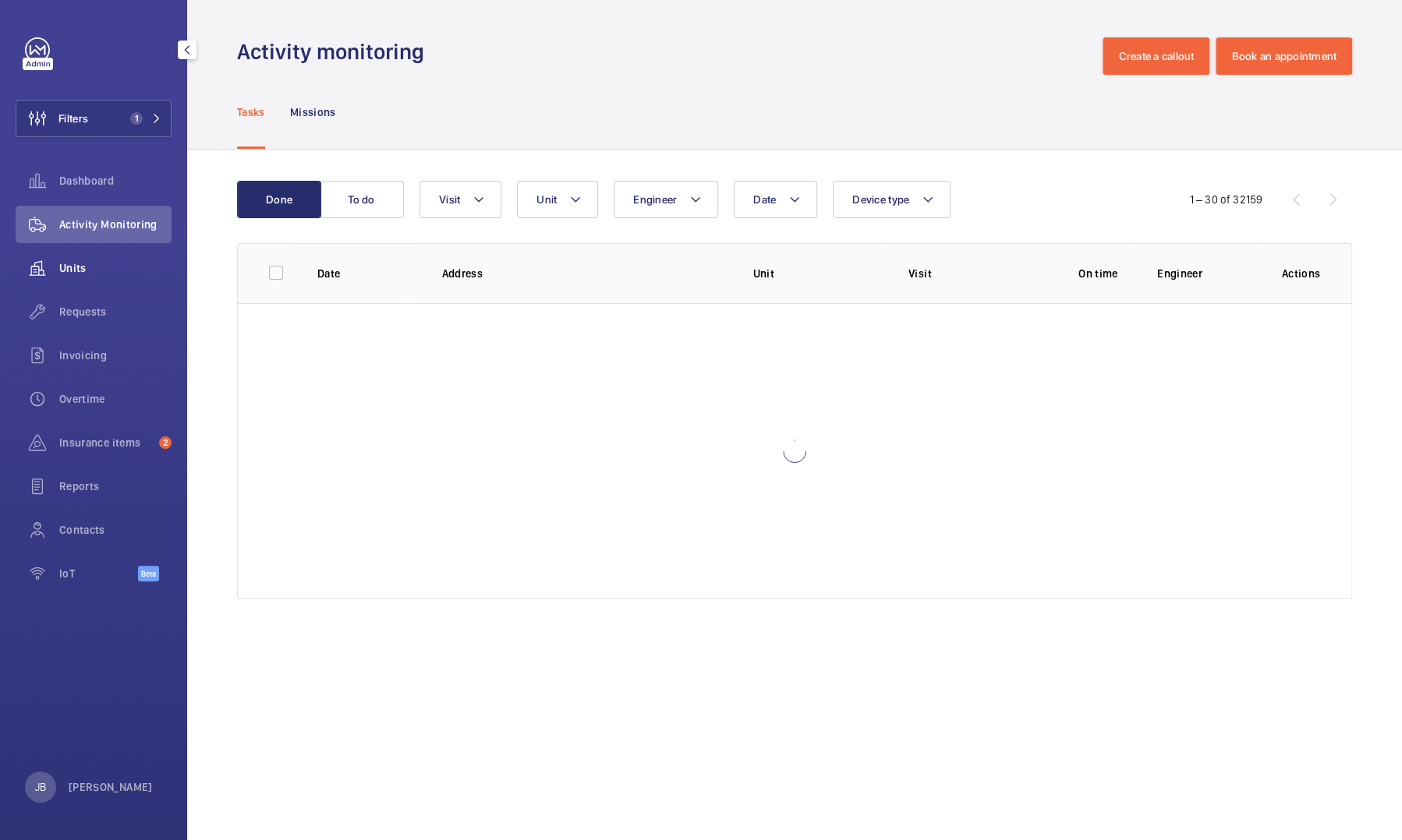
click at [68, 267] on span "Units" at bounding box center [115, 267] width 113 height 16
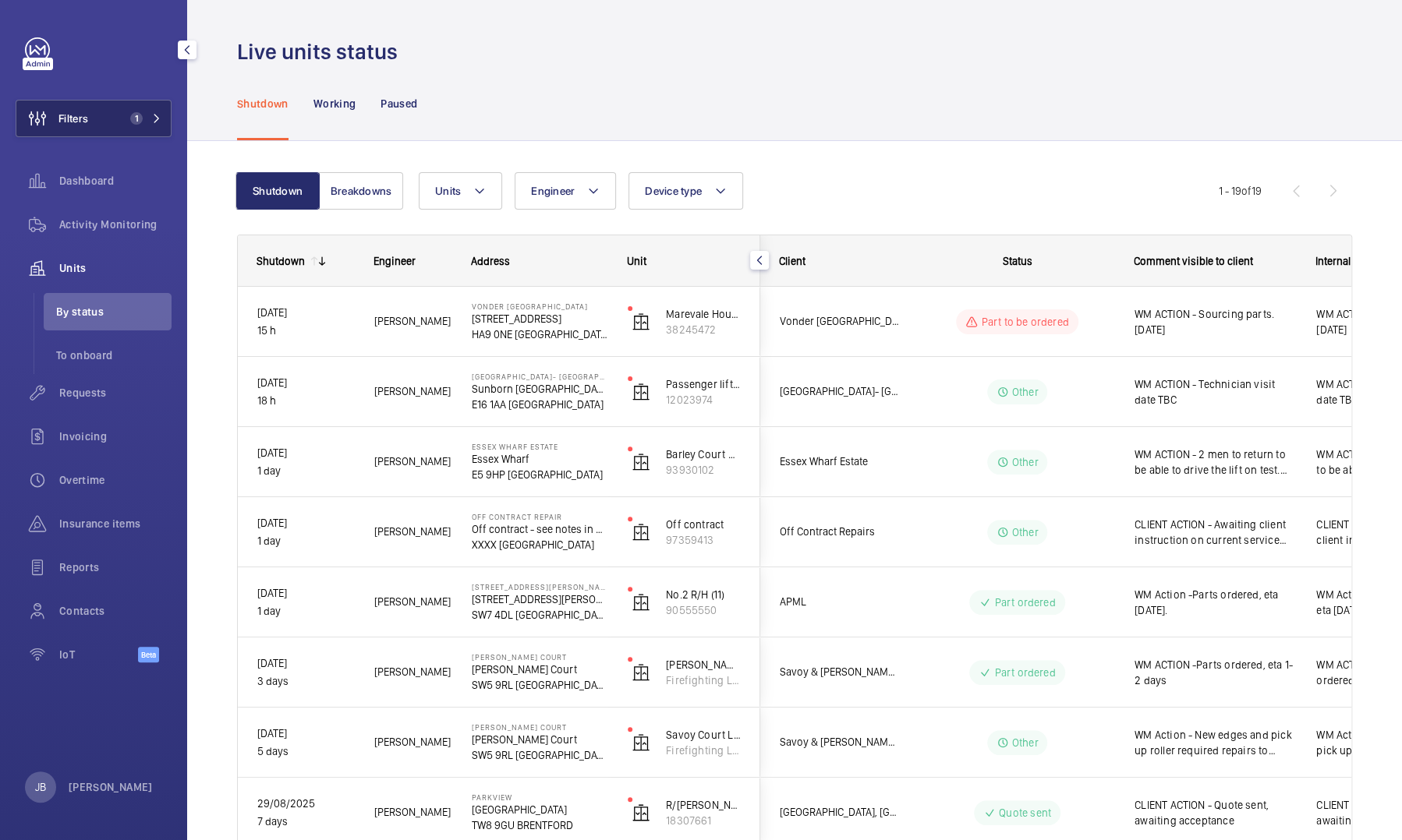
click at [102, 107] on button "Filters 1" at bounding box center [93, 118] width 156 height 38
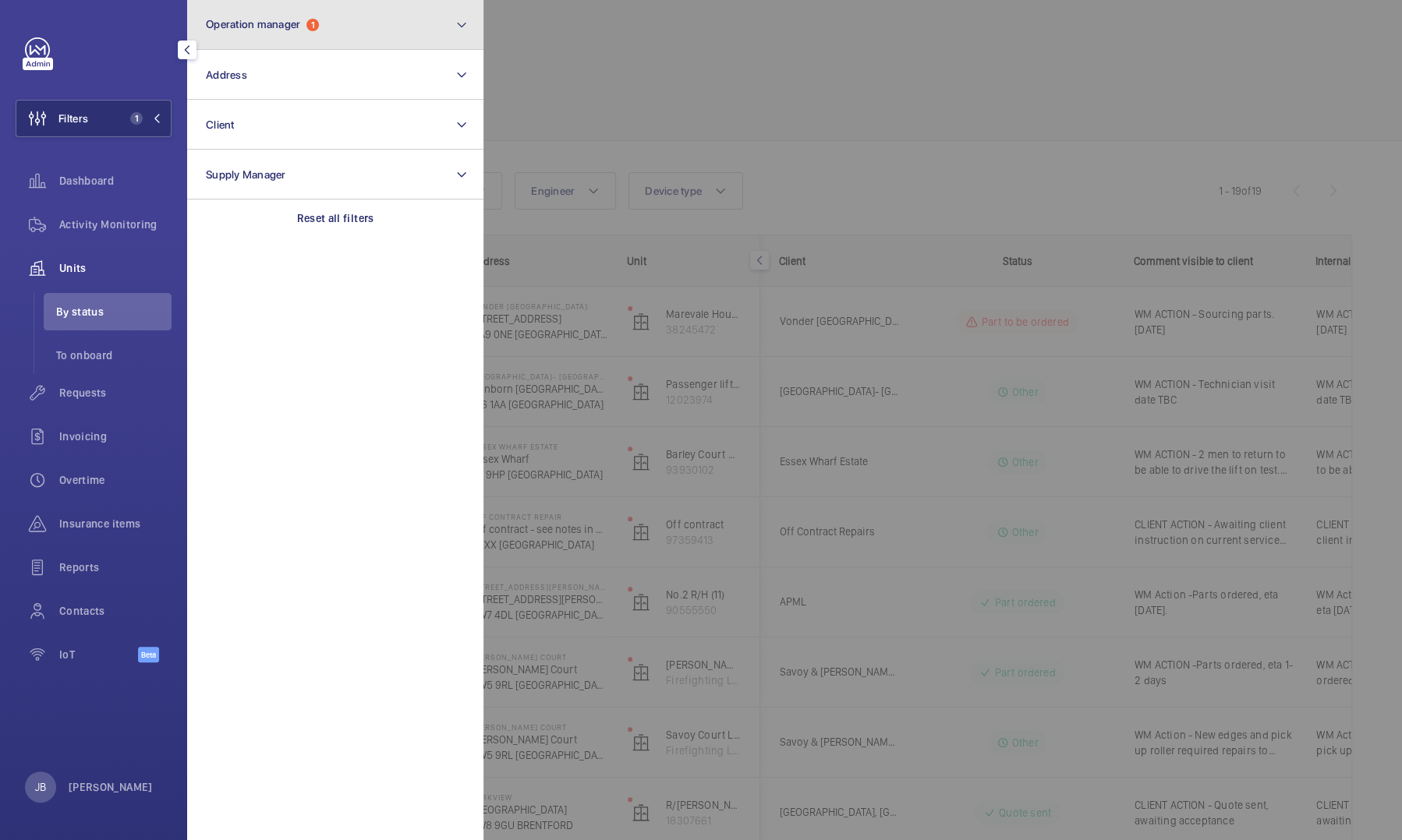
click at [312, 14] on button "Operation manager 1" at bounding box center [334, 25] width 296 height 49
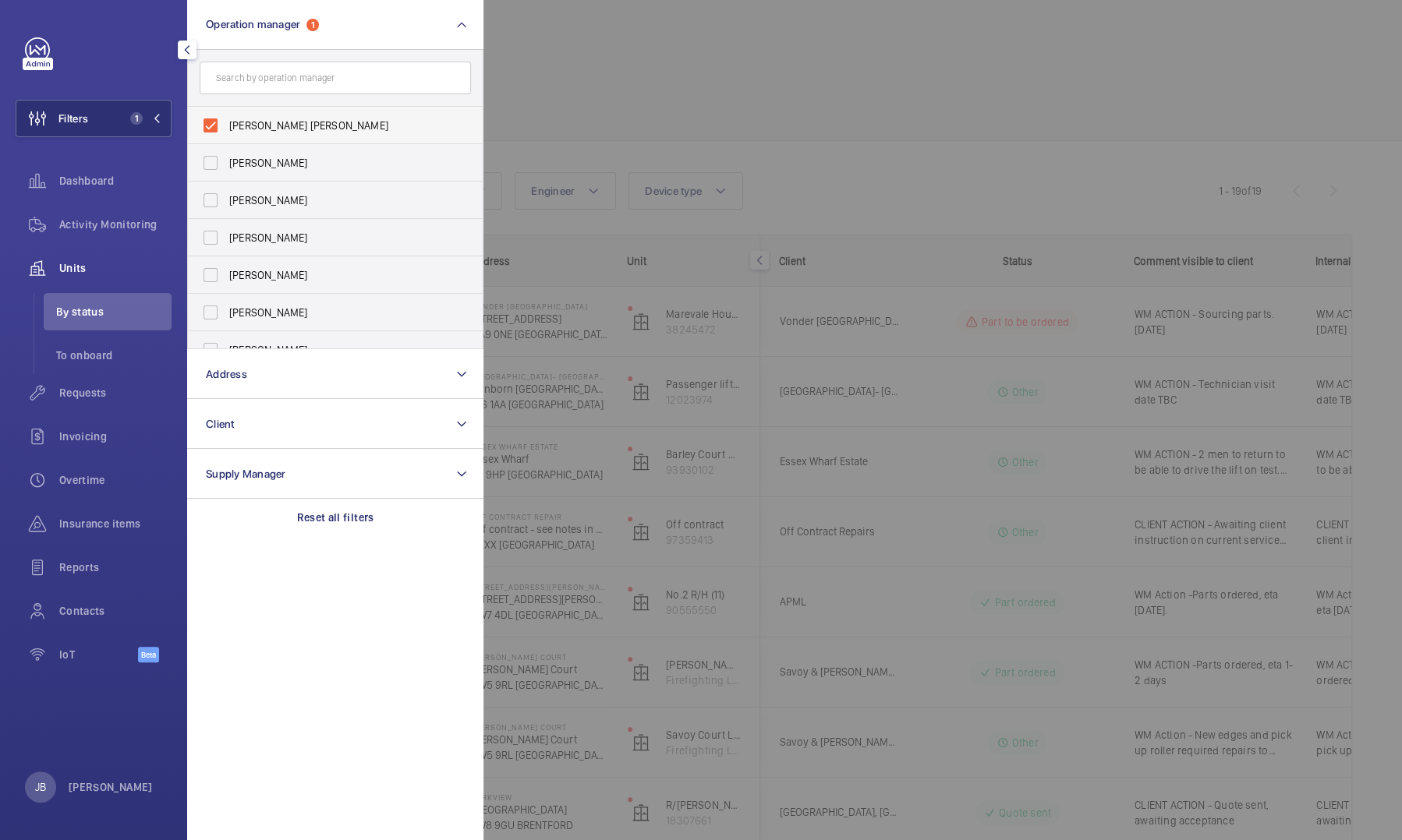
click at [214, 119] on label "[PERSON_NAME] [PERSON_NAME]" at bounding box center [323, 125] width 271 height 38
click at [214, 119] on input "[PERSON_NAME] [PERSON_NAME]" at bounding box center [211, 125] width 31 height 31
checkbox input "false"
click at [246, 91] on input "text" at bounding box center [335, 78] width 271 height 33
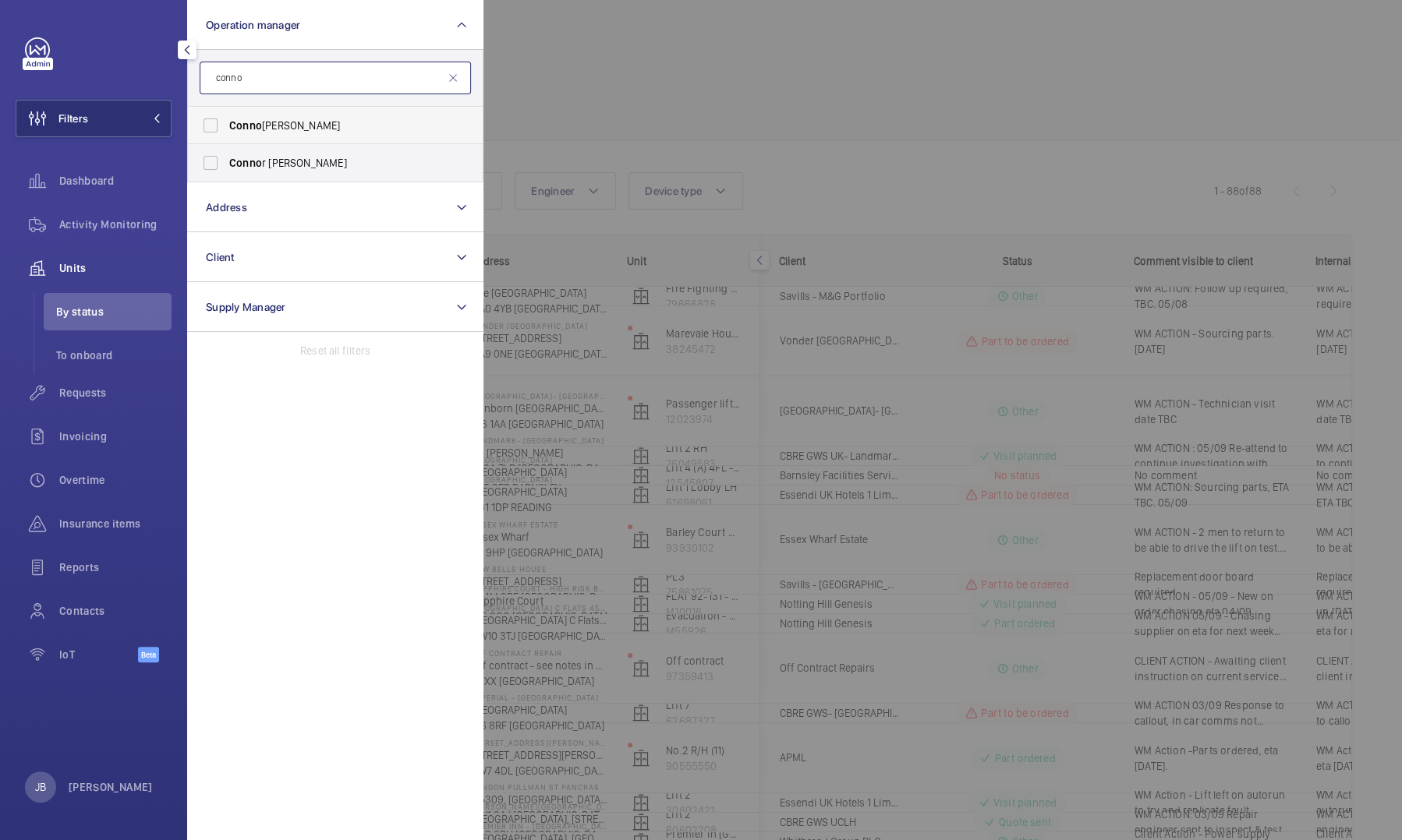
type input "conno"
click at [204, 126] on label "[PERSON_NAME]" at bounding box center [323, 125] width 271 height 38
click at [204, 126] on input "[PERSON_NAME]" at bounding box center [211, 125] width 31 height 31
checkbox input "true"
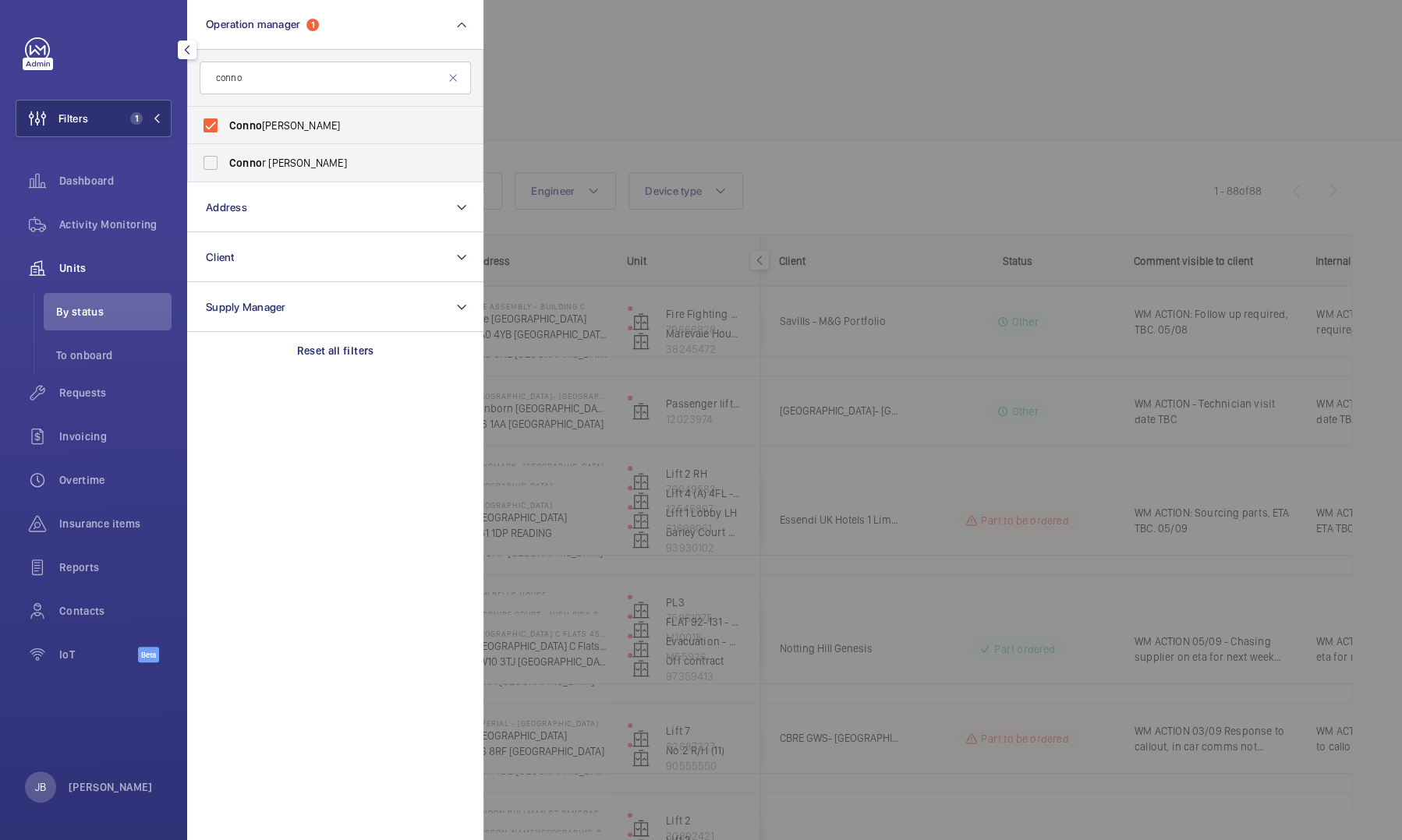
click at [584, 89] on div at bounding box center [1185, 420] width 1402 height 840
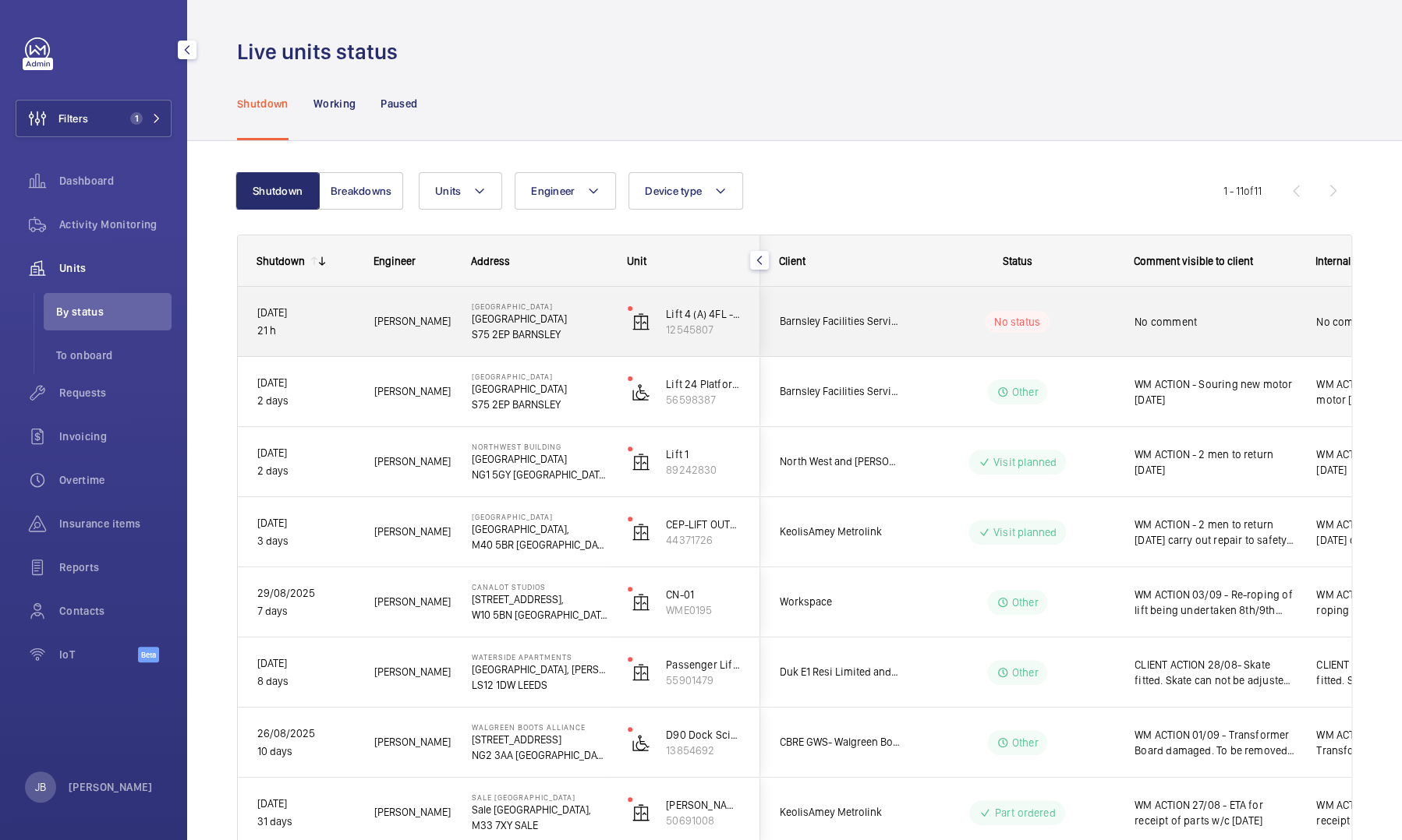
click at [1235, 311] on div "No comment" at bounding box center [1215, 322] width 161 height 36
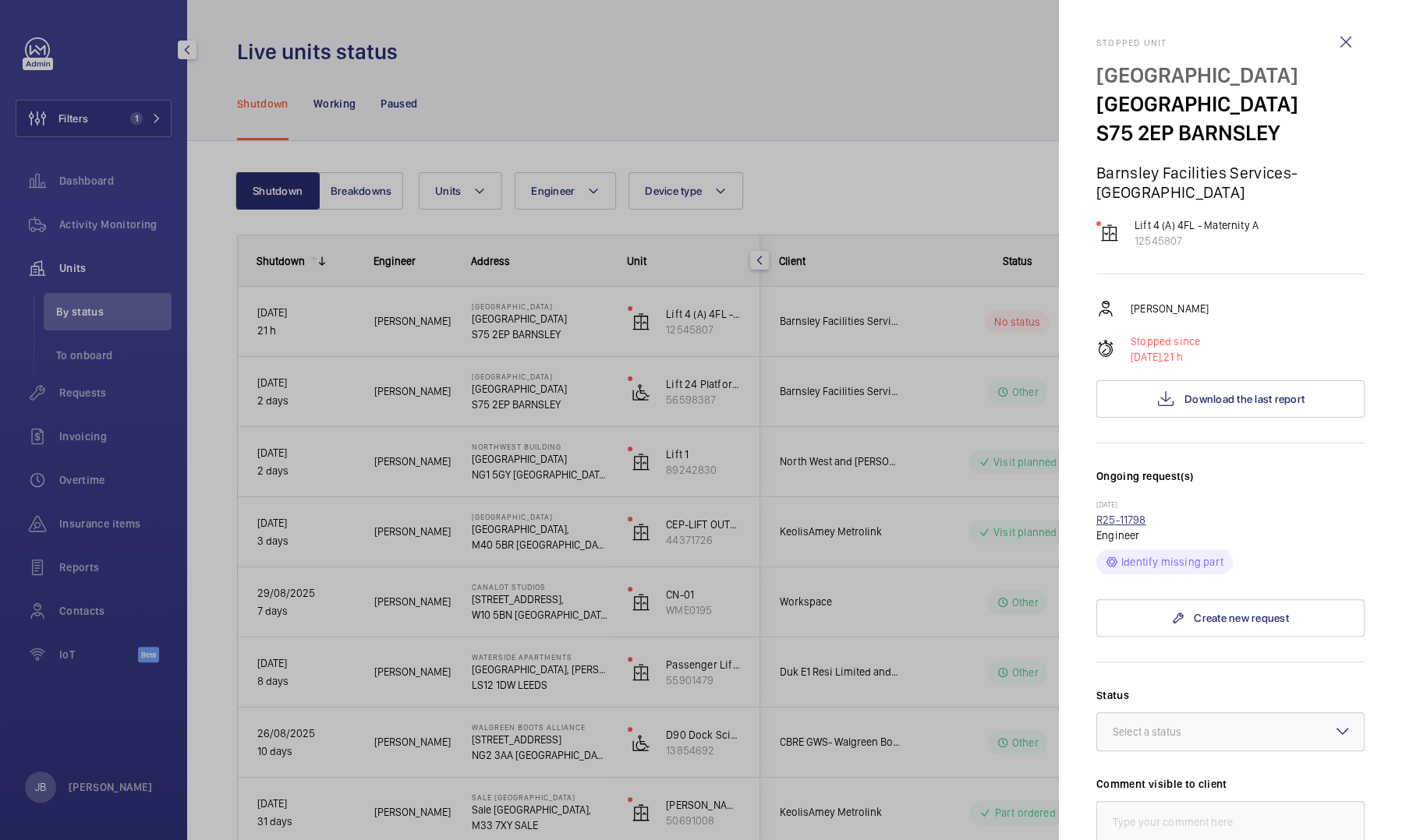
click at [1128, 520] on link "R25-11798" at bounding box center [1122, 520] width 49 height 13
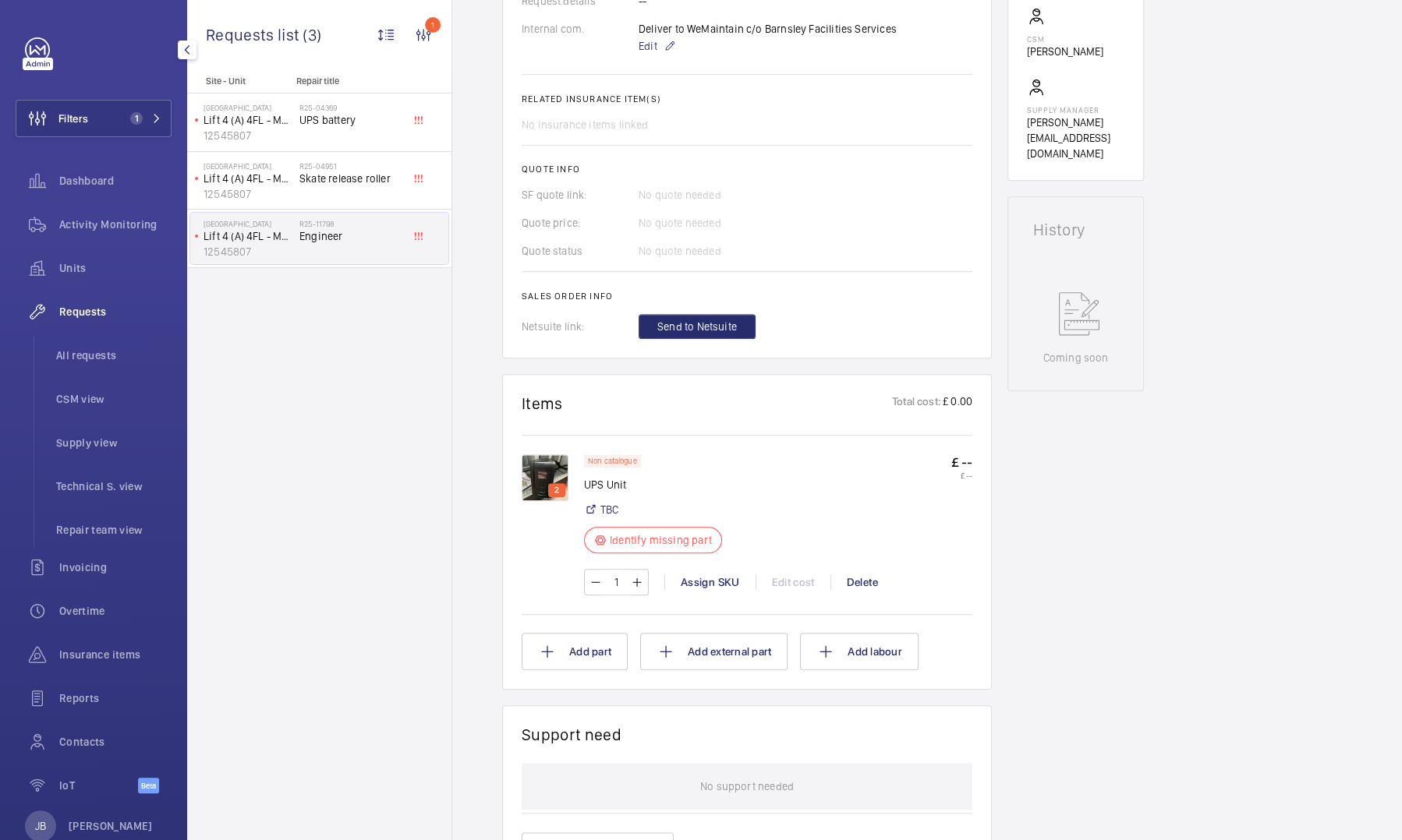
scroll to position [628, 0]
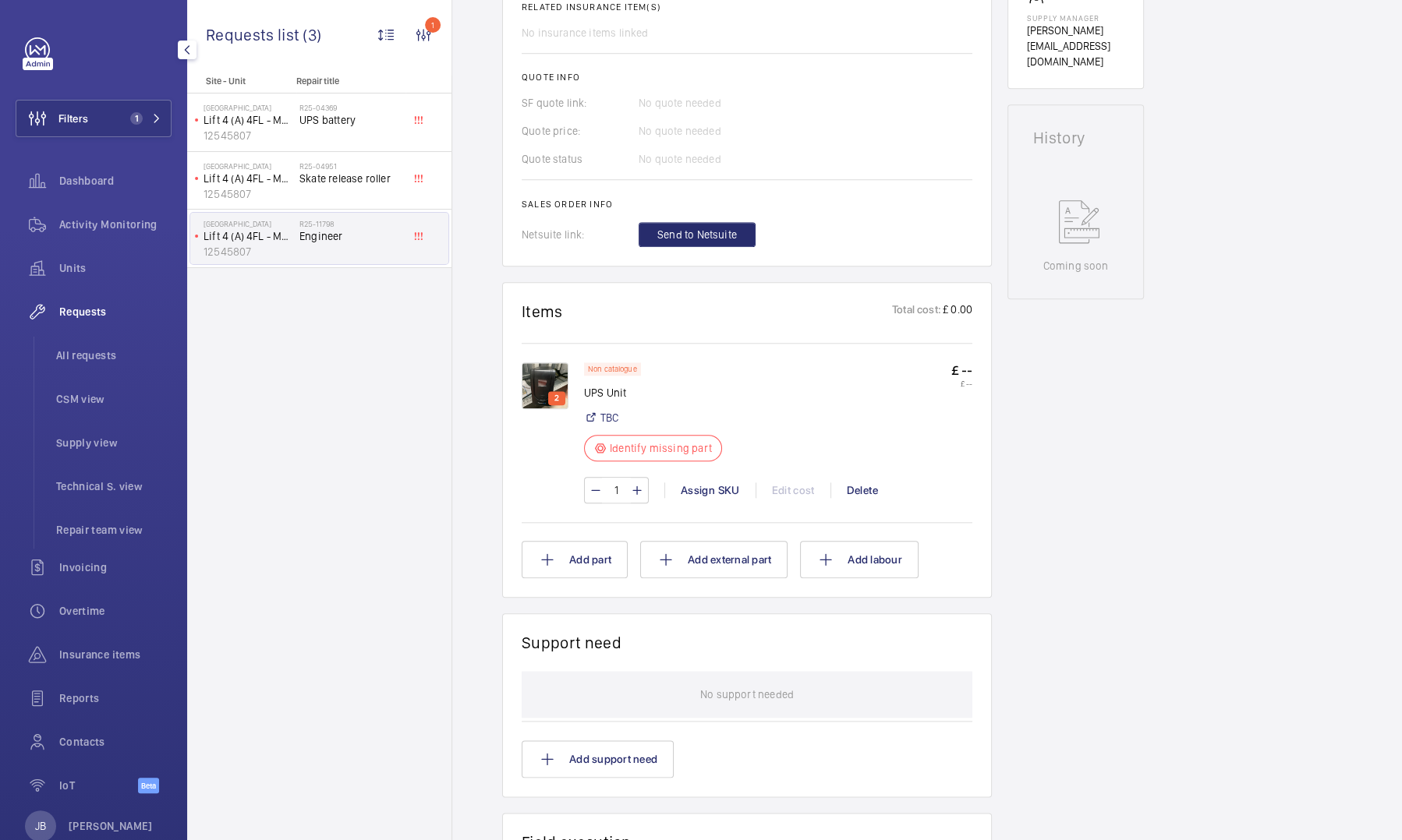
click at [551, 376] on img at bounding box center [544, 386] width 47 height 47
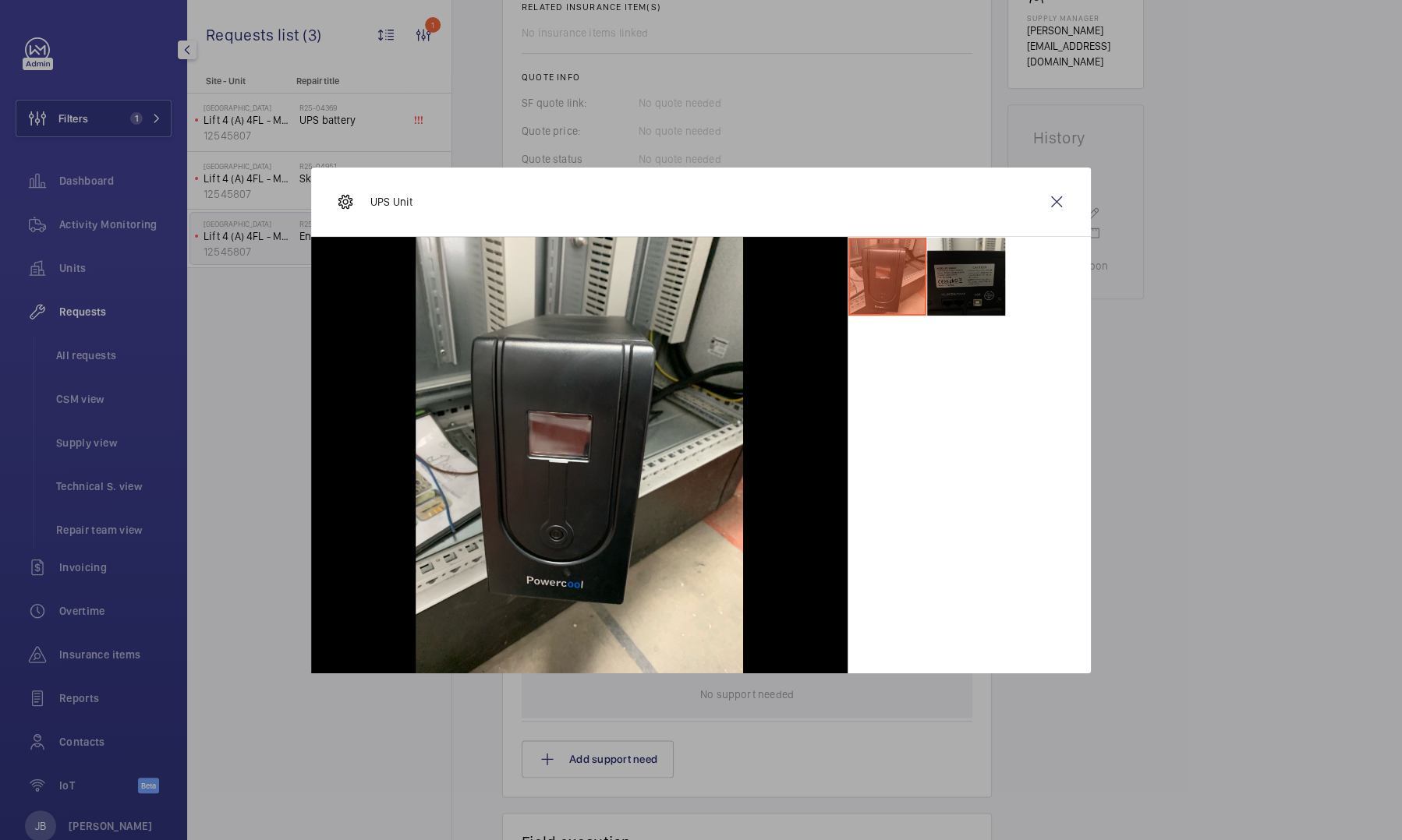
click at [991, 294] on li at bounding box center [966, 277] width 78 height 78
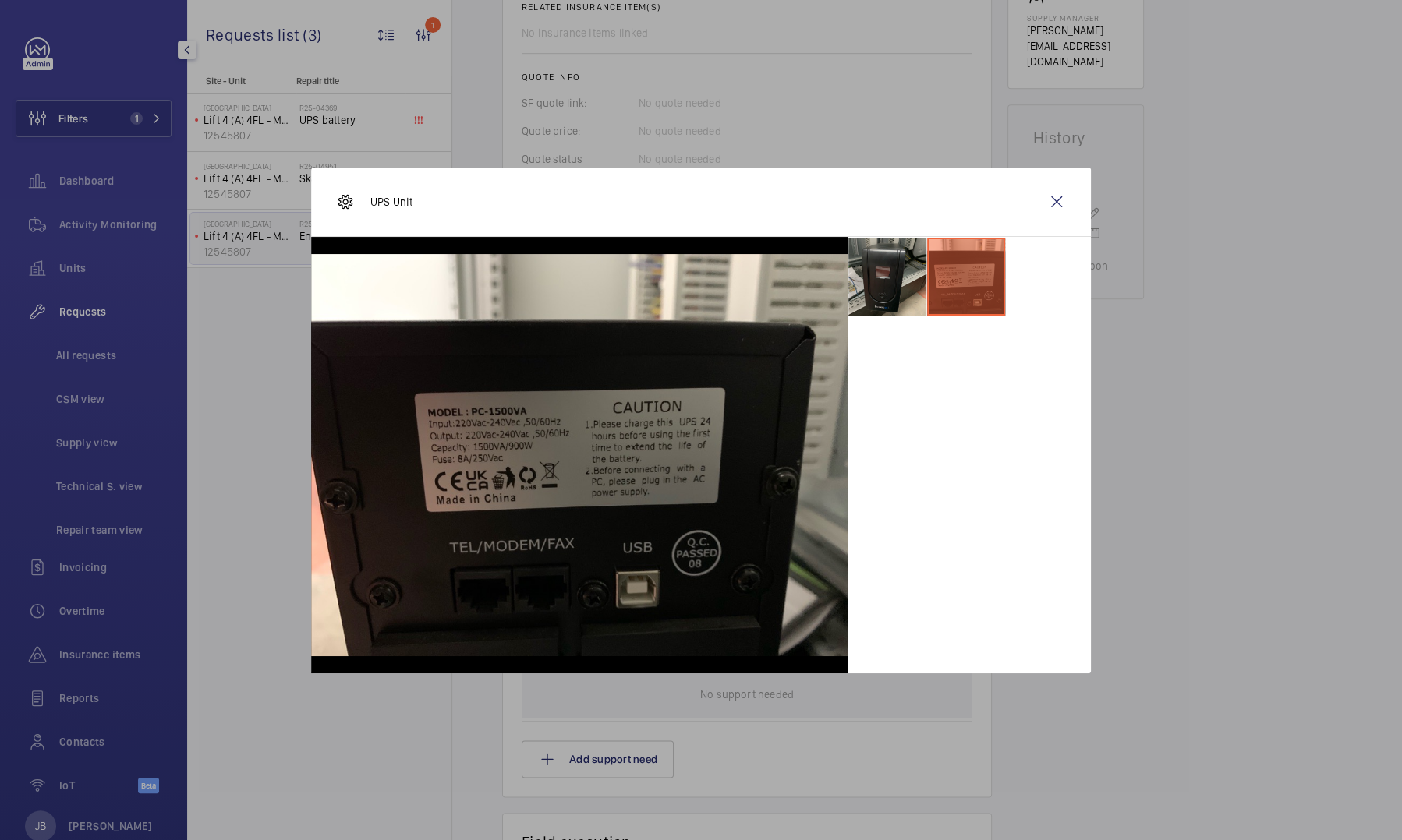
click at [892, 278] on li at bounding box center [887, 277] width 78 height 78
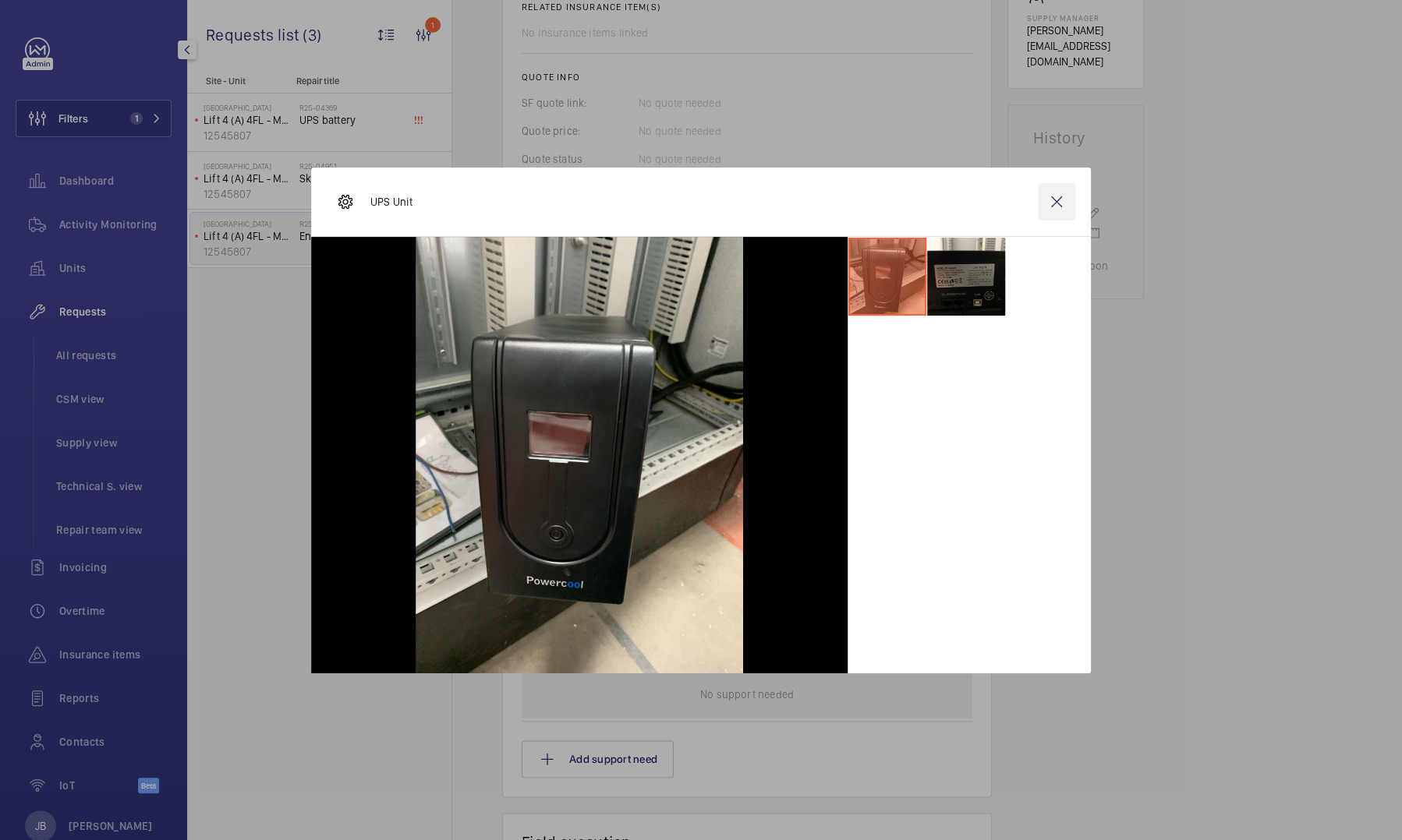
click at [1057, 201] on wm-front-icon-button at bounding box center [1057, 202] width 38 height 38
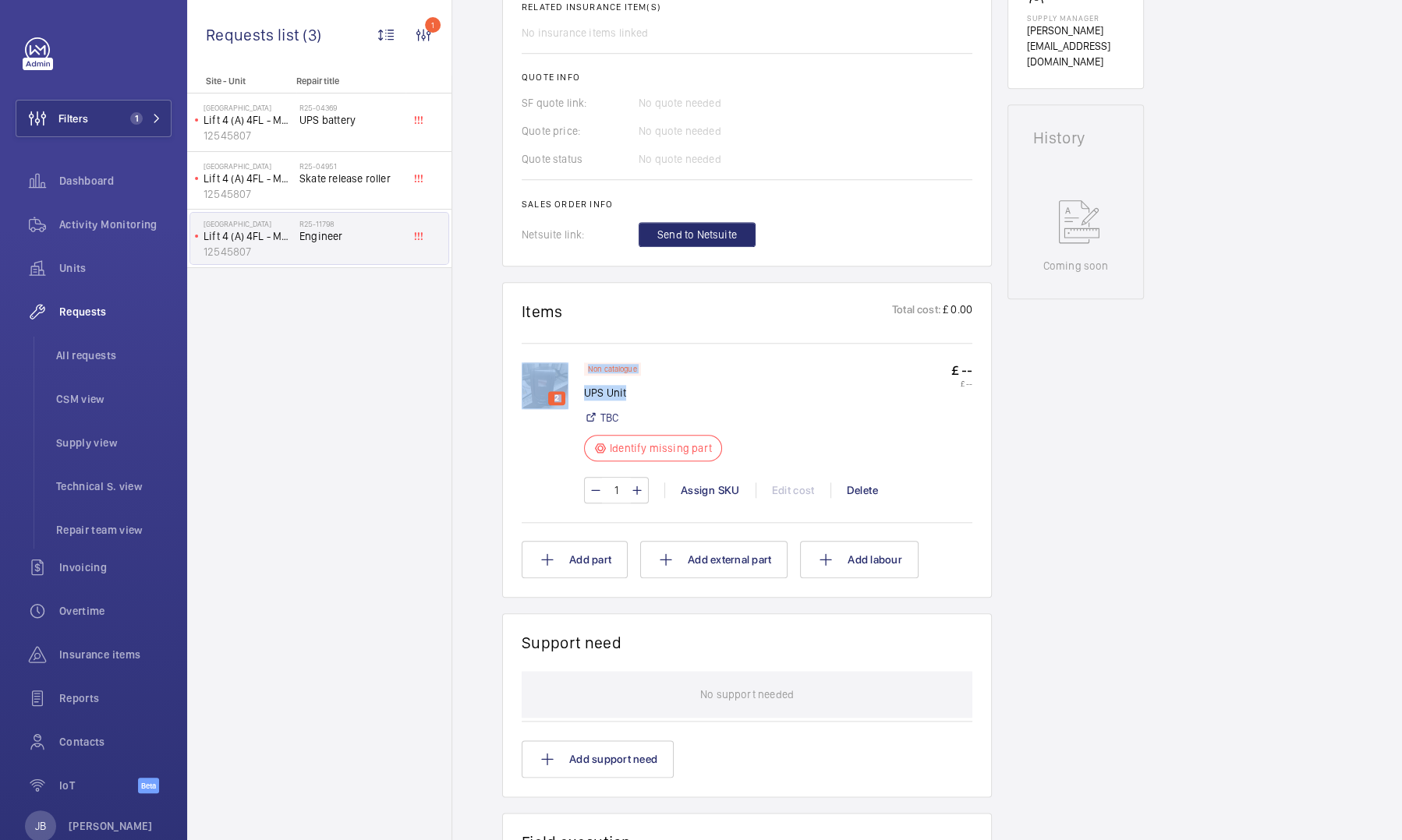
drag, startPoint x: 583, startPoint y: 392, endPoint x: 640, endPoint y: 393, distance: 57.0
click at [640, 393] on div "2 Non catalogue UPS Unit TBC Identify missing part £ -- £ -- 1 Assign SKU Edit …" at bounding box center [747, 441] width 451 height 157
click at [640, 393] on p "UPS Unit" at bounding box center [657, 392] width 148 height 16
click at [626, 393] on p "UPS Unit" at bounding box center [657, 392] width 148 height 16
drag, startPoint x: 626, startPoint y: 393, endPoint x: 585, endPoint y: 398, distance: 41.3
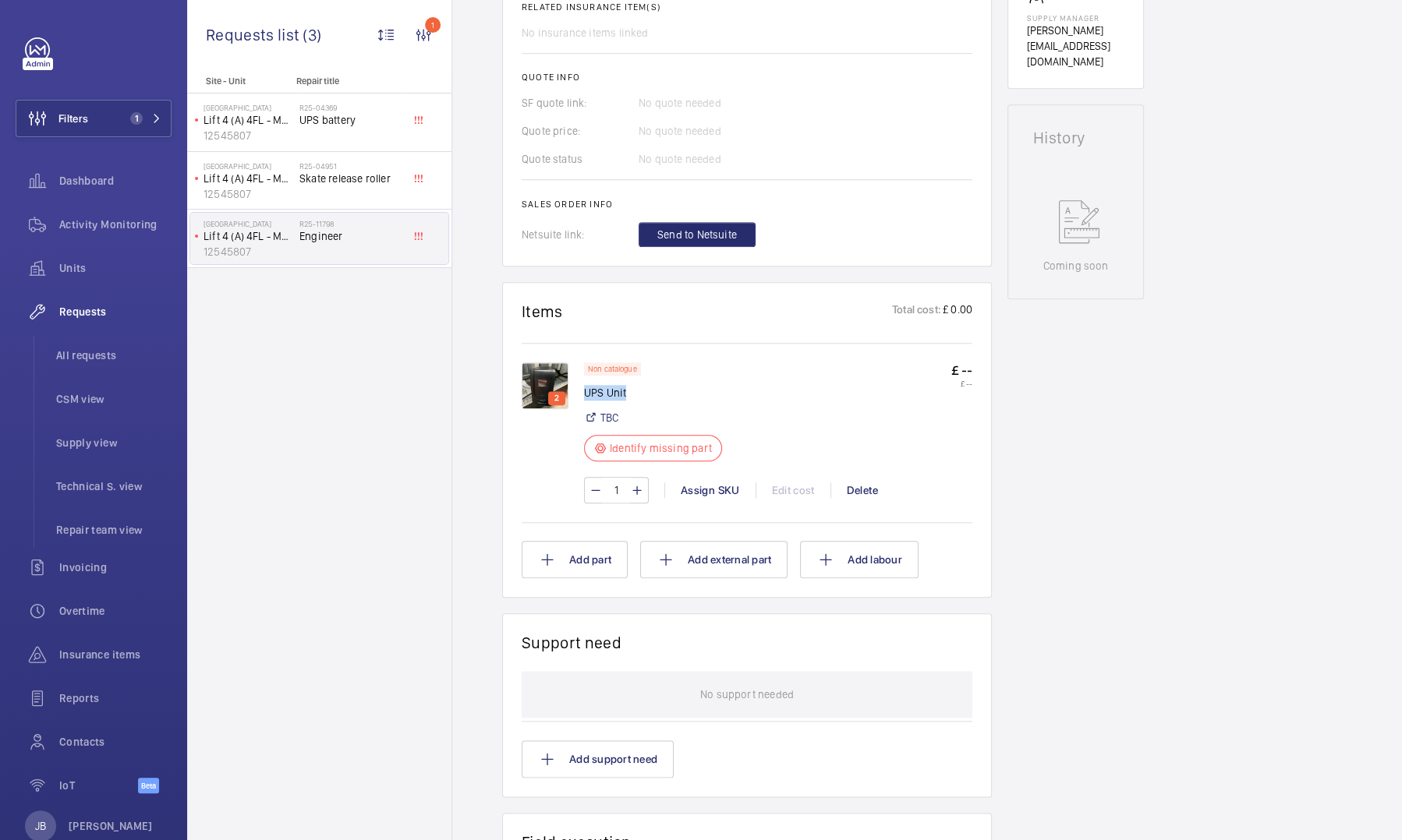
click at [585, 398] on p "UPS Unit" at bounding box center [657, 392] width 148 height 16
copy p "UPS Unit"
click at [549, 385] on img at bounding box center [544, 386] width 47 height 47
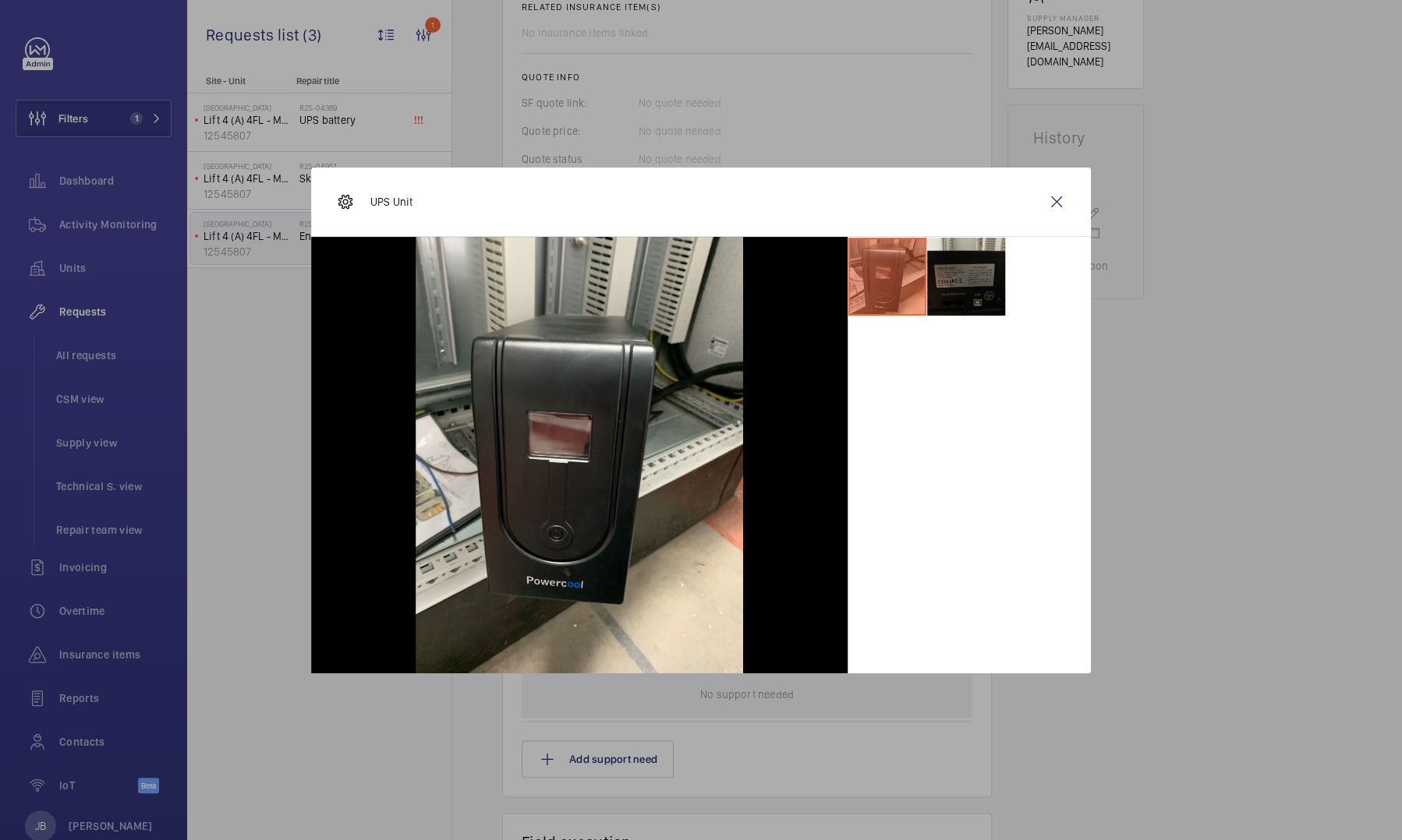
click at [968, 290] on li at bounding box center [966, 277] width 78 height 78
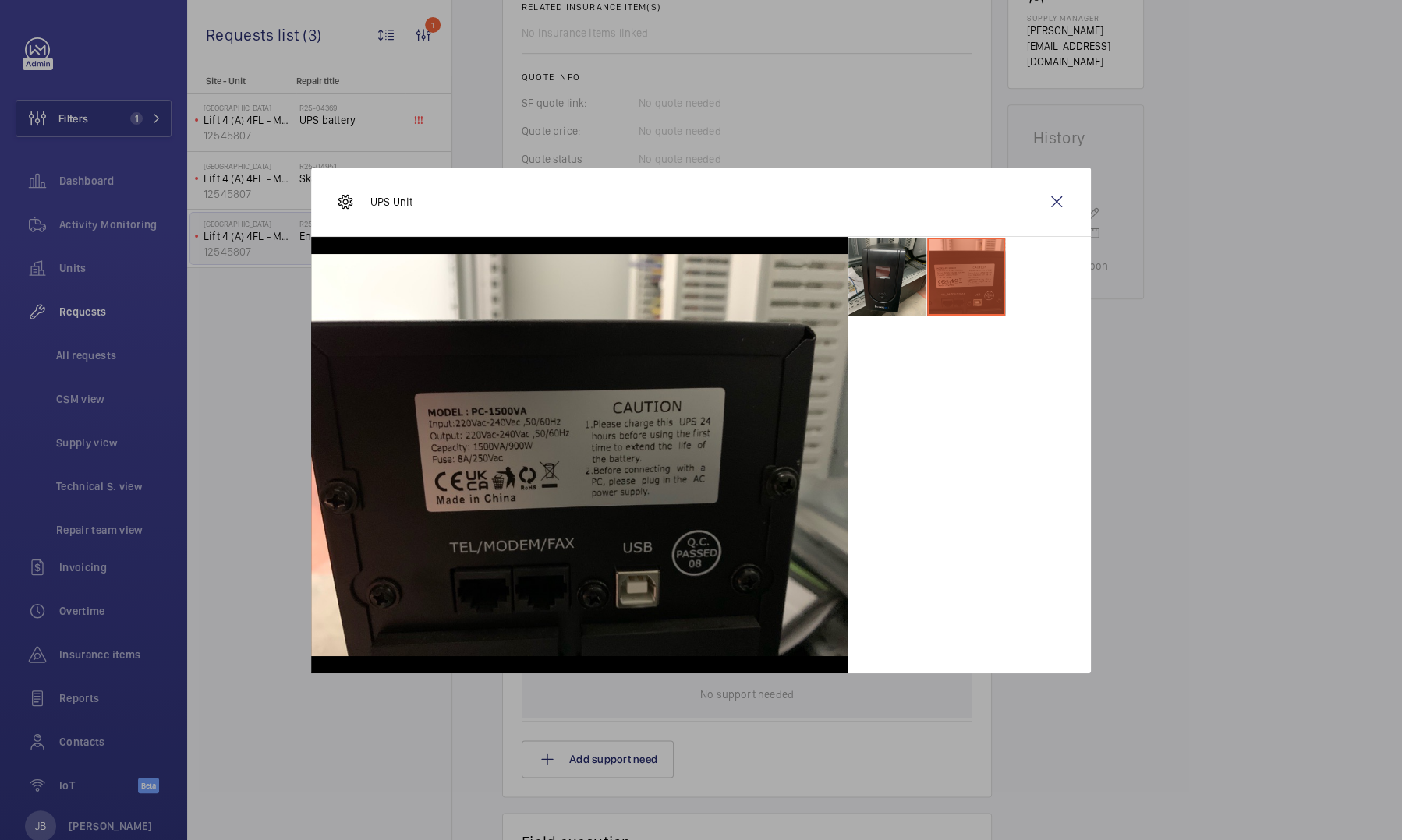
click at [895, 264] on li at bounding box center [887, 277] width 78 height 78
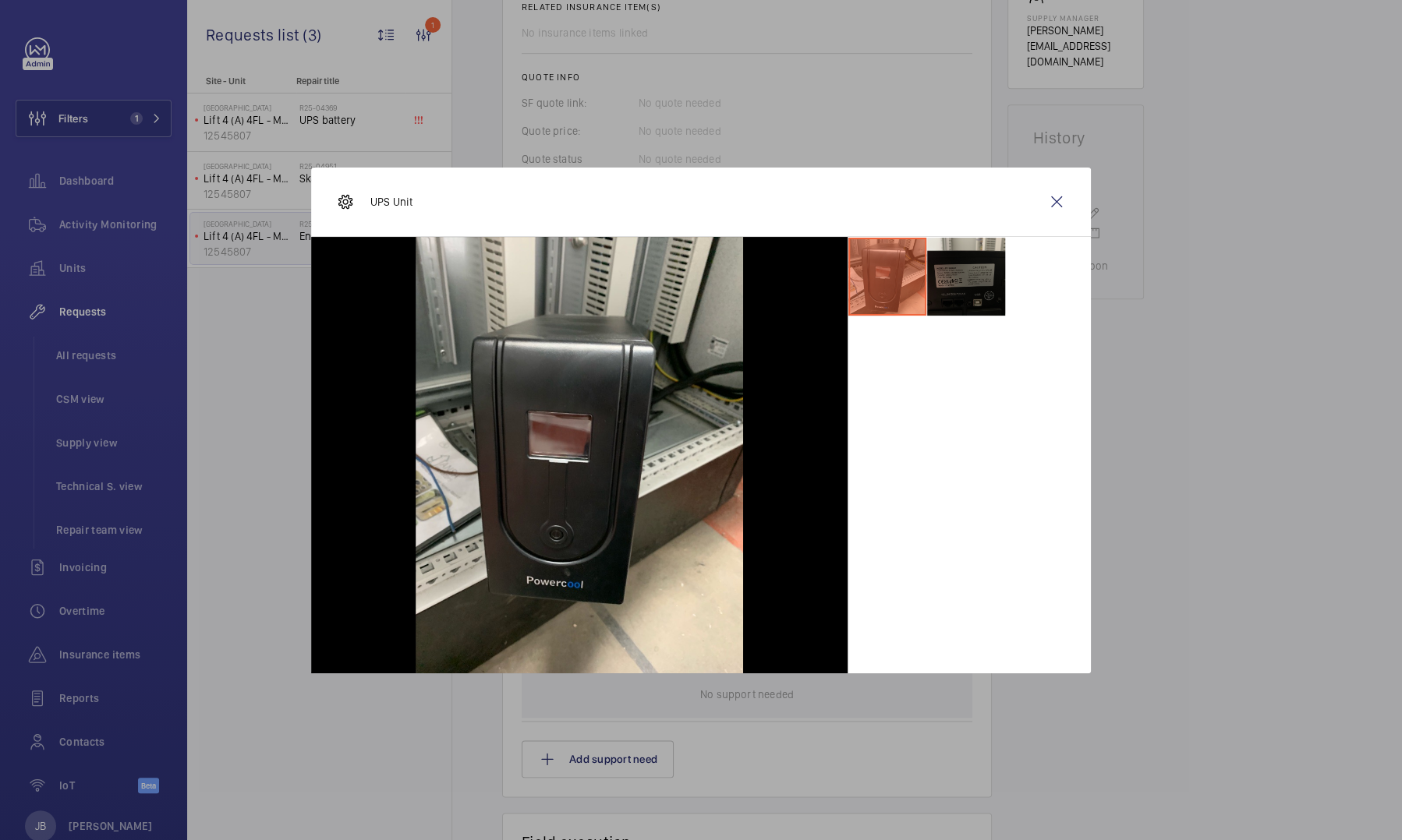
click at [964, 278] on li at bounding box center [966, 277] width 78 height 78
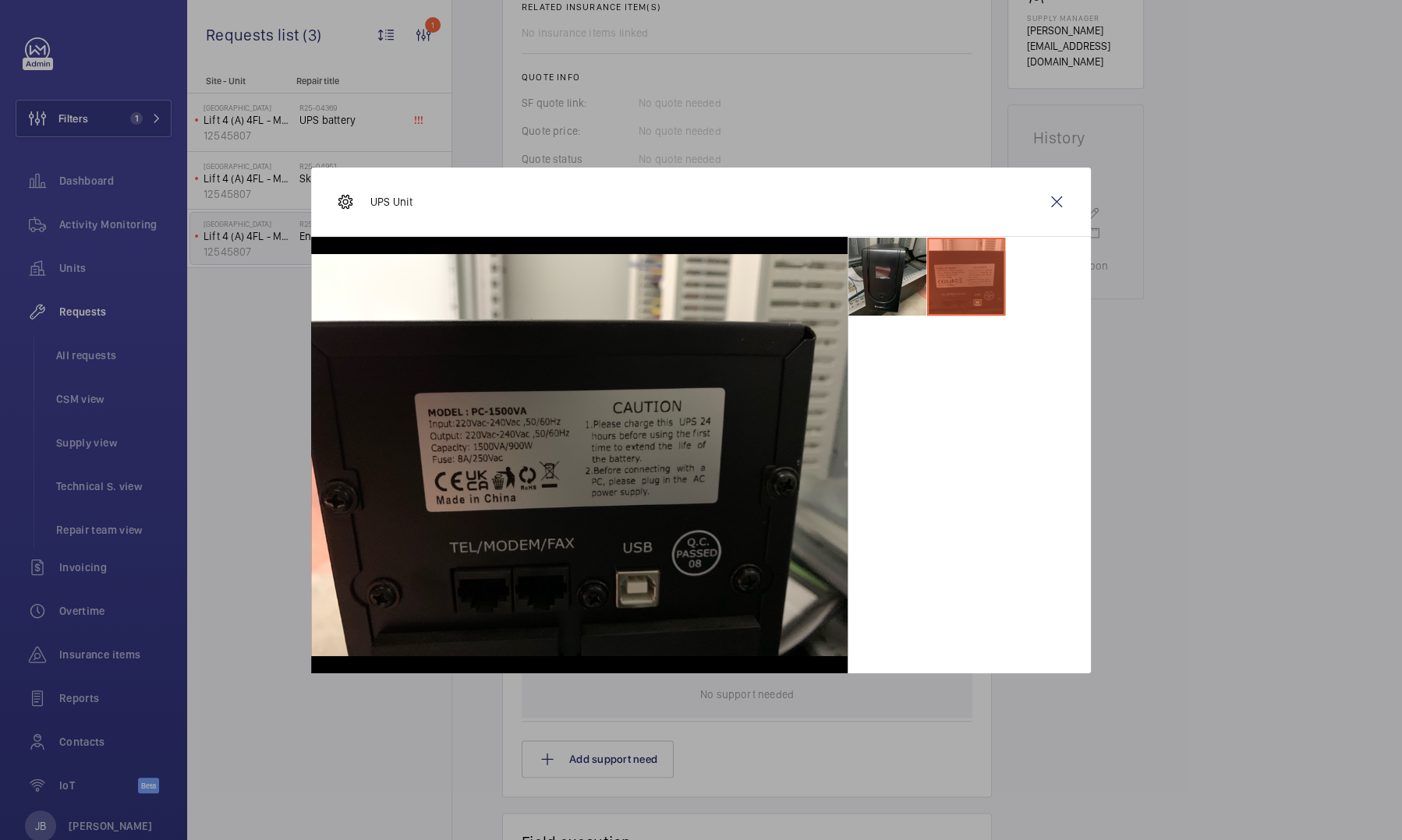
click at [900, 274] on li at bounding box center [887, 277] width 78 height 78
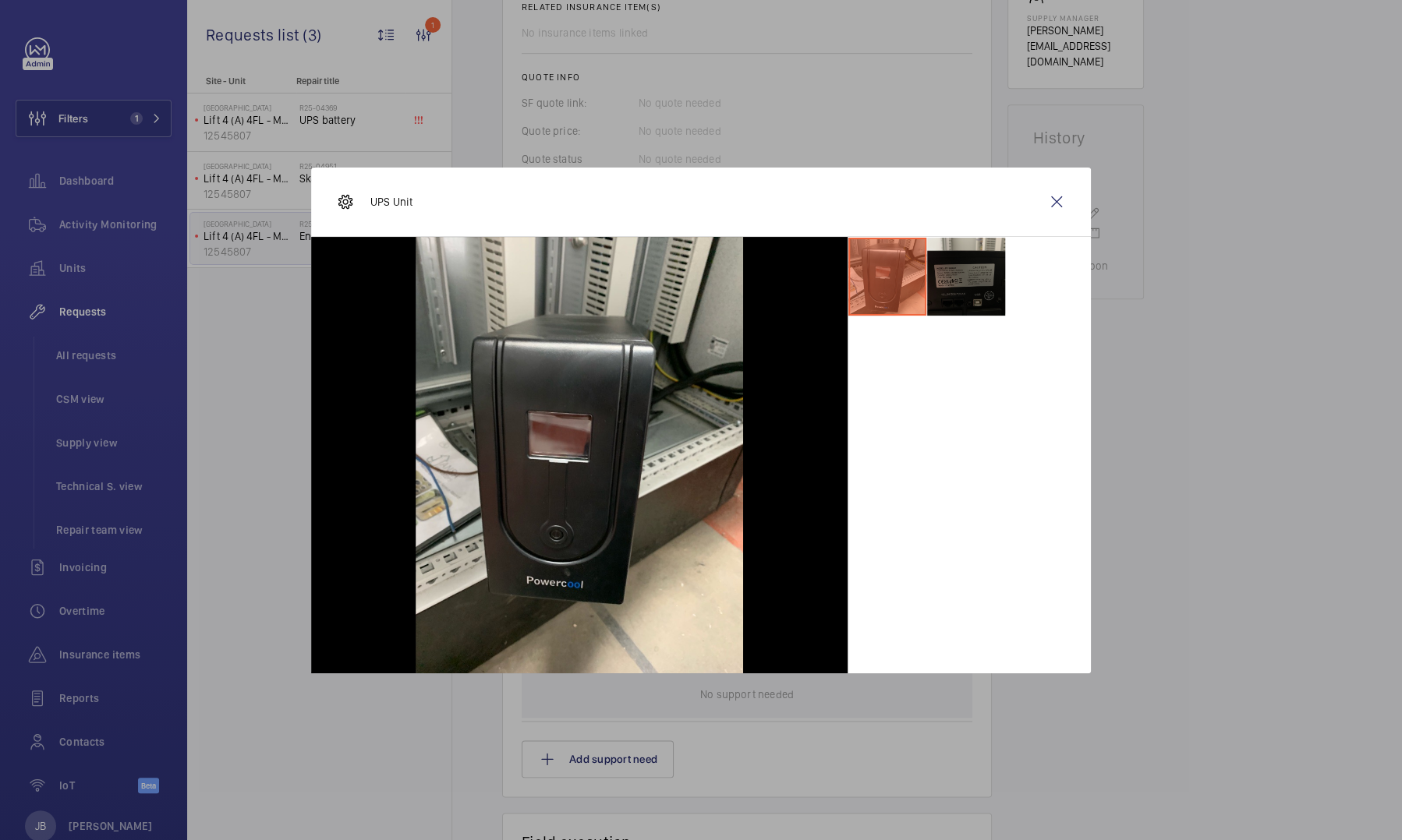
click at [964, 284] on li at bounding box center [966, 277] width 78 height 78
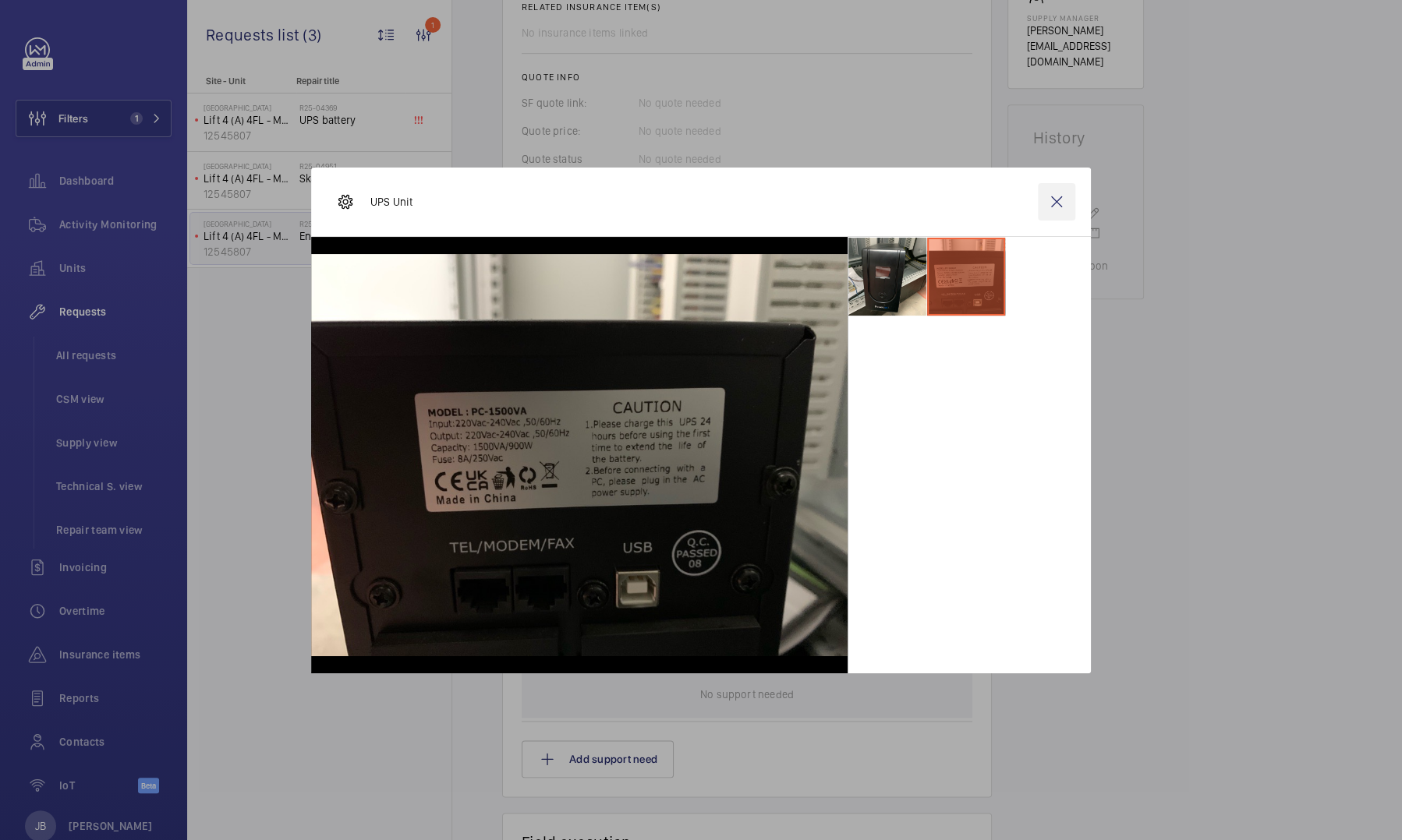
click at [1059, 199] on wm-front-icon-button at bounding box center [1057, 202] width 38 height 38
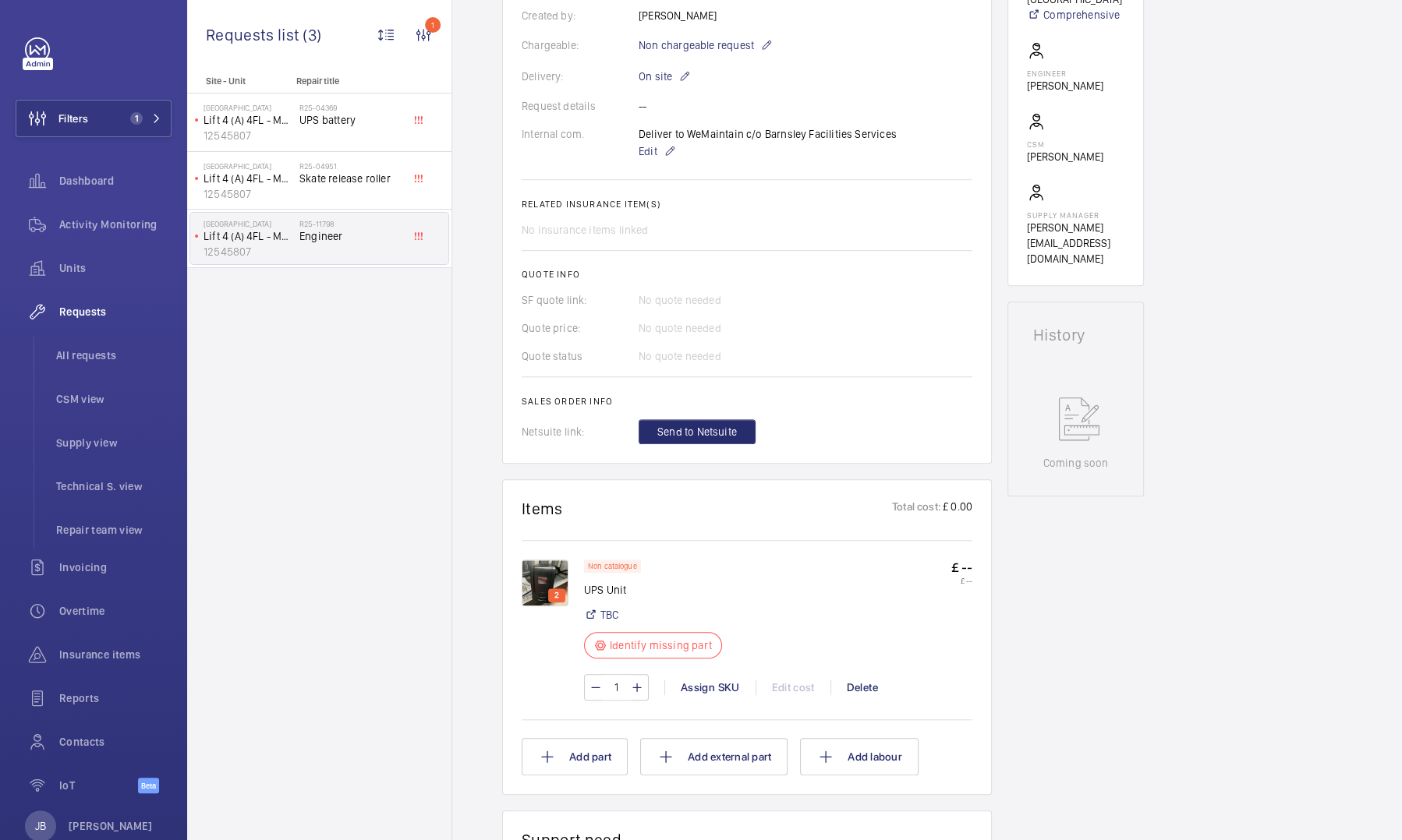
scroll to position [535, 0]
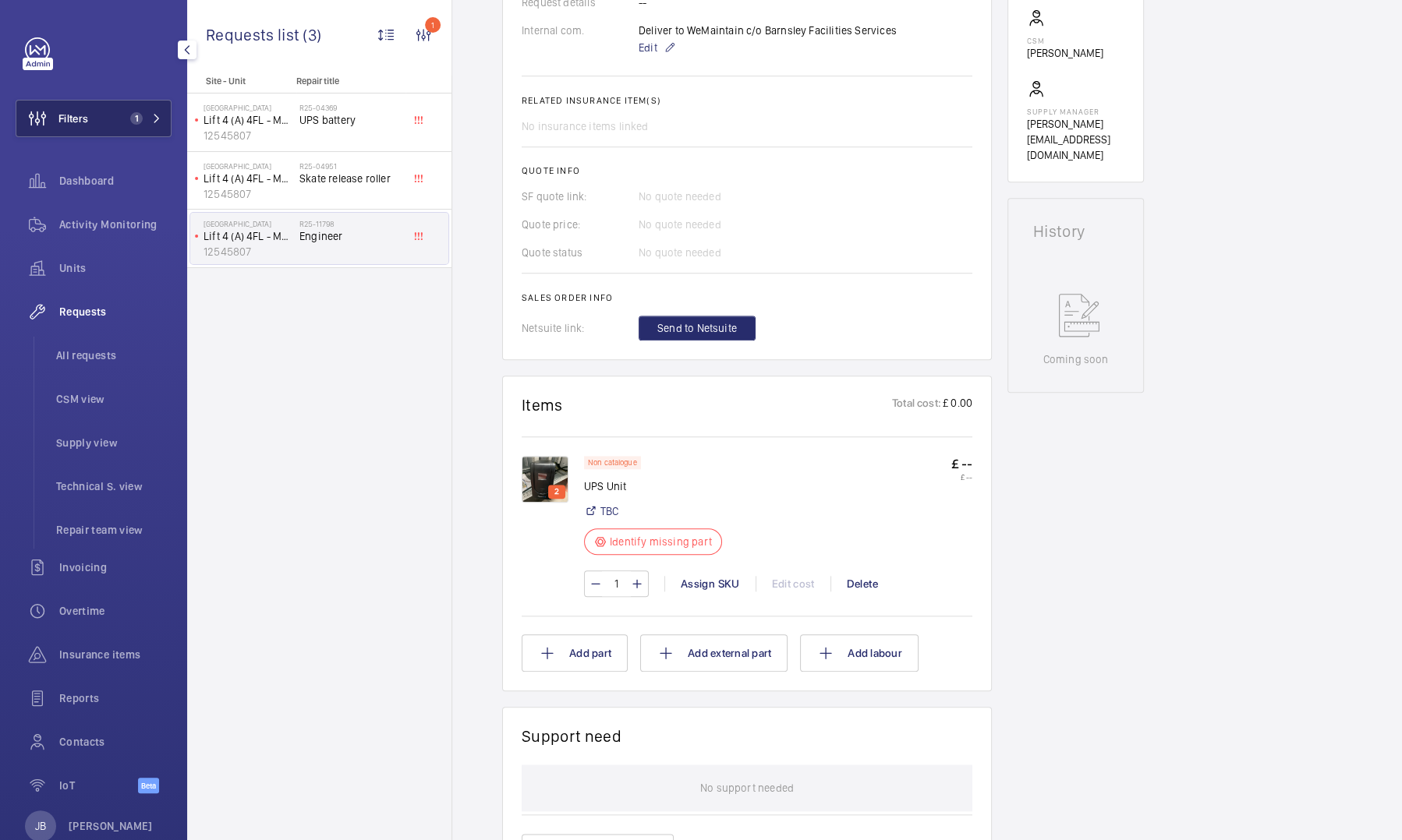
click at [93, 114] on button "Filters 1" at bounding box center [93, 118] width 156 height 38
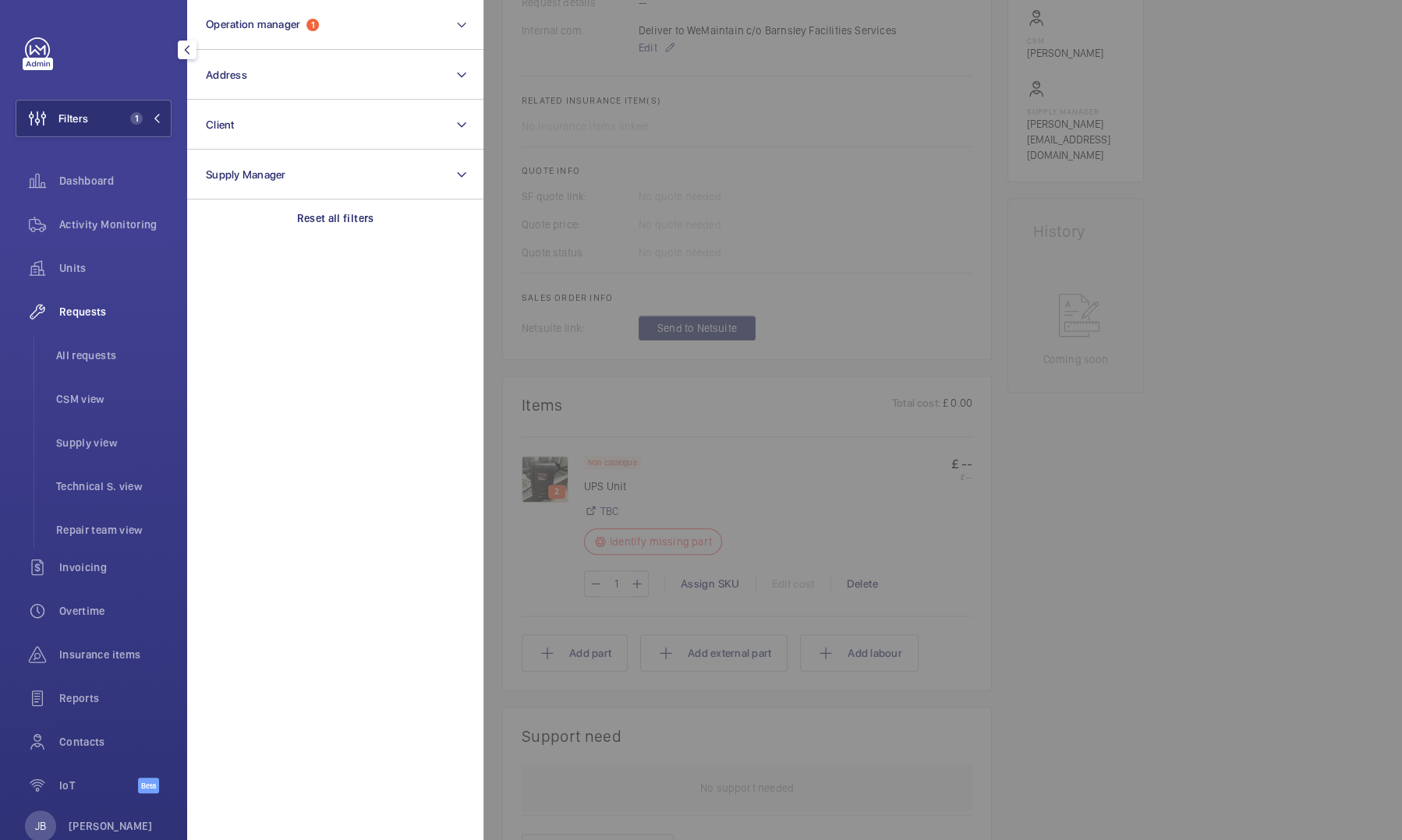
click at [1158, 479] on div at bounding box center [1185, 420] width 1402 height 840
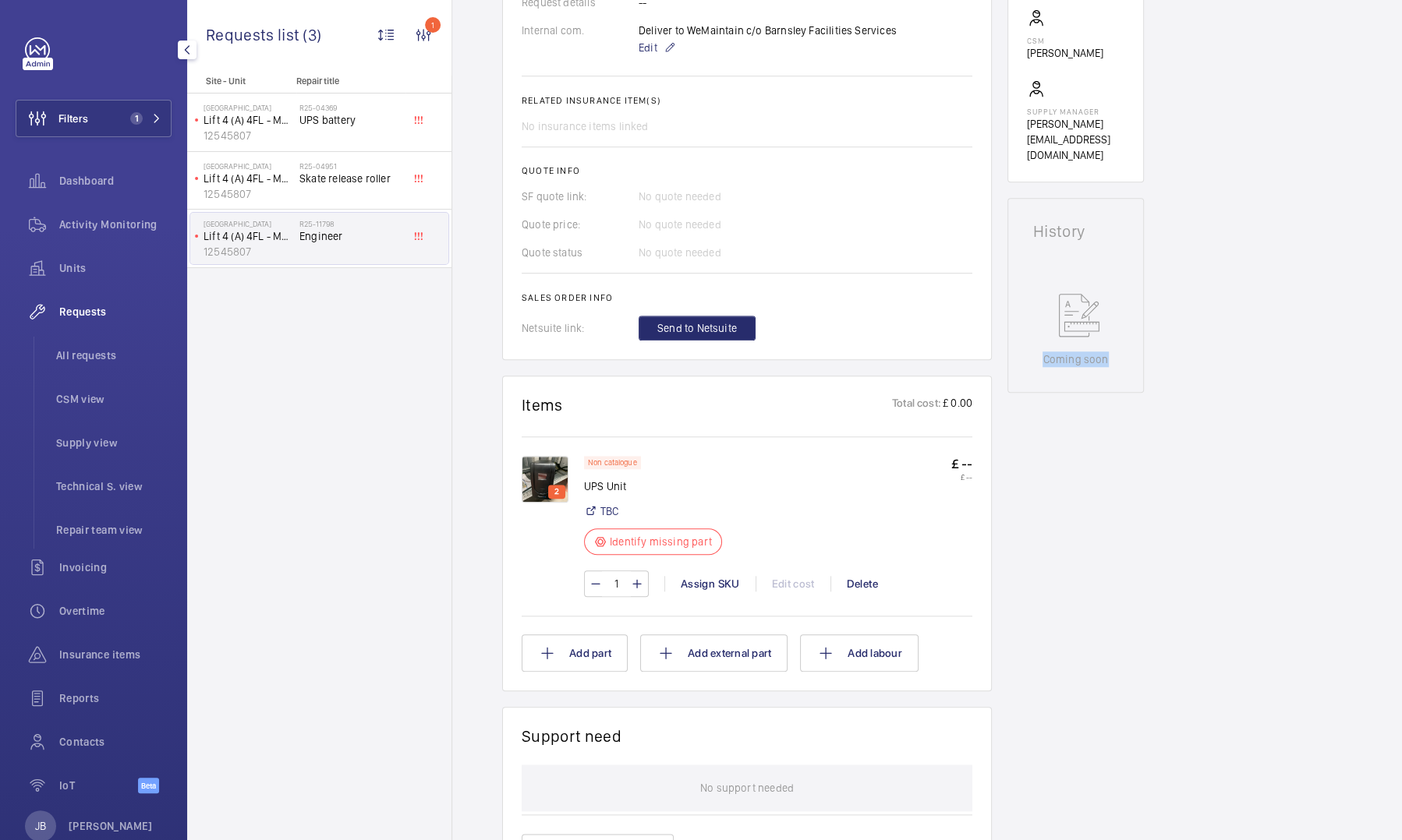
drag, startPoint x: 1389, startPoint y: 364, endPoint x: 1394, endPoint y: 233, distance: 131.1
click at [1394, 233] on div "Back Engineer request details Engineer Engineers requests R25-11798 A repair re…" at bounding box center [927, 420] width 950 height 840
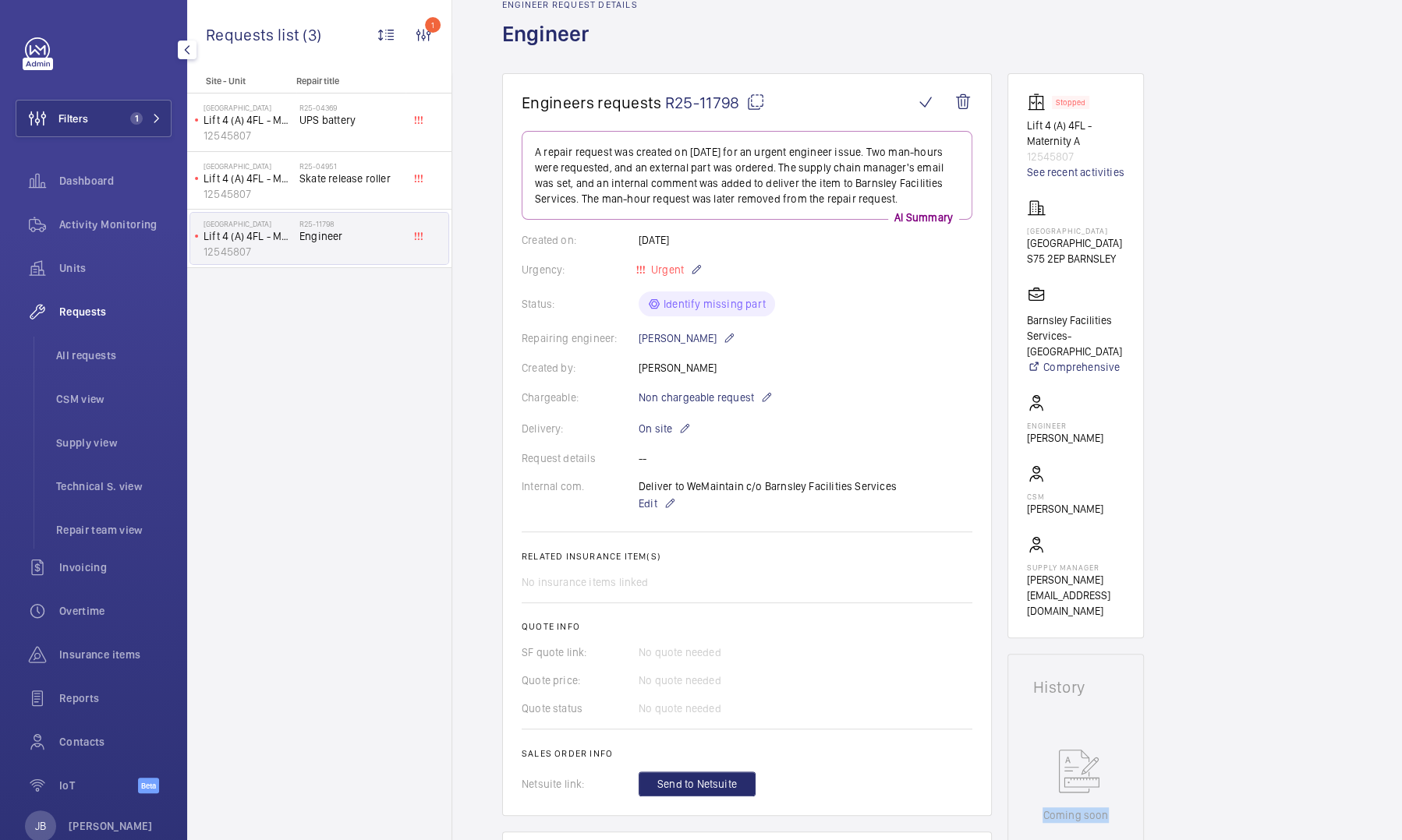
scroll to position [39, 0]
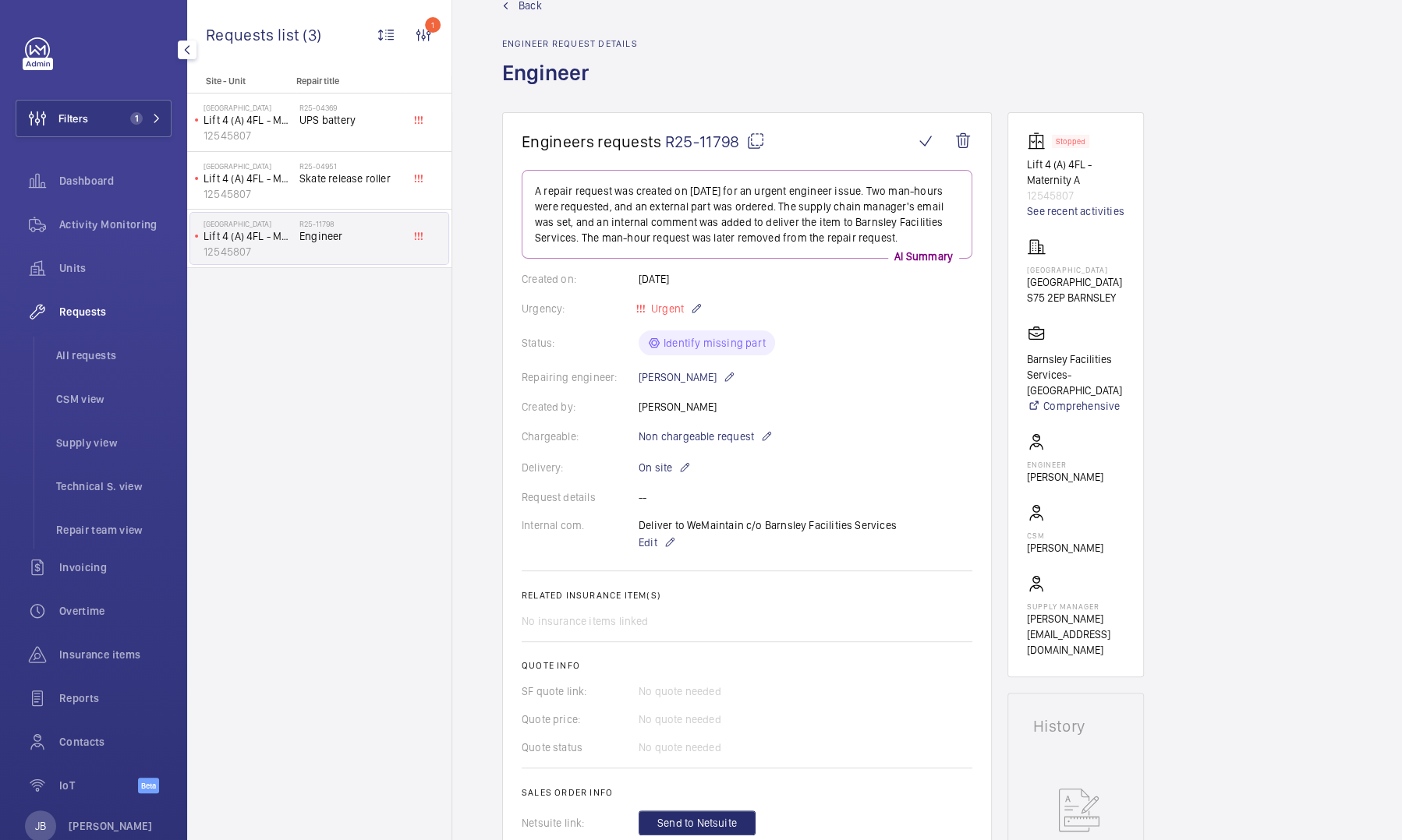
click at [761, 134] on mat-icon at bounding box center [755, 141] width 18 height 18
copy wm-front-card "Coming soon"
click at [1049, 267] on p "[GEOGRAPHIC_DATA]" at bounding box center [1075, 269] width 95 height 9
drag, startPoint x: 1049, startPoint y: 267, endPoint x: 1035, endPoint y: 269, distance: 14.1
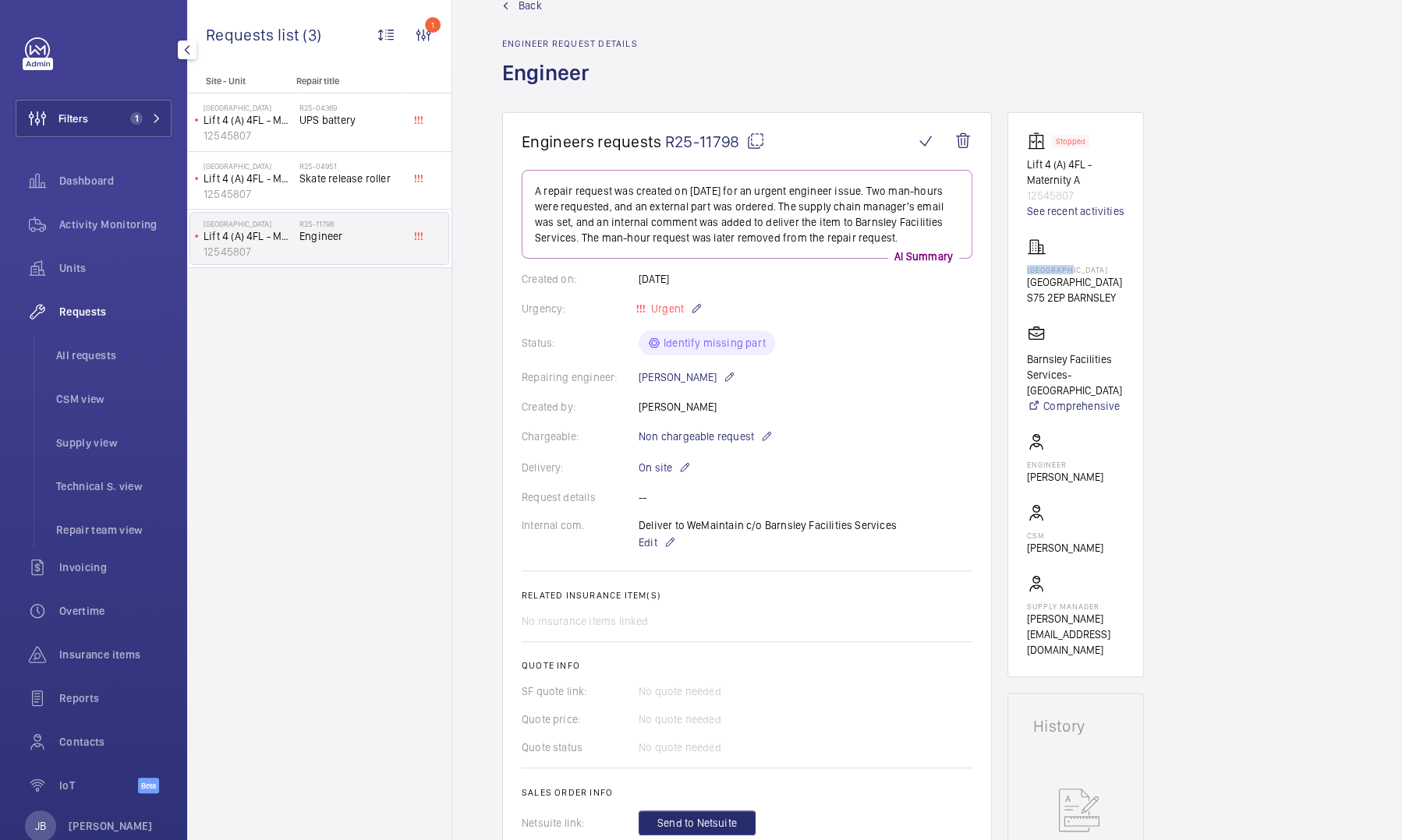
click at [1035, 269] on p "[GEOGRAPHIC_DATA]" at bounding box center [1075, 269] width 95 height 9
click at [1107, 267] on p "[GEOGRAPHIC_DATA]" at bounding box center [1075, 269] width 95 height 9
drag, startPoint x: 1107, startPoint y: 267, endPoint x: 1024, endPoint y: 259, distance: 83.4
click at [1024, 259] on wm-front-card "Stopped Lift 4 (A) 4FL - Maternity A 12545807 See recent activities [GEOGRAPHIC…" at bounding box center [1076, 395] width 137 height 565
copy p "[PERSON_NAME]"
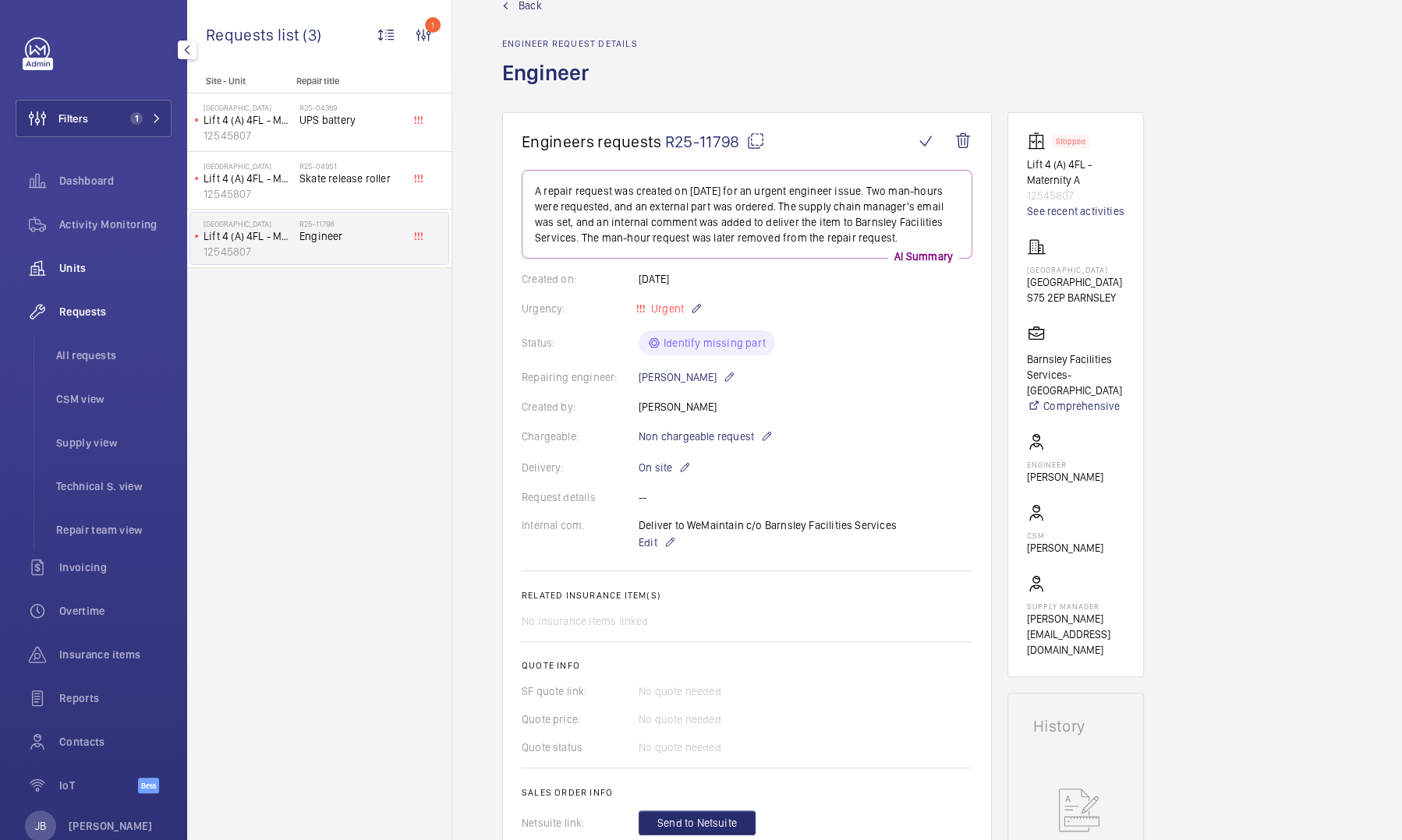
click at [78, 273] on span "Units" at bounding box center [115, 267] width 113 height 16
